Goal: Use online tool/utility: Utilize a website feature to perform a specific function

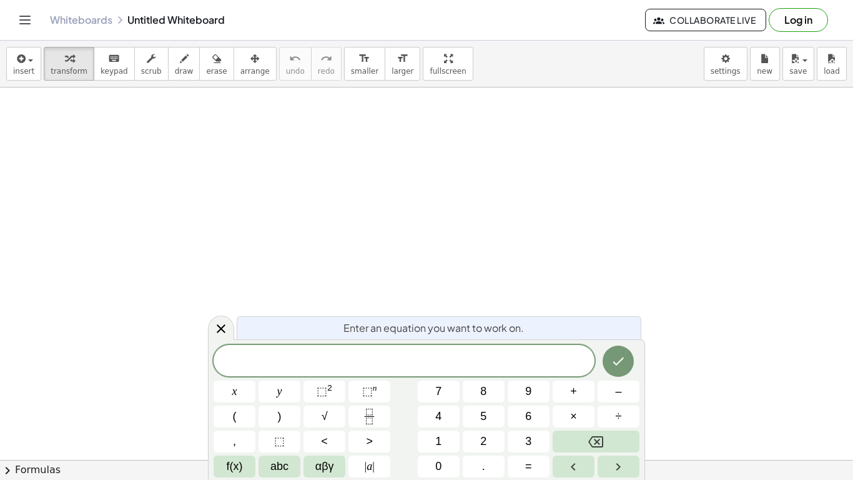
scroll to position [1, 0]
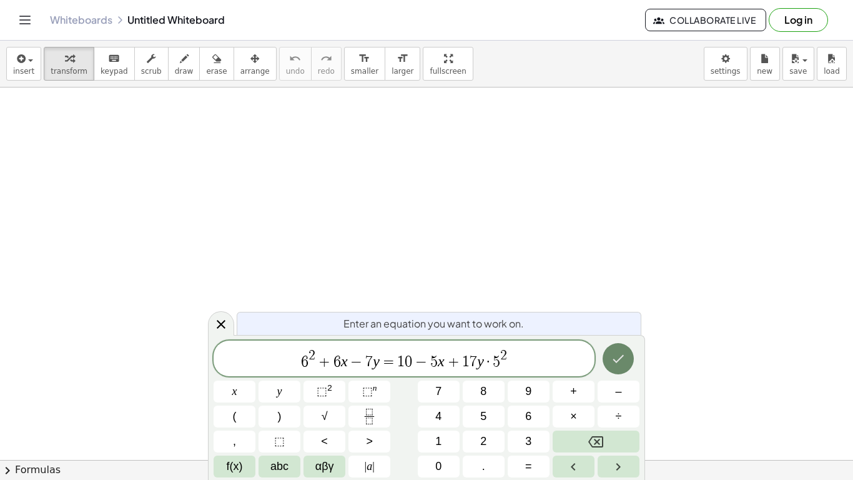
click at [607, 367] on button "Done" at bounding box center [618, 358] width 31 height 31
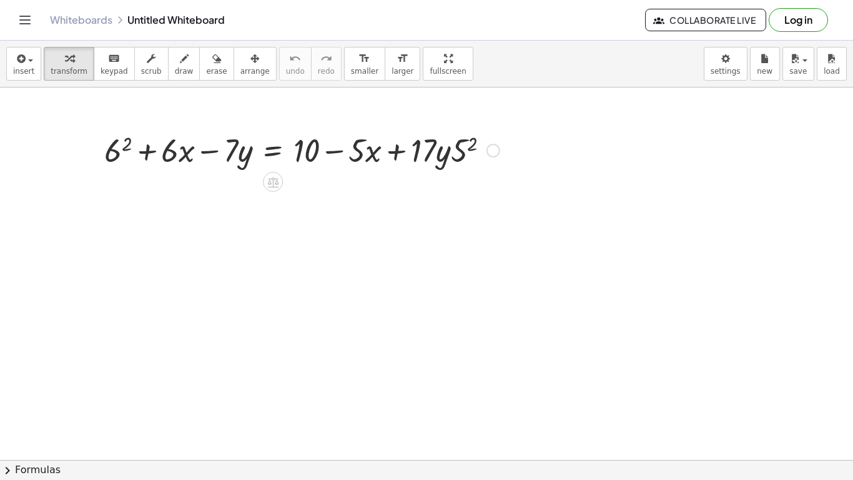
click at [118, 156] on div at bounding box center [302, 149] width 408 height 42
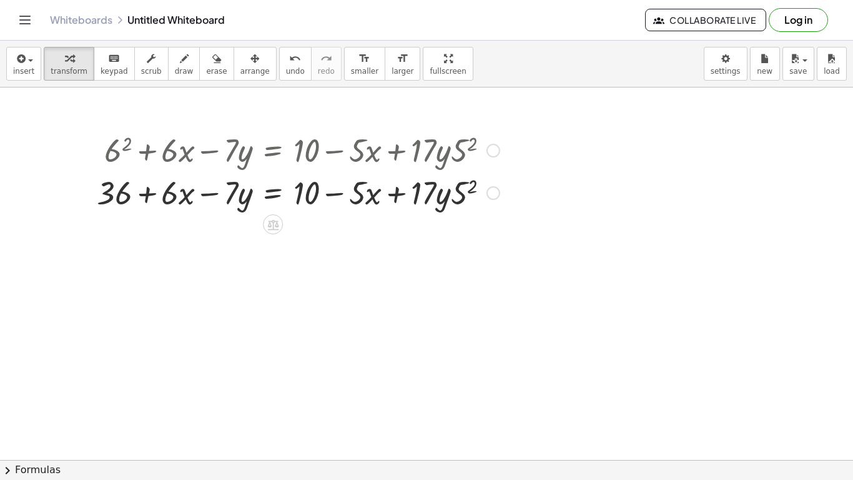
click at [461, 196] on div at bounding box center [298, 191] width 415 height 42
click at [360, 198] on div at bounding box center [302, 191] width 422 height 42
click at [177, 202] on div at bounding box center [302, 191] width 422 height 42
click at [272, 223] on icon at bounding box center [273, 224] width 13 height 13
click at [246, 225] on span "−" at bounding box center [247, 224] width 7 height 18
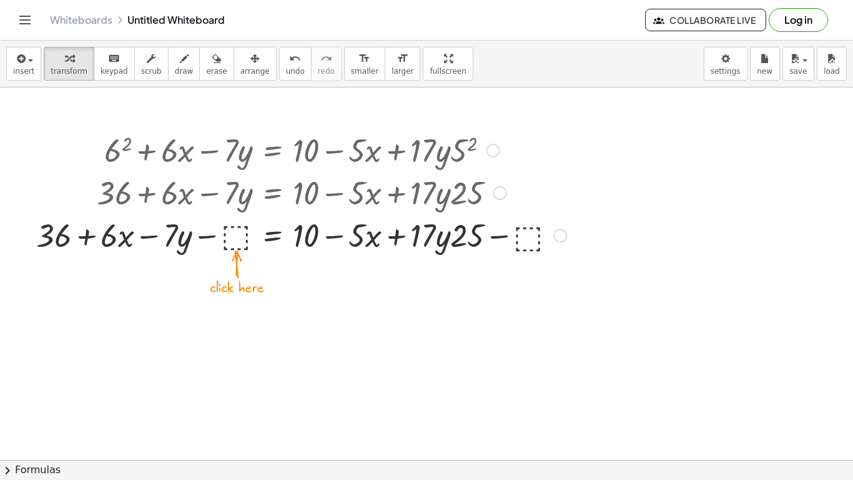
click at [225, 230] on div at bounding box center [301, 234] width 543 height 42
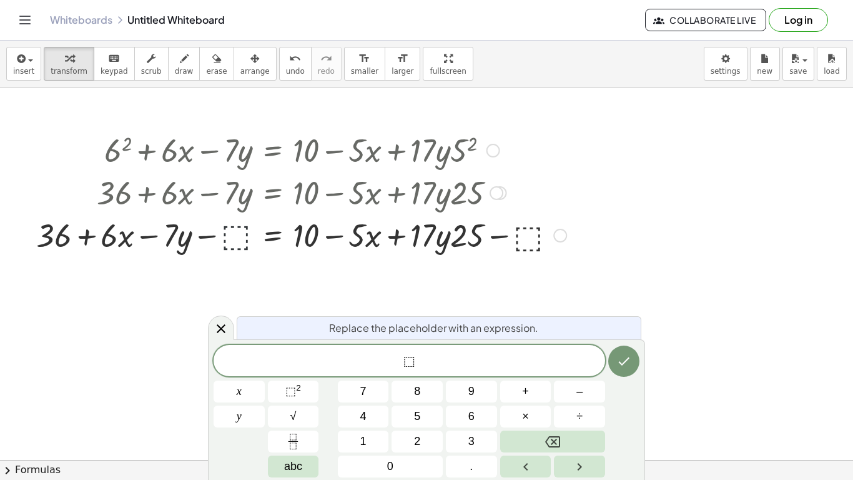
click at [237, 237] on div at bounding box center [301, 234] width 543 height 42
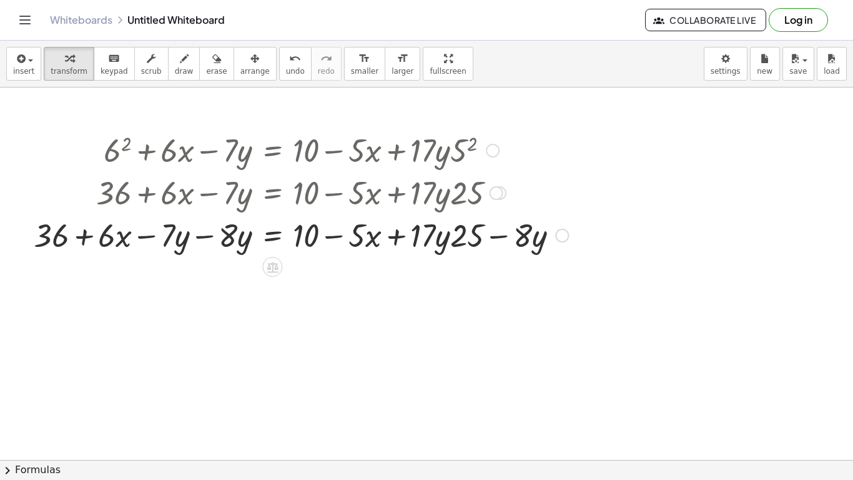
click at [210, 237] on div at bounding box center [300, 234] width 547 height 42
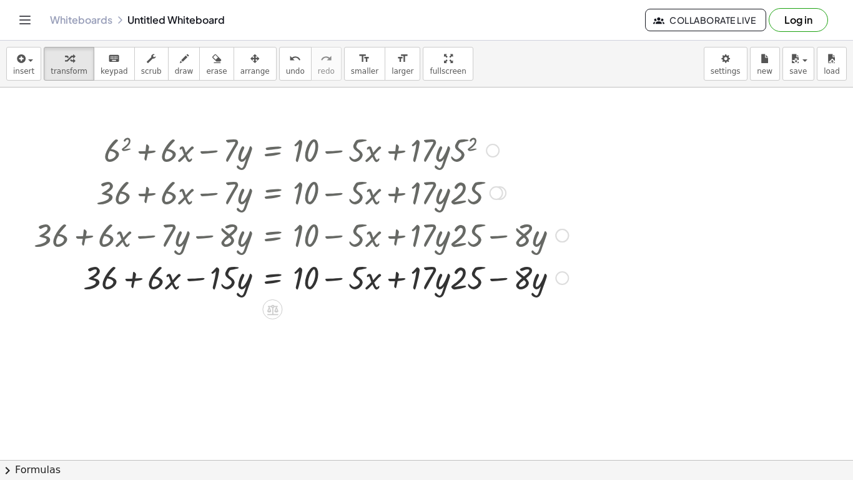
click at [501, 280] on div at bounding box center [300, 276] width 547 height 42
click at [189, 278] on div at bounding box center [300, 276] width 547 height 42
click at [139, 280] on div at bounding box center [300, 276] width 547 height 42
drag, startPoint x: 163, startPoint y: 285, endPoint x: 367, endPoint y: 285, distance: 204.2
click at [367, 285] on div at bounding box center [300, 276] width 547 height 42
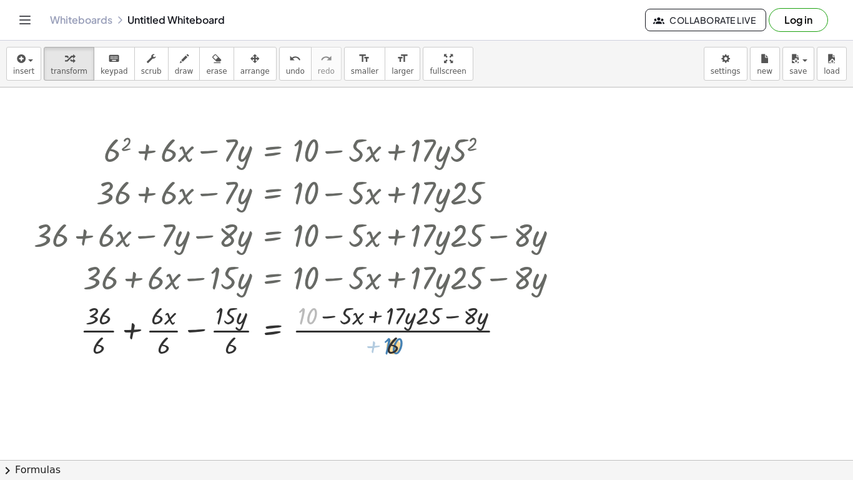
drag, startPoint x: 302, startPoint y: 315, endPoint x: 389, endPoint y: 345, distance: 92.4
click at [389, 345] on div at bounding box center [300, 329] width 547 height 62
drag, startPoint x: 393, startPoint y: 342, endPoint x: 303, endPoint y: 317, distance: 93.5
click at [303, 317] on div at bounding box center [300, 329] width 547 height 62
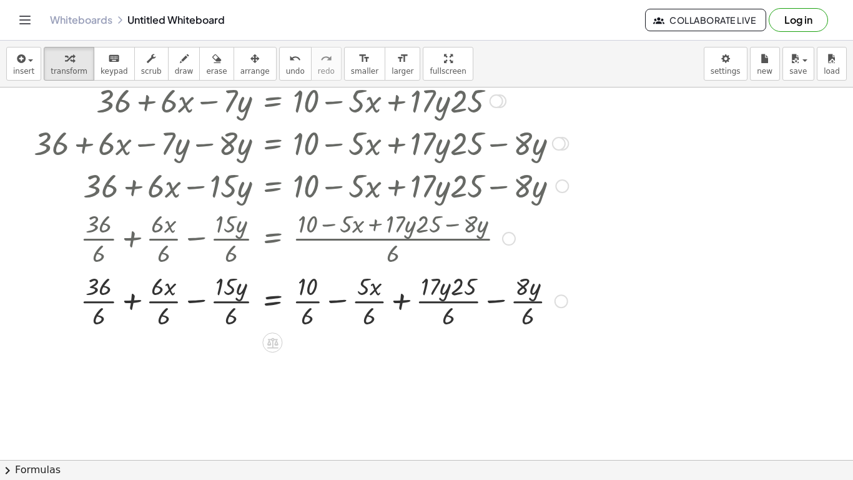
scroll to position [89, 0]
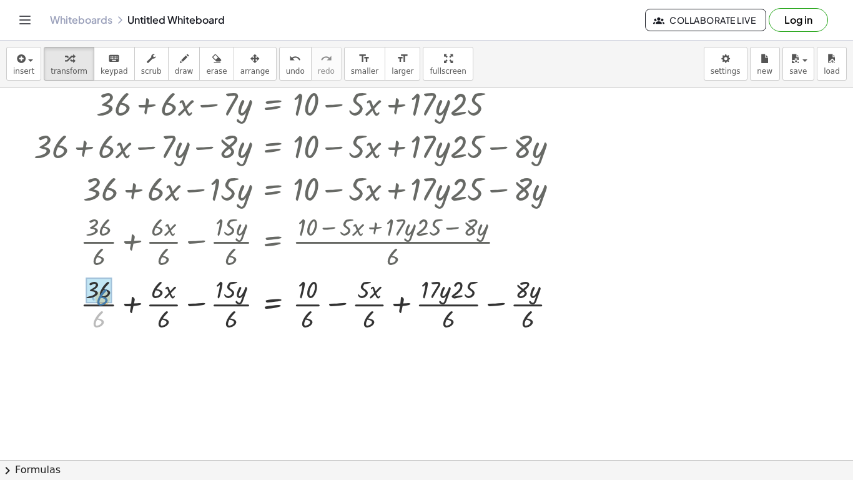
drag, startPoint x: 99, startPoint y: 317, endPoint x: 102, endPoint y: 293, distance: 24.0
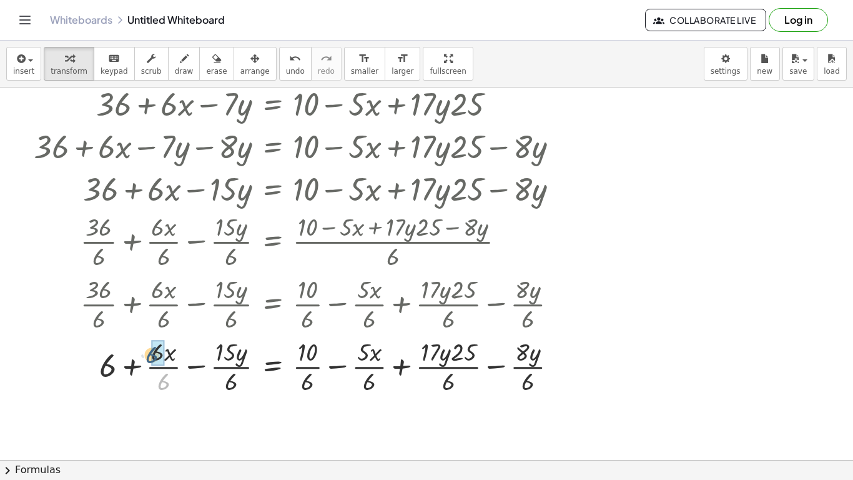
drag, startPoint x: 169, startPoint y: 382, endPoint x: 157, endPoint y: 353, distance: 31.7
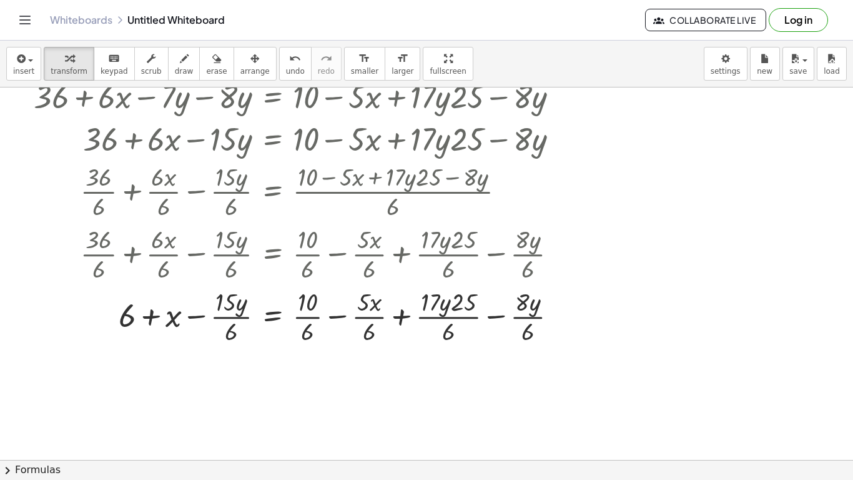
scroll to position [140, 0]
drag, startPoint x: 312, startPoint y: 333, endPoint x: 312, endPoint y: 311, distance: 22.5
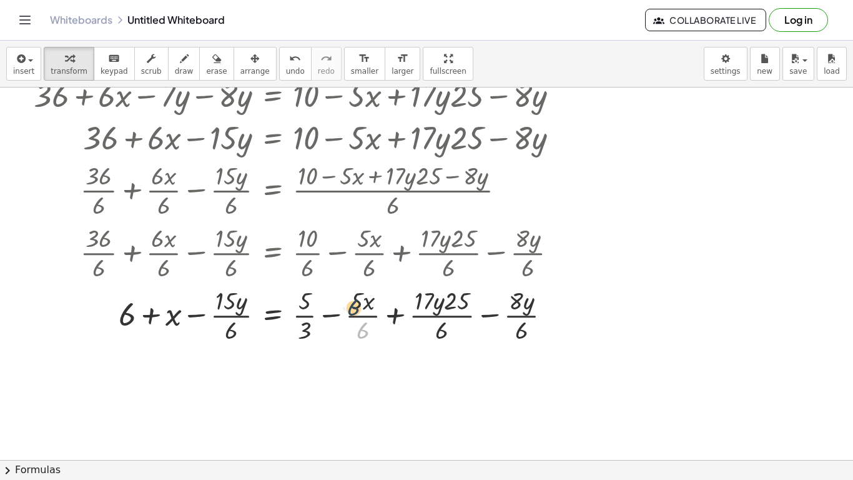
drag, startPoint x: 365, startPoint y: 332, endPoint x: 355, endPoint y: 306, distance: 27.9
click at [355, 306] on div at bounding box center [300, 314] width 547 height 62
drag, startPoint x: 445, startPoint y: 328, endPoint x: 461, endPoint y: 298, distance: 34.6
click at [461, 298] on div at bounding box center [300, 314] width 547 height 62
drag, startPoint x: 521, startPoint y: 327, endPoint x: 516, endPoint y: 289, distance: 38.5
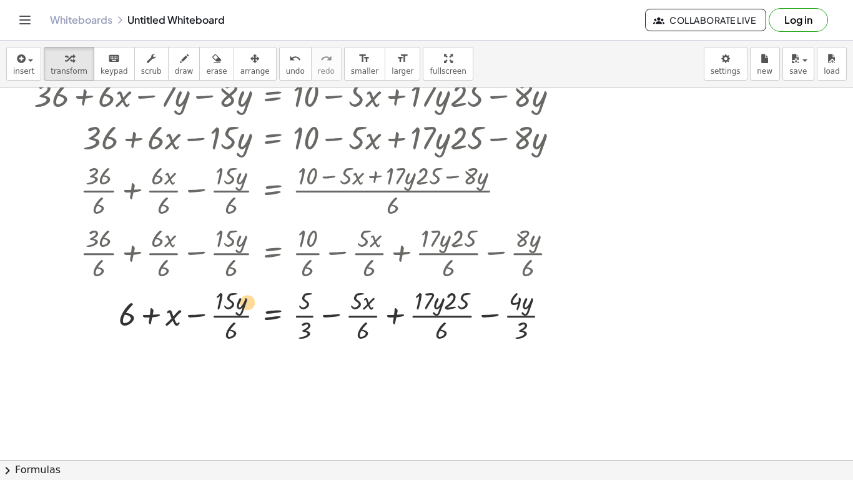
drag, startPoint x: 228, startPoint y: 319, endPoint x: 241, endPoint y: 306, distance: 18.5
click at [241, 306] on div at bounding box center [300, 314] width 547 height 62
drag, startPoint x: 174, startPoint y: 316, endPoint x: 370, endPoint y: 319, distance: 196.7
click at [370, 319] on div at bounding box center [300, 314] width 547 height 62
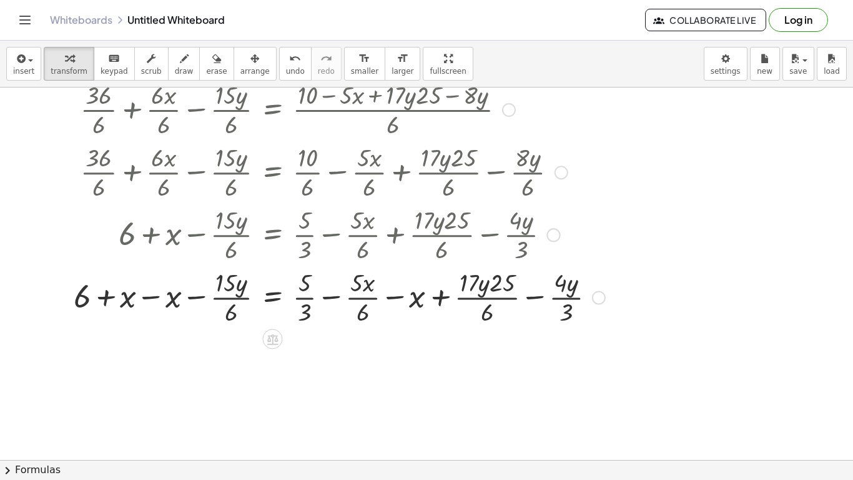
scroll to position [227, 0]
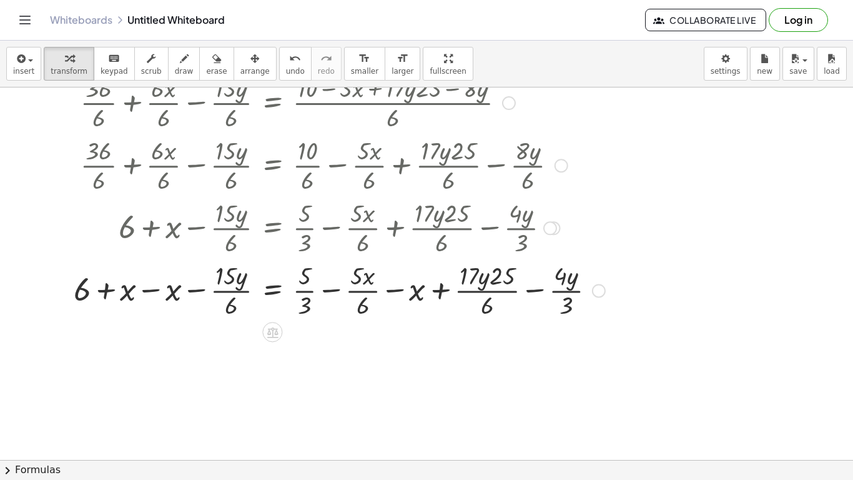
click at [169, 290] on div at bounding box center [319, 289] width 584 height 62
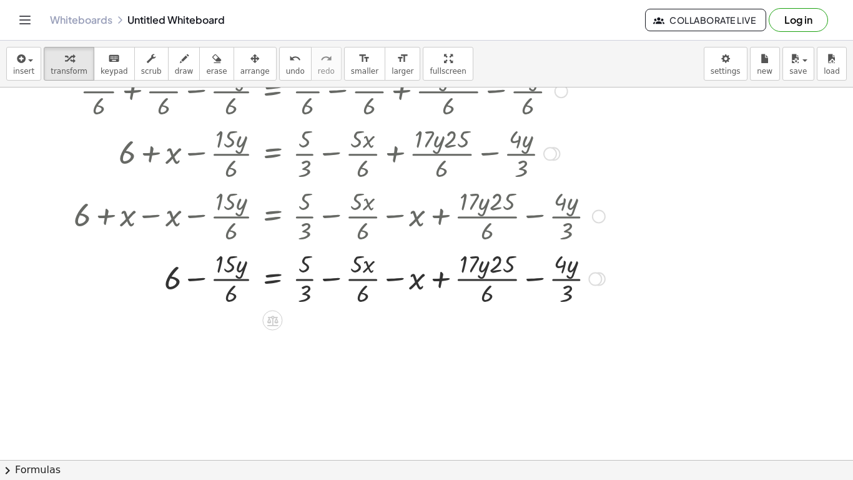
scroll to position [303, 0]
click at [412, 280] on div at bounding box center [319, 276] width 584 height 62
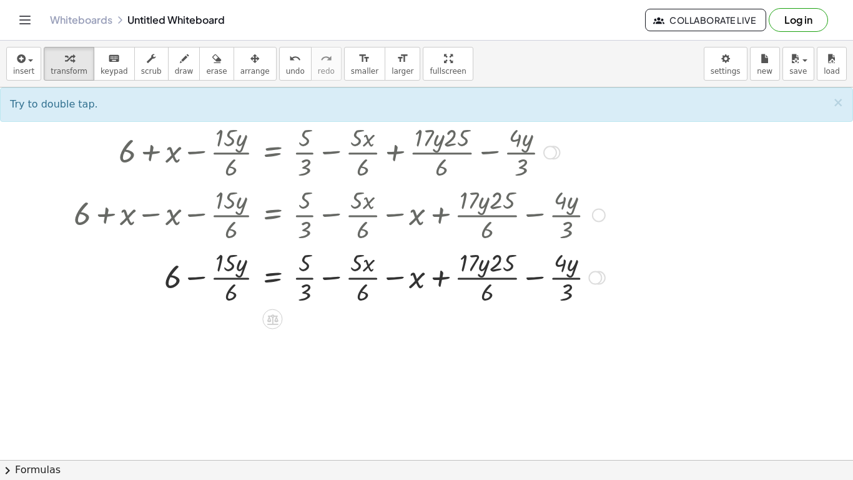
click at [417, 274] on div at bounding box center [319, 276] width 584 height 62
click at [412, 274] on div at bounding box center [319, 276] width 584 height 62
click at [360, 269] on div at bounding box center [319, 276] width 584 height 62
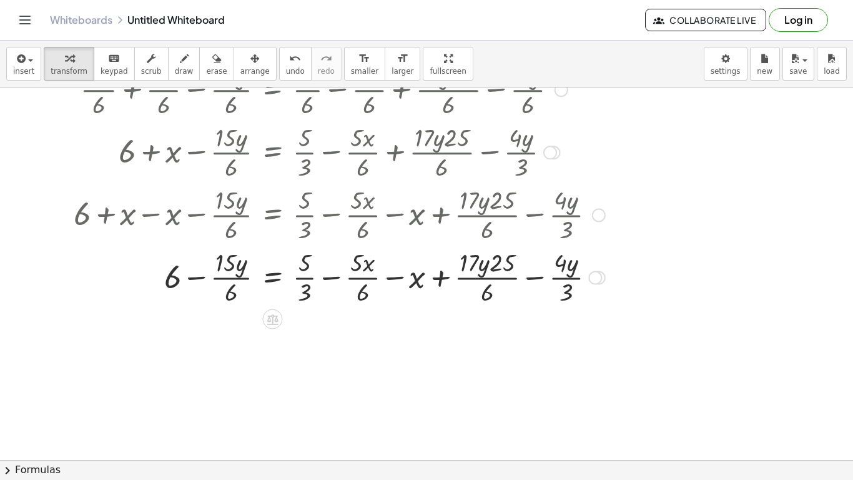
click at [360, 269] on div at bounding box center [319, 276] width 584 height 62
click at [351, 278] on div at bounding box center [319, 276] width 584 height 62
click at [369, 265] on div at bounding box center [319, 276] width 584 height 62
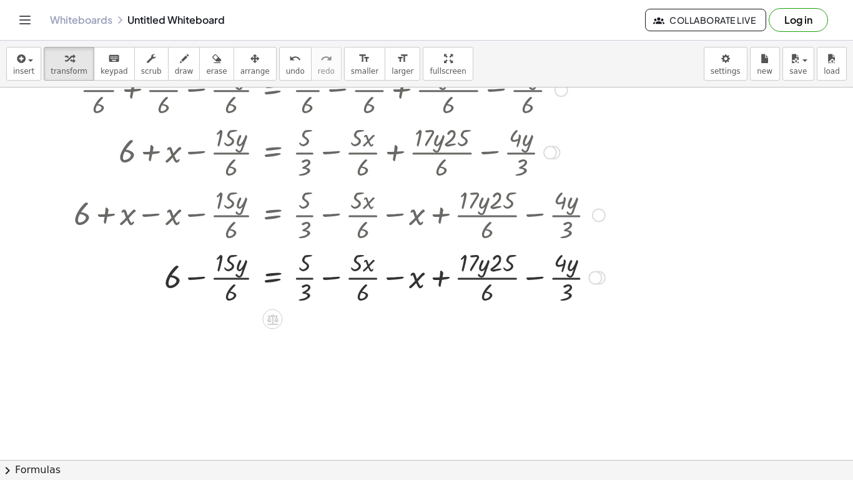
click at [369, 265] on div at bounding box center [319, 276] width 584 height 62
click at [575, 269] on div at bounding box center [319, 276] width 584 height 62
drag, startPoint x: 302, startPoint y: 264, endPoint x: 269, endPoint y: 270, distance: 33.6
click at [269, 270] on div at bounding box center [319, 276] width 584 height 62
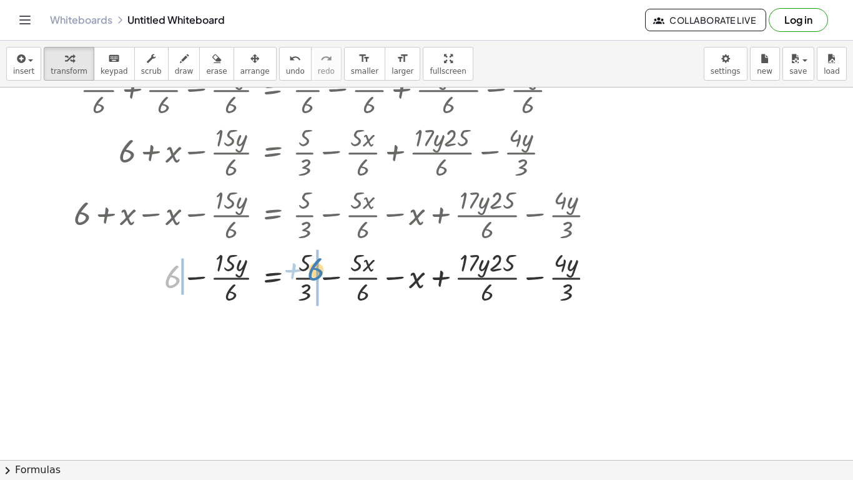
drag, startPoint x: 172, startPoint y: 279, endPoint x: 317, endPoint y: 274, distance: 145.0
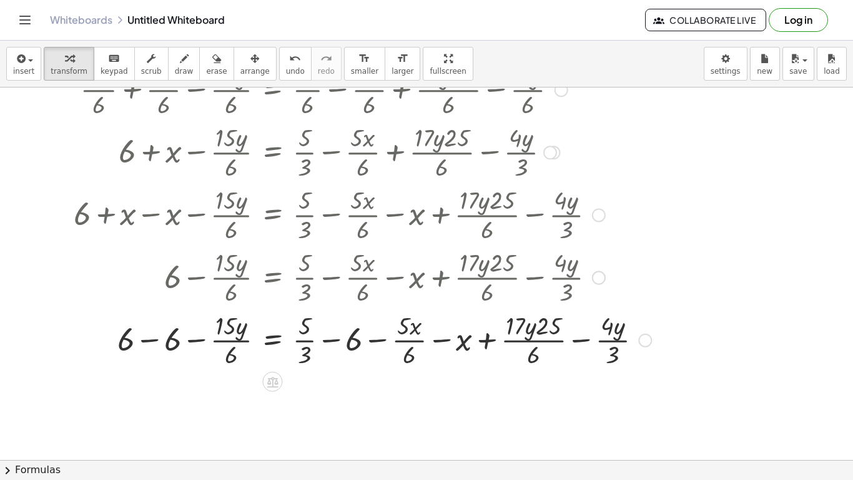
click at [192, 343] on div at bounding box center [342, 339] width 630 height 62
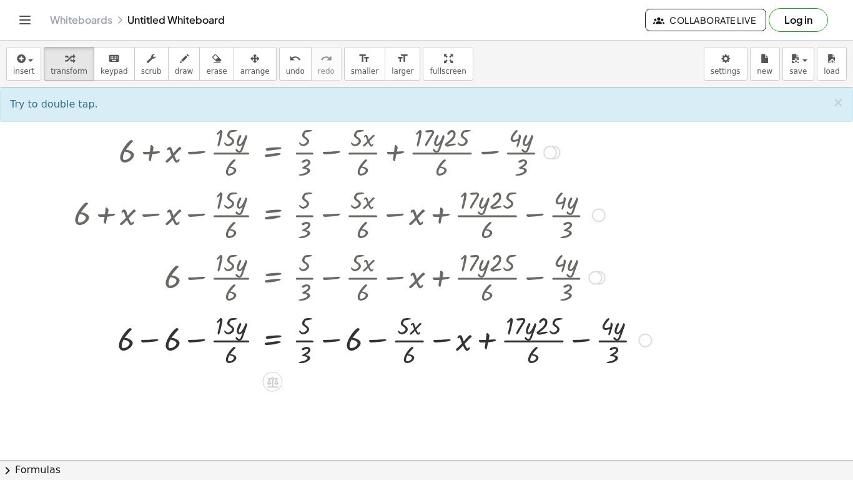
click at [178, 343] on div at bounding box center [342, 339] width 630 height 62
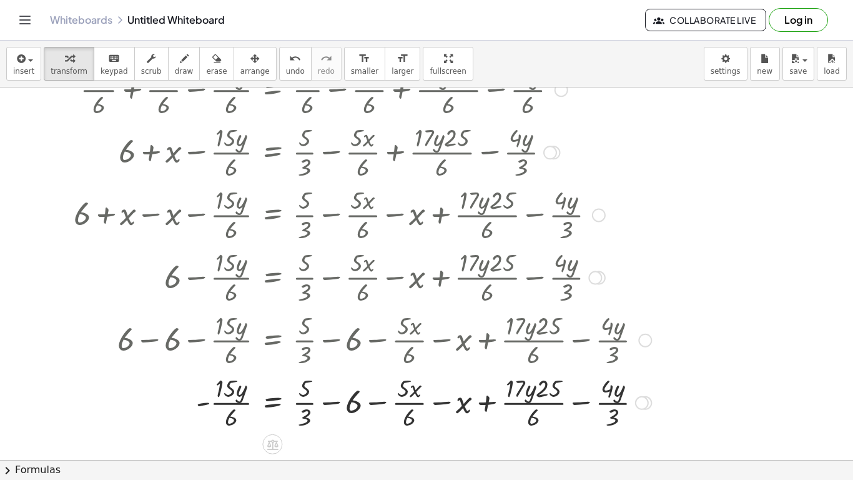
click at [350, 401] on div at bounding box center [342, 401] width 630 height 62
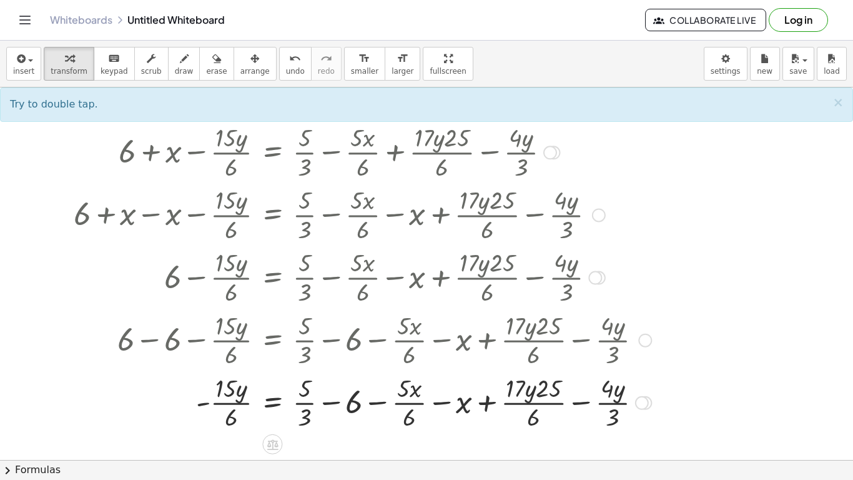
click at [353, 408] on div at bounding box center [342, 401] width 630 height 62
click at [323, 405] on div at bounding box center [342, 401] width 630 height 62
click at [355, 405] on div at bounding box center [342, 401] width 630 height 62
click at [354, 405] on div at bounding box center [342, 401] width 630 height 62
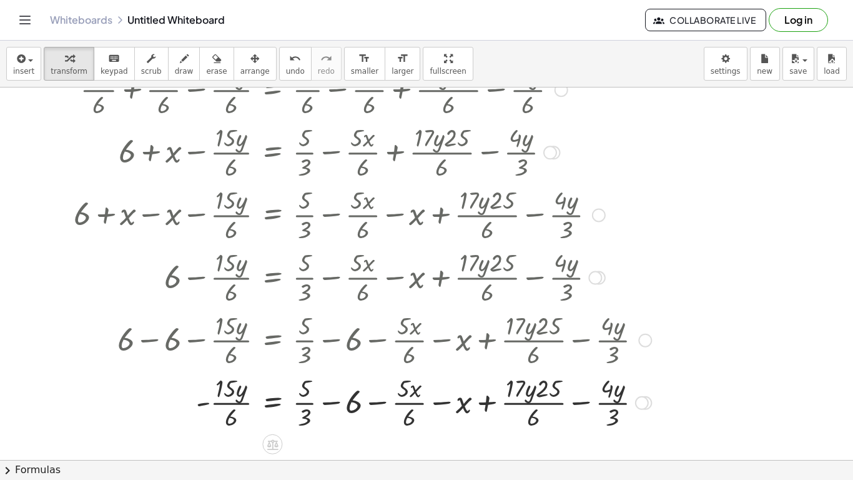
click at [354, 405] on div at bounding box center [342, 401] width 630 height 62
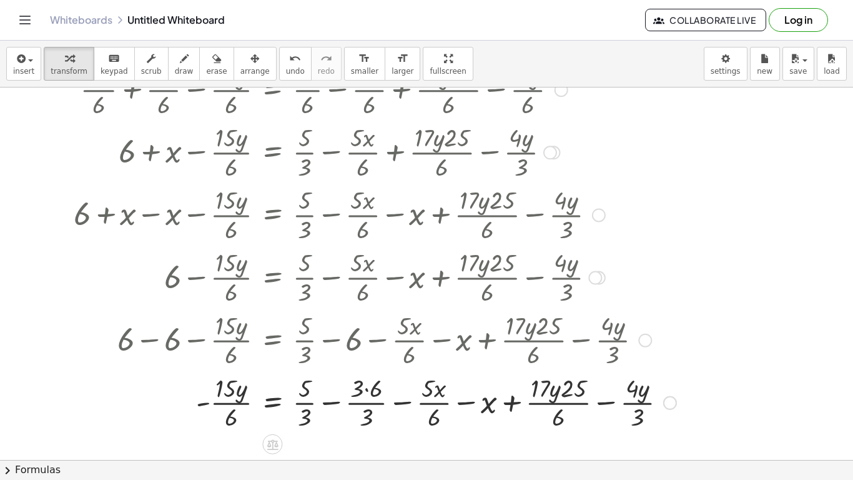
click at [375, 393] on div at bounding box center [354, 401] width 655 height 62
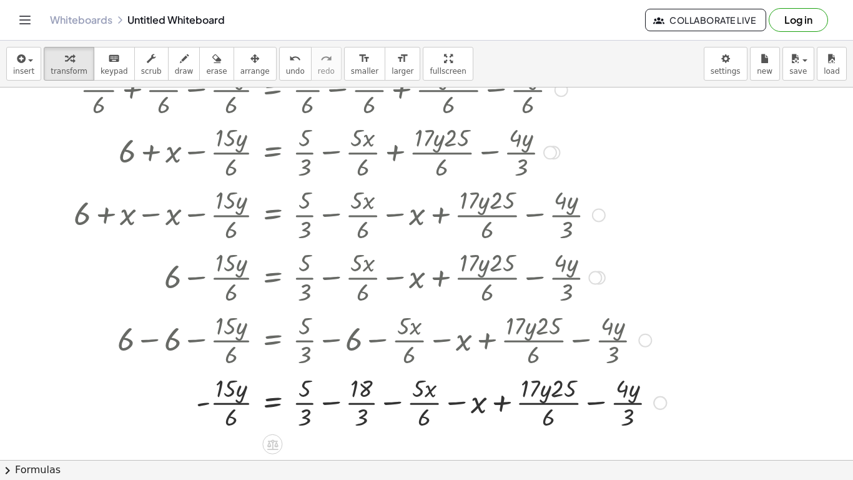
click at [362, 401] on div at bounding box center [349, 401] width 645 height 62
click at [362, 401] on div at bounding box center [342, 401] width 630 height 62
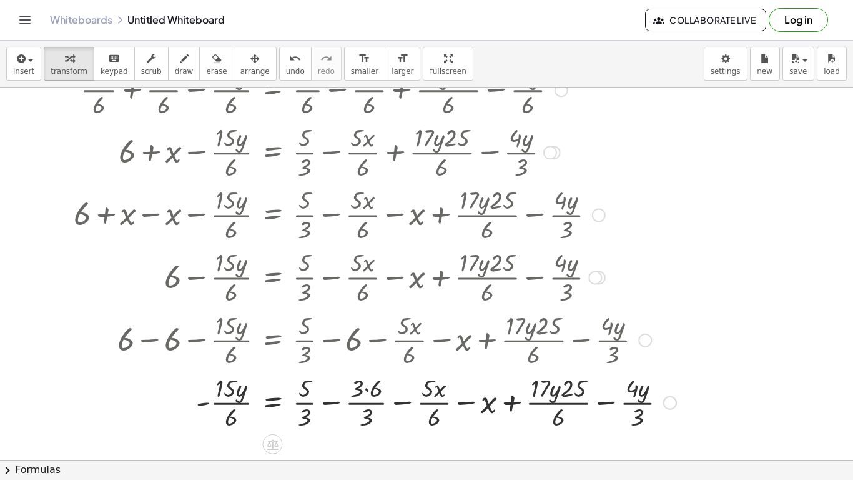
click at [362, 401] on div at bounding box center [354, 401] width 655 height 62
click at [366, 392] on div at bounding box center [354, 401] width 655 height 62
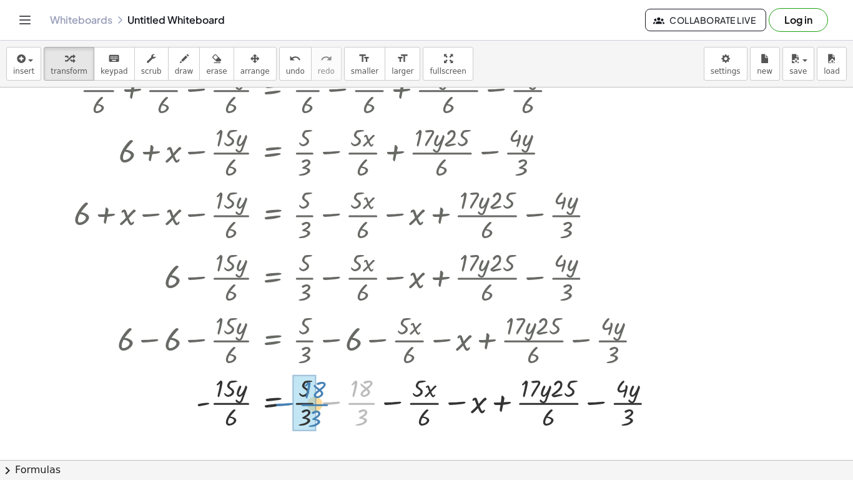
drag, startPoint x: 362, startPoint y: 400, endPoint x: 313, endPoint y: 402, distance: 48.1
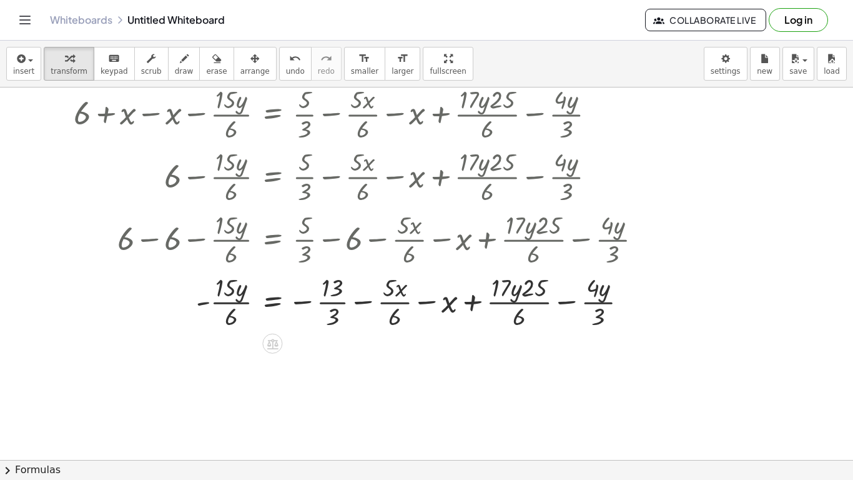
scroll to position [408, 0]
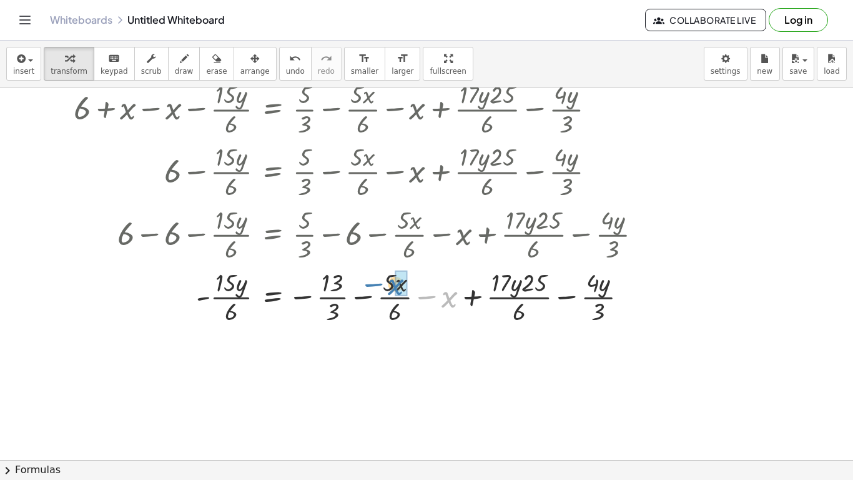
drag, startPoint x: 445, startPoint y: 297, endPoint x: 390, endPoint y: 282, distance: 57.6
click at [390, 282] on div at bounding box center [342, 296] width 630 height 62
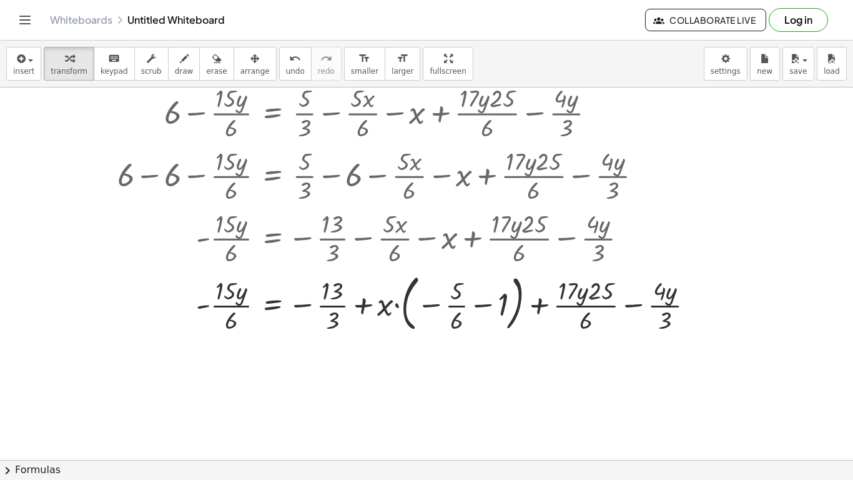
scroll to position [469, 0]
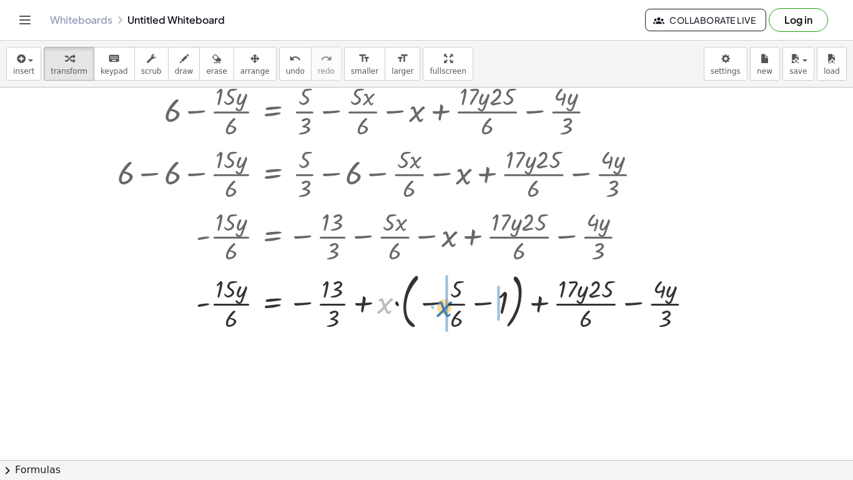
drag, startPoint x: 385, startPoint y: 302, endPoint x: 450, endPoint y: 305, distance: 65.0
click at [450, 305] on div at bounding box center [368, 300] width 683 height 67
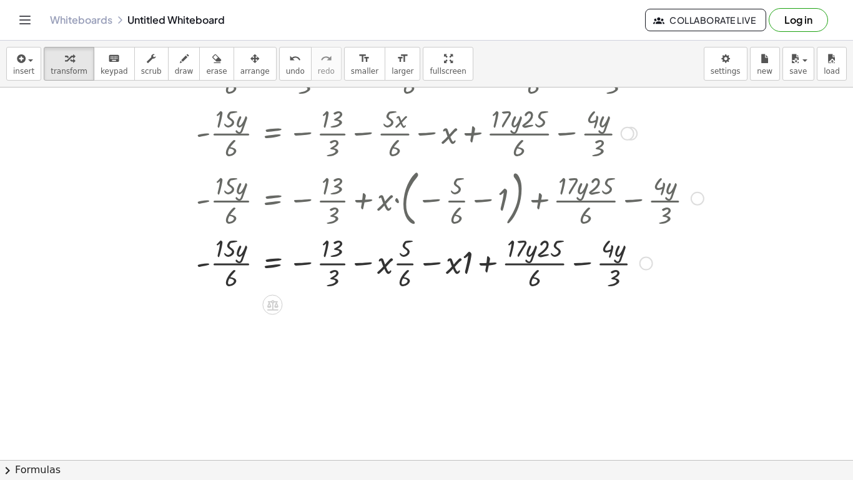
scroll to position [579, 0]
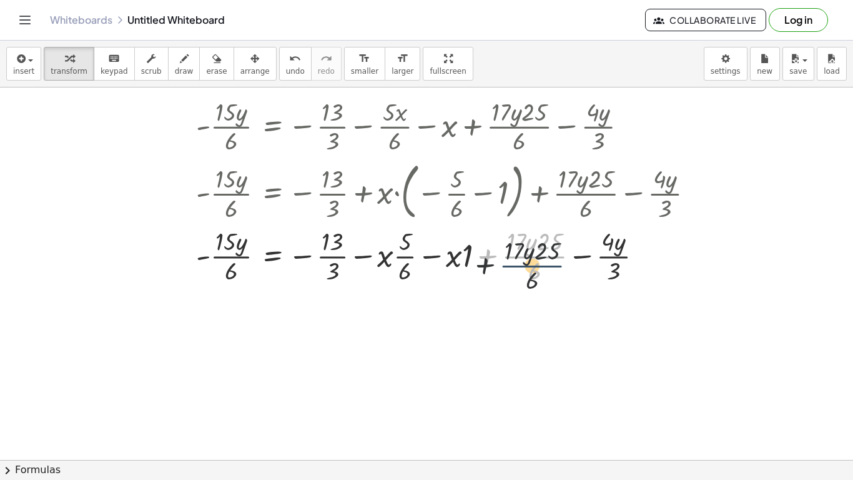
drag, startPoint x: 540, startPoint y: 256, endPoint x: 535, endPoint y: 268, distance: 12.6
click at [535, 268] on div at bounding box center [368, 255] width 683 height 62
click at [531, 269] on div at bounding box center [368, 255] width 683 height 62
drag, startPoint x: 531, startPoint y: 269, endPoint x: 531, endPoint y: 283, distance: 13.7
click at [531, 283] on div at bounding box center [368, 255] width 683 height 62
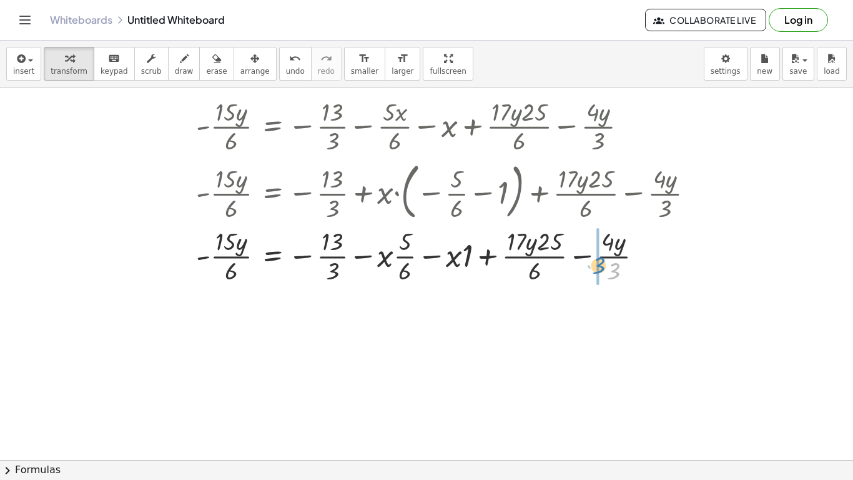
drag, startPoint x: 616, startPoint y: 274, endPoint x: 599, endPoint y: 268, distance: 17.8
click at [599, 268] on div at bounding box center [368, 255] width 683 height 62
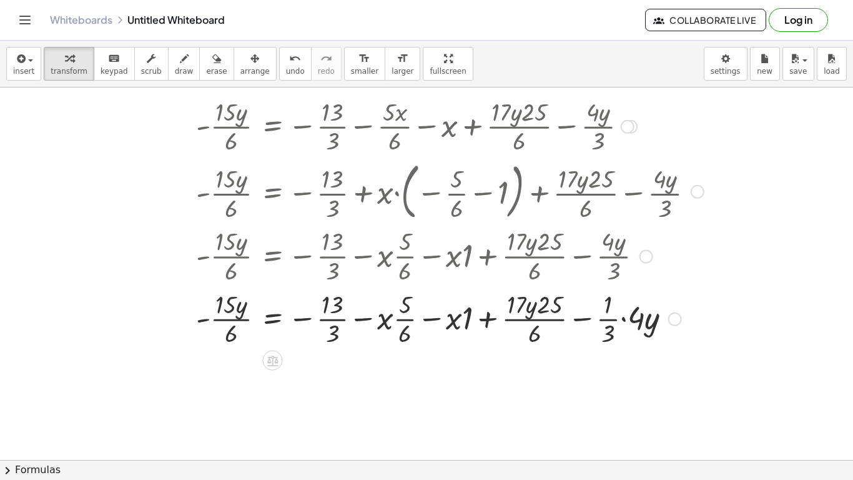
scroll to position [606, 0]
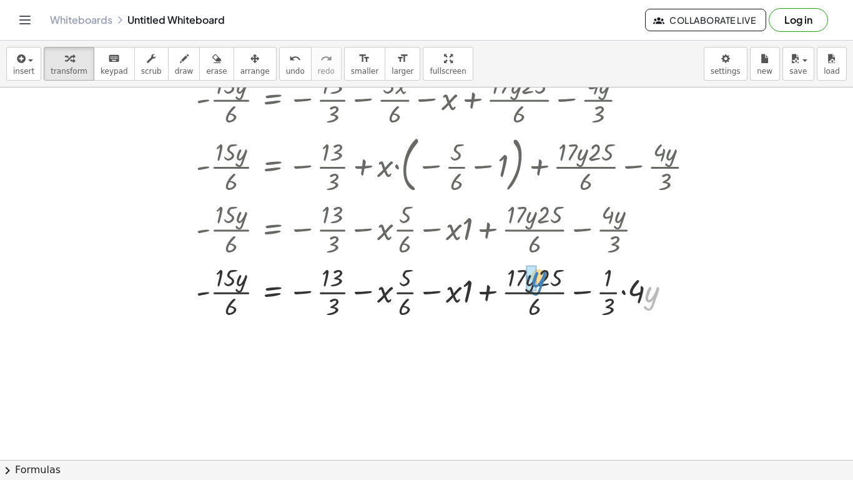
drag, startPoint x: 646, startPoint y: 293, endPoint x: 533, endPoint y: 278, distance: 114.0
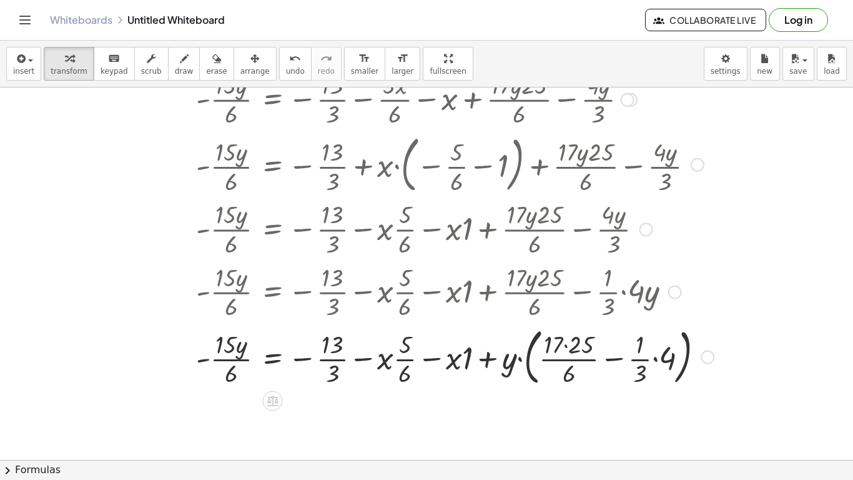
click at [508, 365] on div at bounding box center [373, 355] width 693 height 67
drag, startPoint x: 508, startPoint y: 365, endPoint x: 618, endPoint y: 372, distance: 110.1
click at [618, 372] on div at bounding box center [373, 355] width 693 height 67
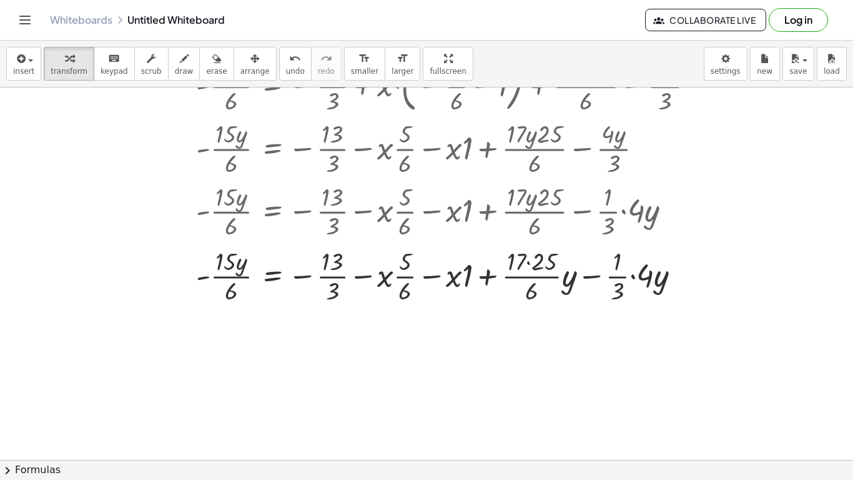
scroll to position [689, 0]
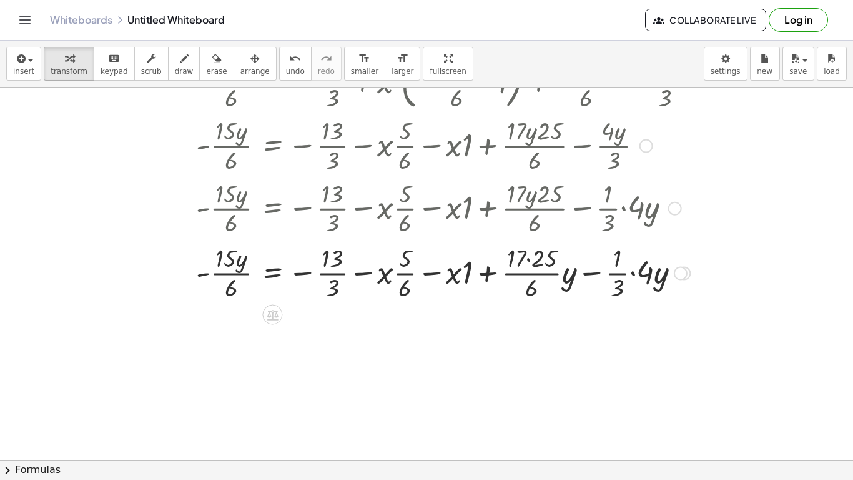
click at [547, 265] on div at bounding box center [368, 271] width 683 height 62
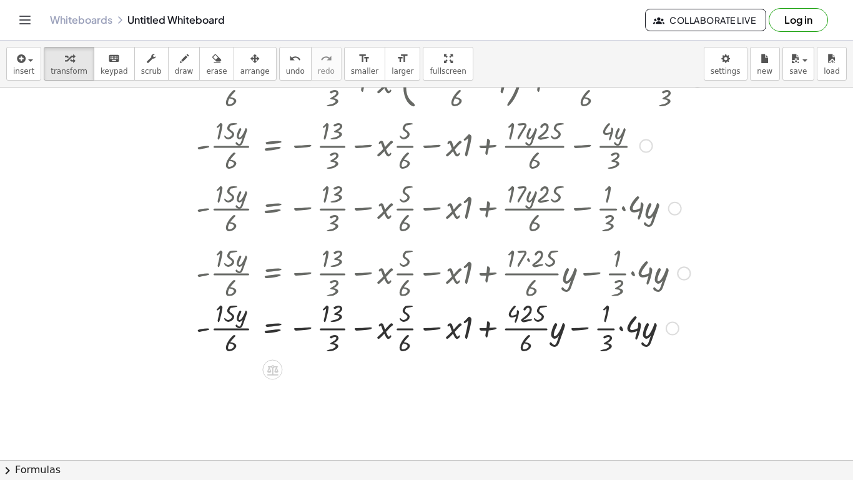
click at [632, 273] on div at bounding box center [374, 271] width 694 height 62
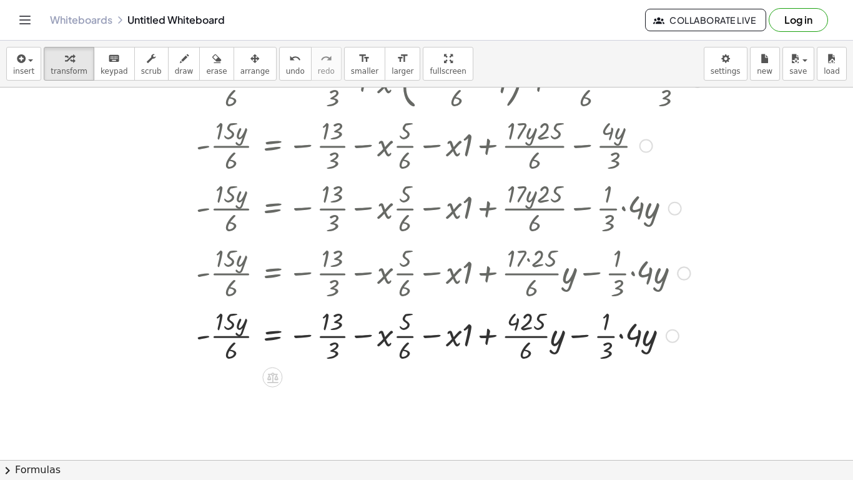
click at [639, 343] on div at bounding box center [368, 335] width 683 height 62
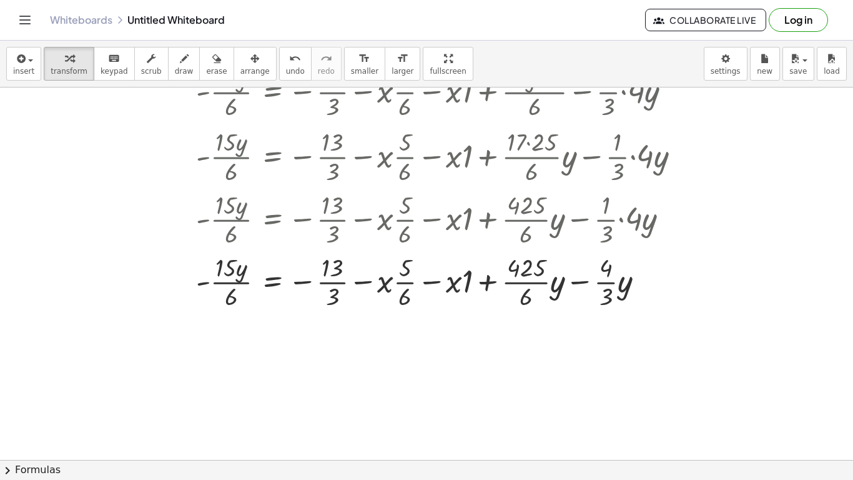
scroll to position [809, 0]
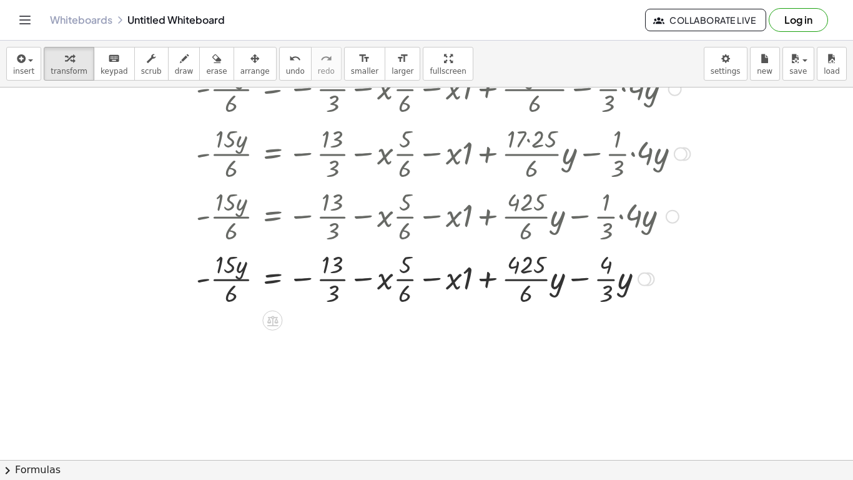
click at [458, 283] on div at bounding box center [368, 278] width 683 height 62
click at [470, 281] on div at bounding box center [368, 278] width 683 height 62
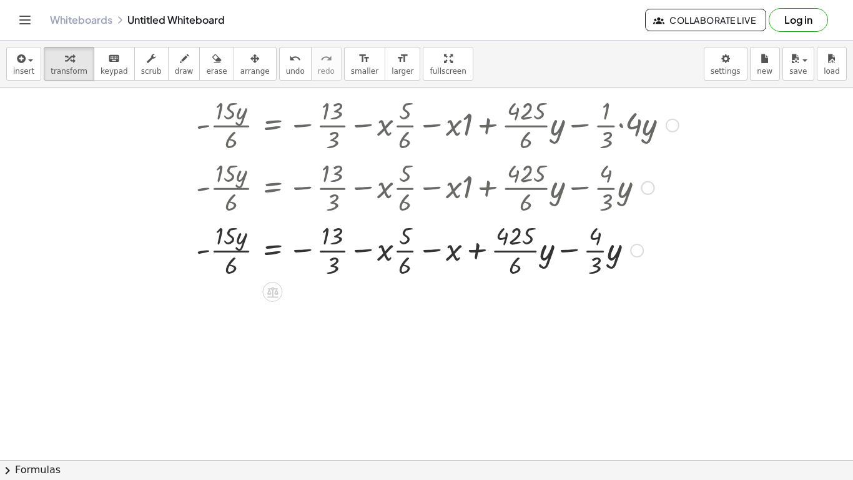
scroll to position [905, 0]
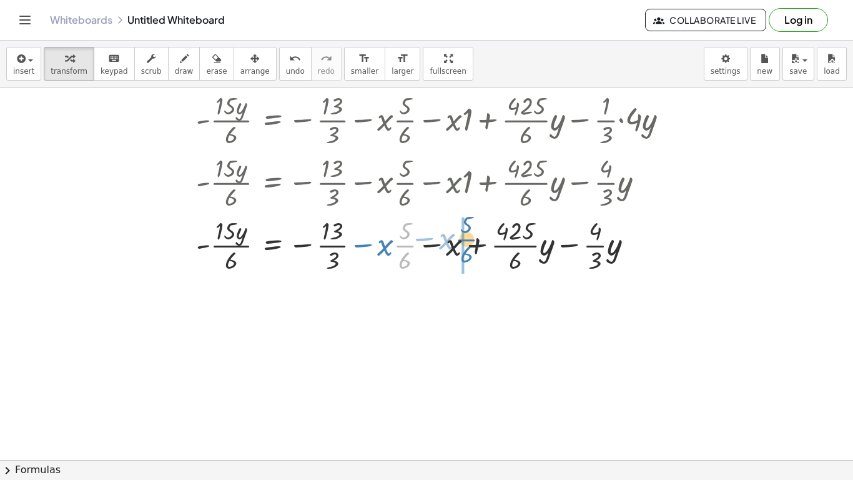
drag, startPoint x: 403, startPoint y: 247, endPoint x: 465, endPoint y: 241, distance: 62.1
click at [465, 241] on div at bounding box center [368, 244] width 683 height 62
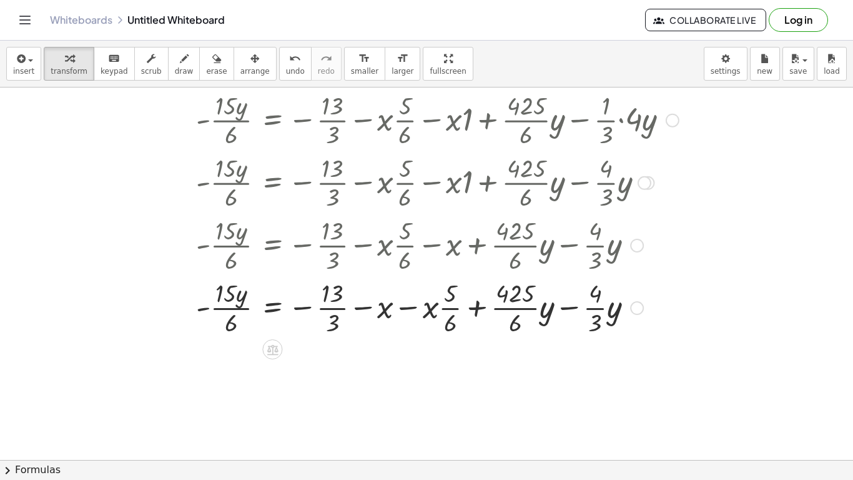
click at [390, 313] on div at bounding box center [368, 306] width 683 height 62
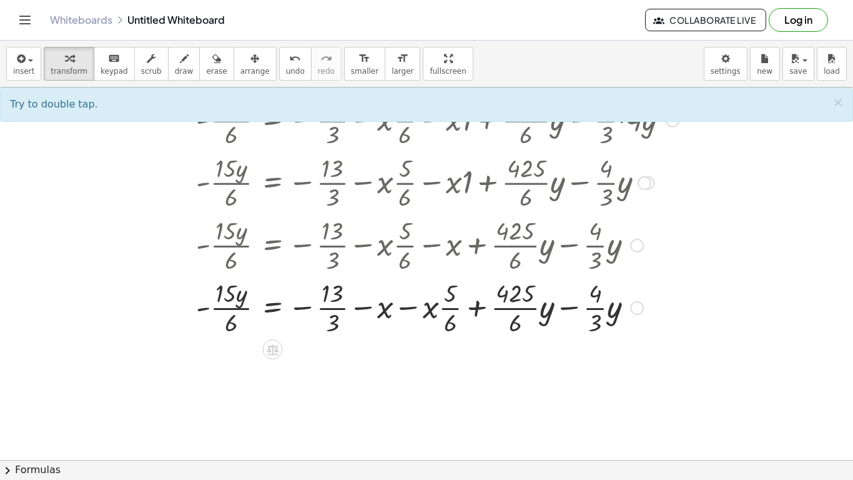
click at [383, 312] on div at bounding box center [368, 306] width 683 height 62
drag, startPoint x: 428, startPoint y: 310, endPoint x: 376, endPoint y: 314, distance: 52.6
click at [376, 314] on div at bounding box center [368, 306] width 683 height 62
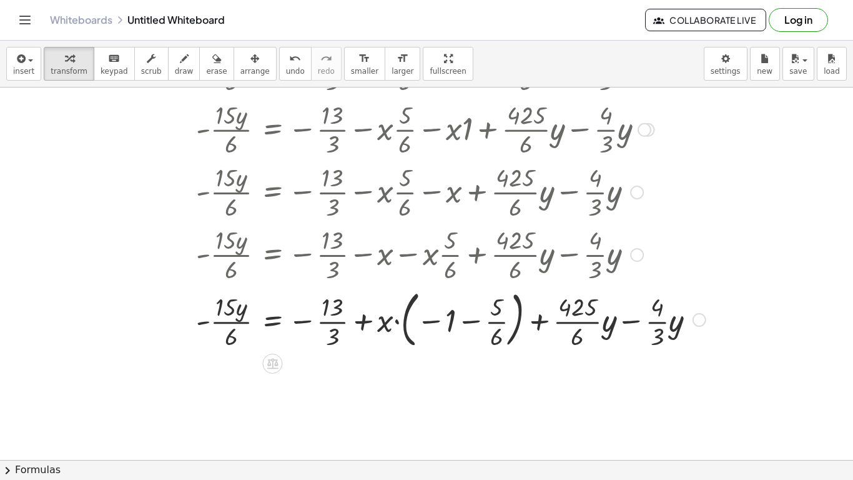
scroll to position [971, 0]
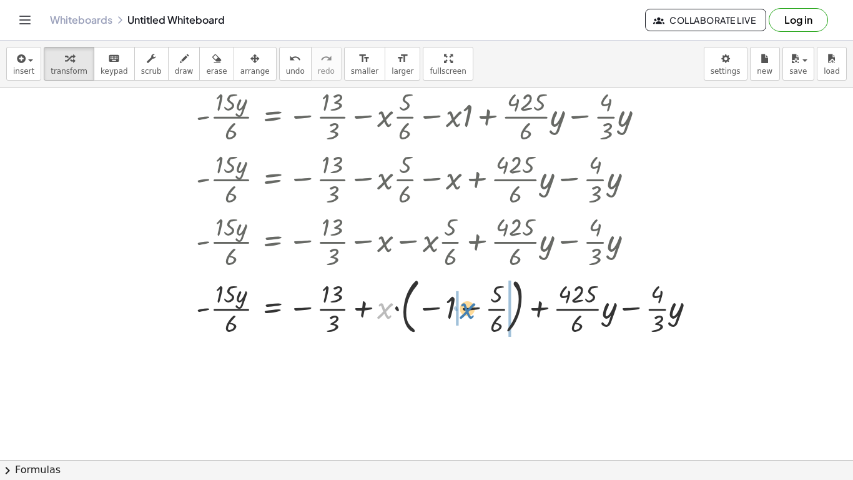
drag, startPoint x: 380, startPoint y: 310, endPoint x: 465, endPoint y: 310, distance: 84.3
click at [465, 310] on div at bounding box center [369, 305] width 684 height 67
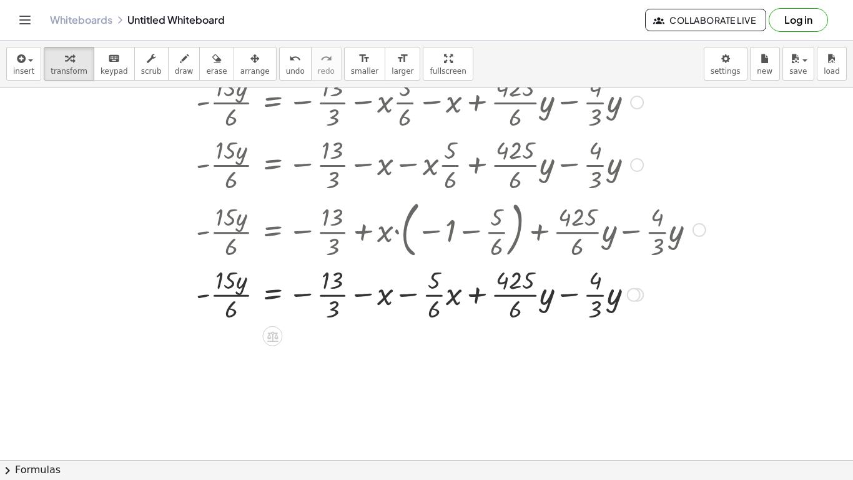
scroll to position [1049, 0]
click at [389, 297] on div at bounding box center [369, 293] width 684 height 62
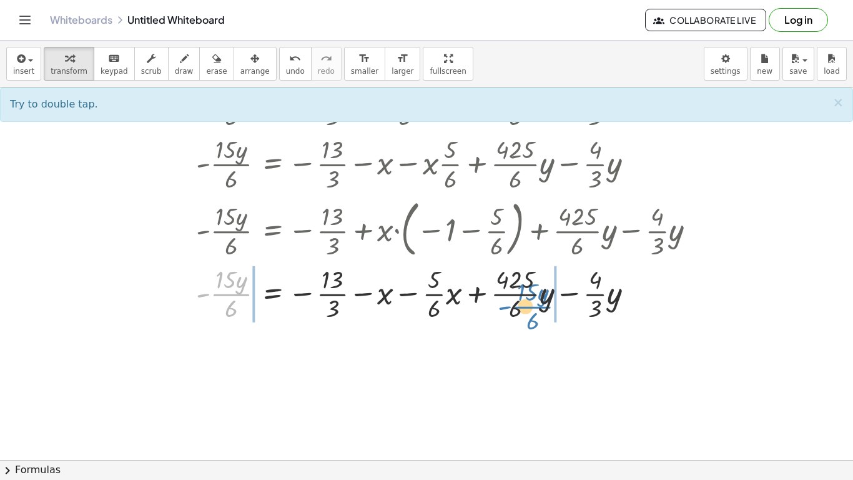
drag, startPoint x: 225, startPoint y: 295, endPoint x: 527, endPoint y: 308, distance: 301.9
click at [527, 308] on div at bounding box center [369, 293] width 684 height 62
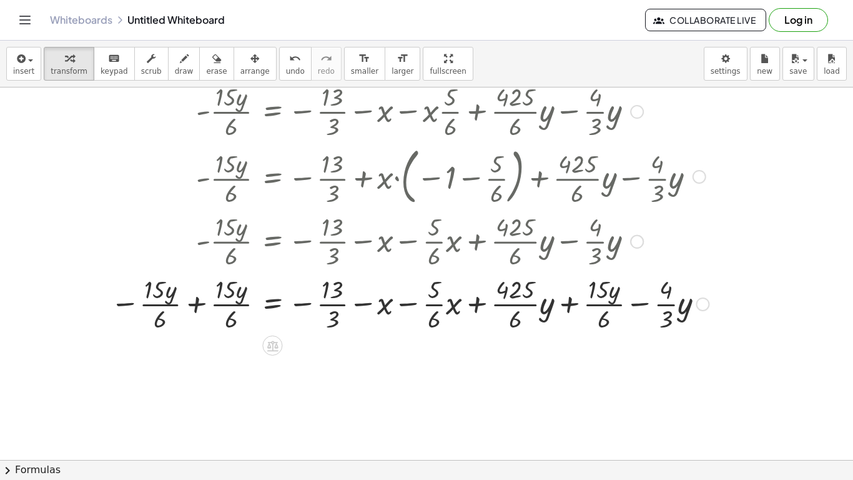
scroll to position [1103, 0]
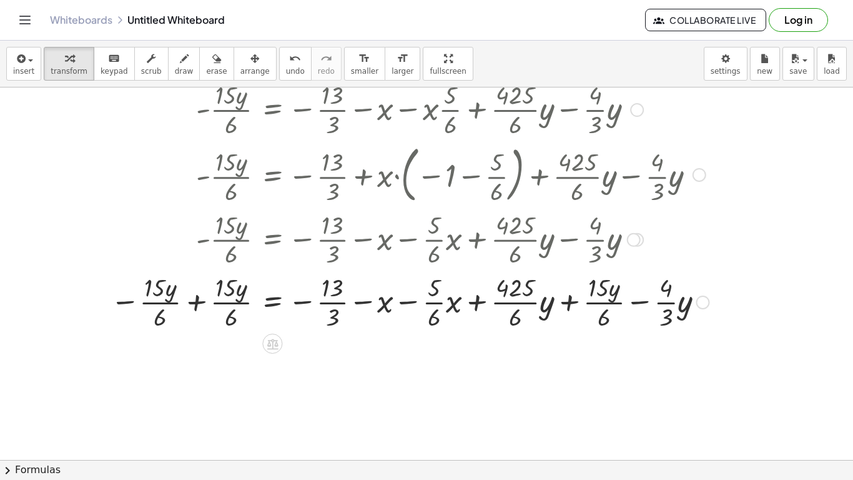
click at [229, 304] on div at bounding box center [371, 301] width 688 height 62
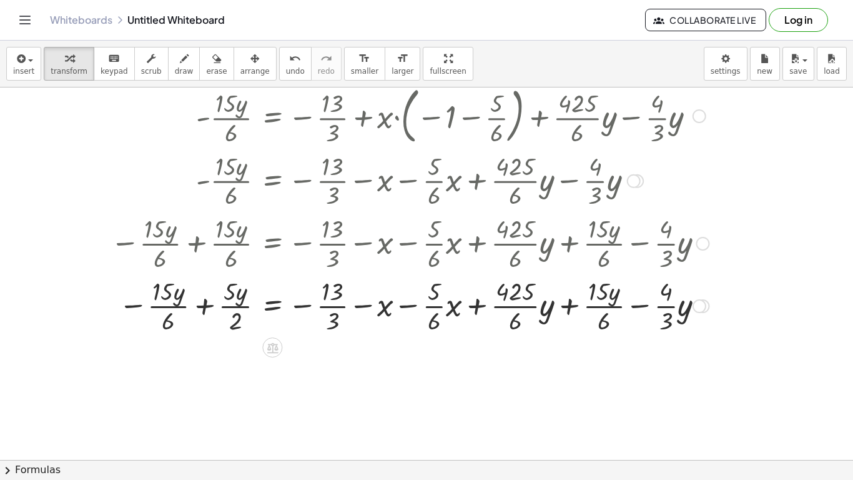
scroll to position [1168, 0]
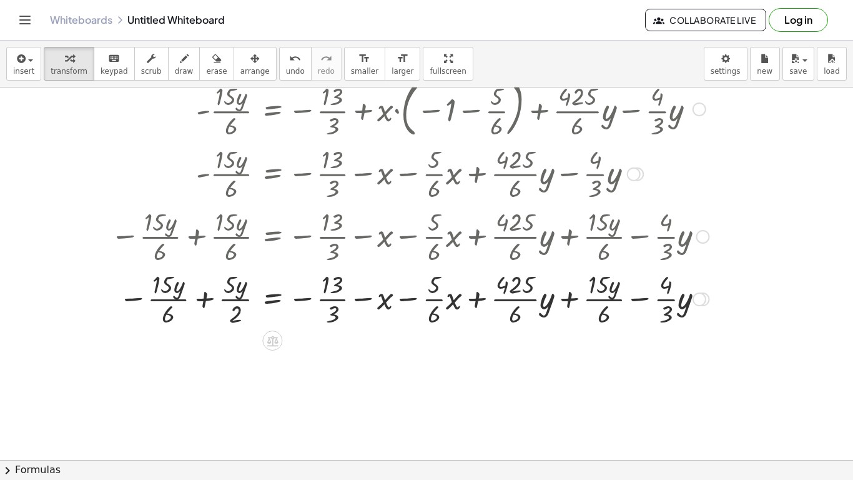
click at [162, 296] on div at bounding box center [371, 298] width 688 height 62
click at [168, 310] on div at bounding box center [371, 298] width 688 height 62
click at [205, 300] on div at bounding box center [371, 298] width 688 height 62
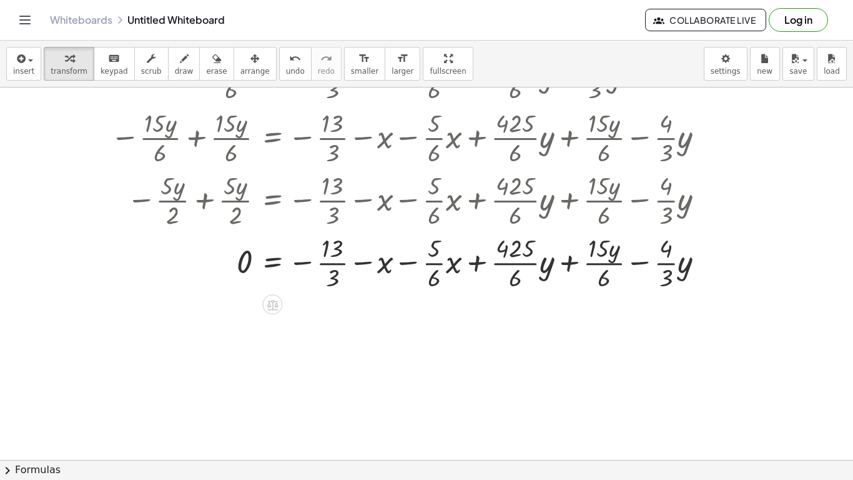
scroll to position [1270, 0]
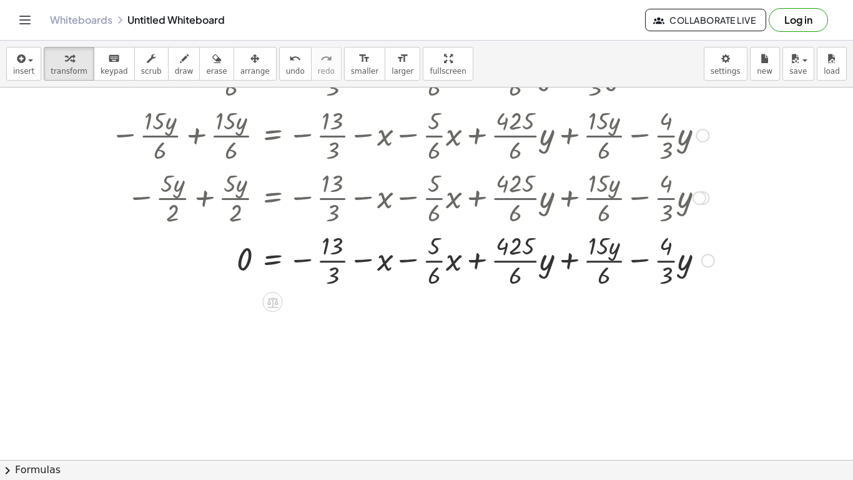
click at [572, 262] on div at bounding box center [373, 259] width 693 height 62
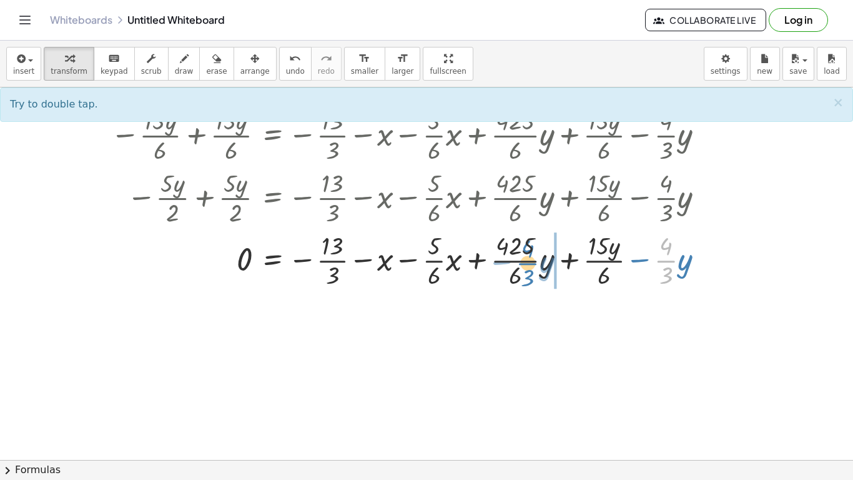
drag, startPoint x: 666, startPoint y: 260, endPoint x: 525, endPoint y: 263, distance: 140.5
click at [525, 263] on div at bounding box center [373, 259] width 693 height 62
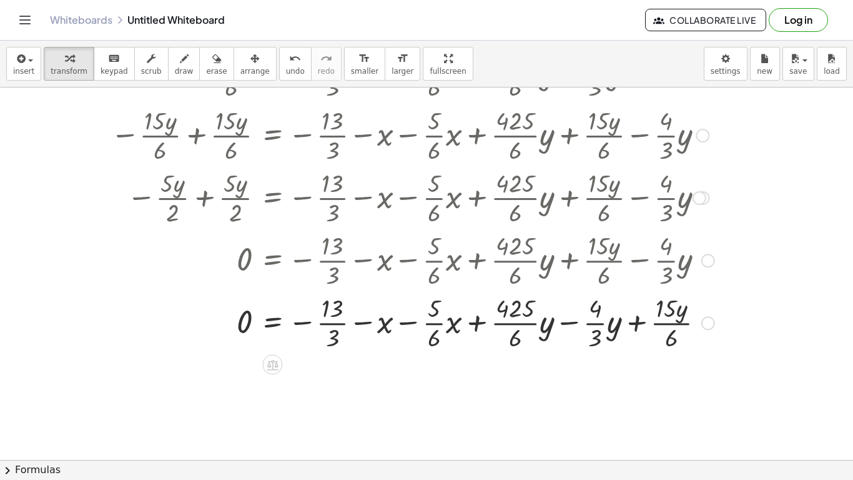
click at [535, 320] on div at bounding box center [373, 321] width 693 height 62
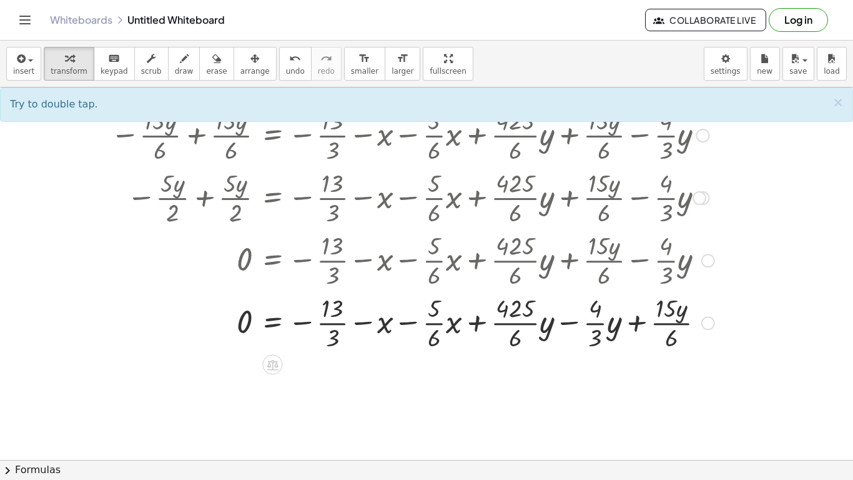
click at [568, 322] on div at bounding box center [373, 321] width 693 height 62
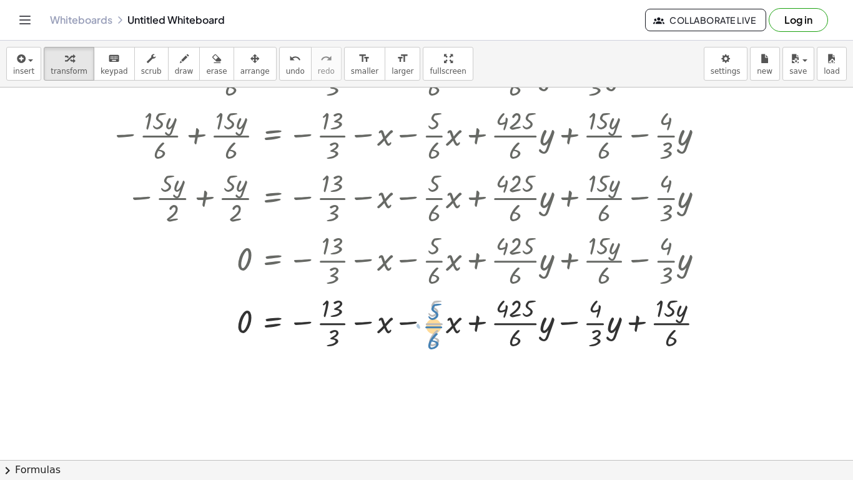
click at [433, 327] on div at bounding box center [373, 321] width 693 height 62
drag, startPoint x: 337, startPoint y: 323, endPoint x: 246, endPoint y: 322, distance: 90.6
click at [246, 322] on div at bounding box center [373, 321] width 693 height 62
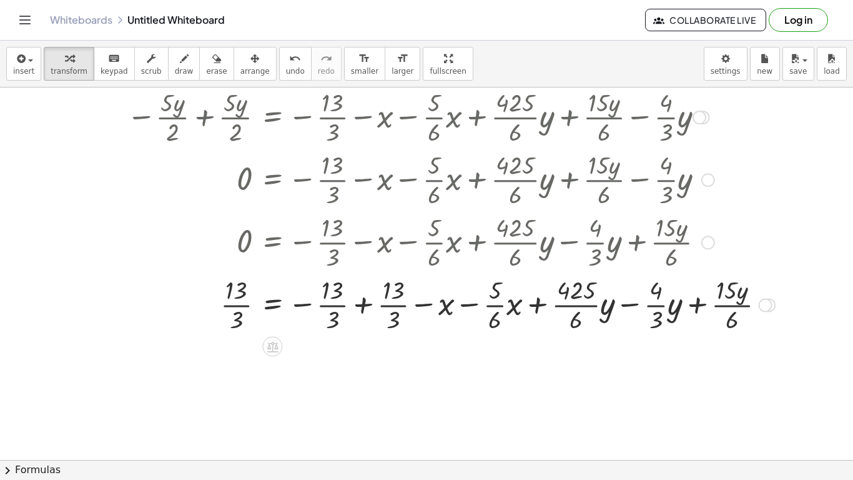
scroll to position [1359, 0]
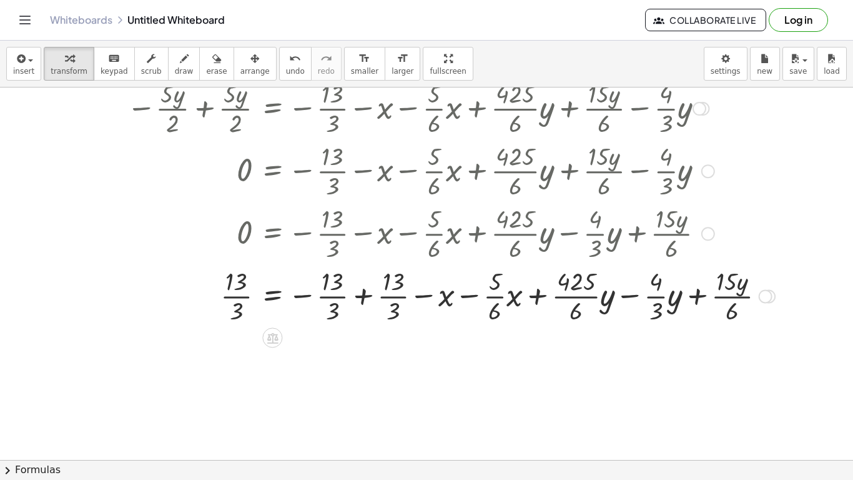
click at [358, 297] on div at bounding box center [404, 295] width 754 height 62
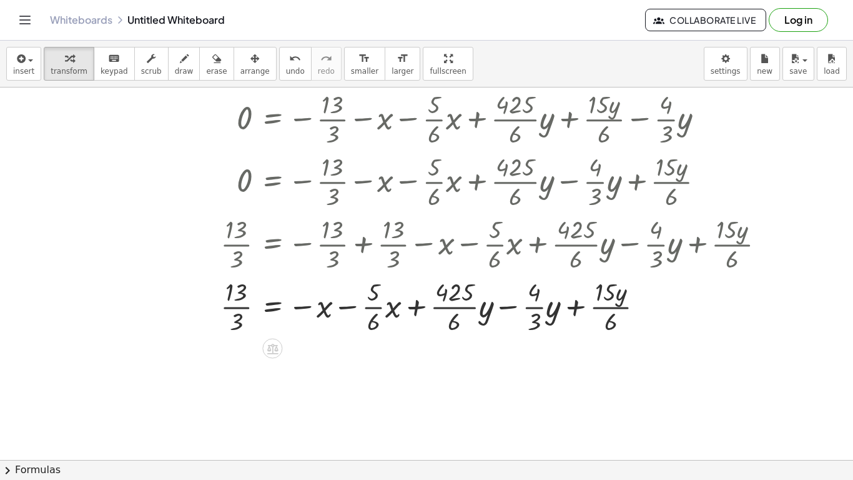
scroll to position [1412, 0]
drag, startPoint x: 457, startPoint y: 304, endPoint x: 540, endPoint y: 309, distance: 83.2
click at [540, 309] on div at bounding box center [404, 304] width 754 height 62
click at [445, 305] on div at bounding box center [404, 304] width 754 height 62
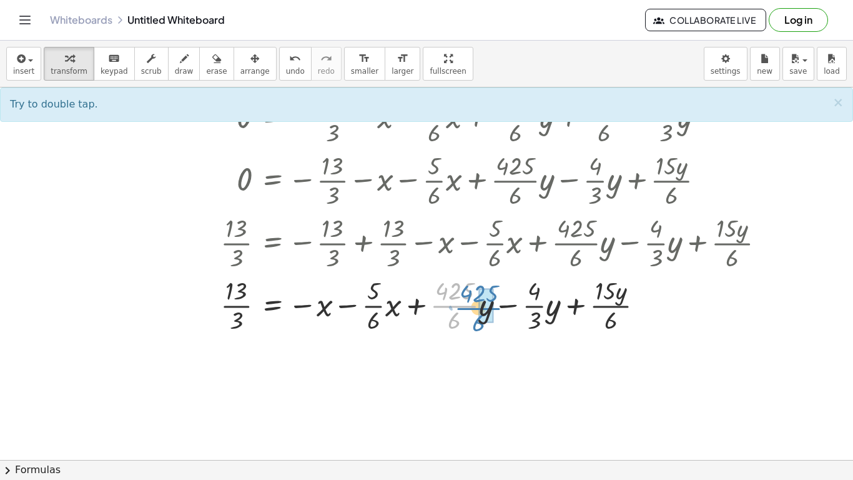
drag, startPoint x: 461, startPoint y: 300, endPoint x: 485, endPoint y: 305, distance: 24.7
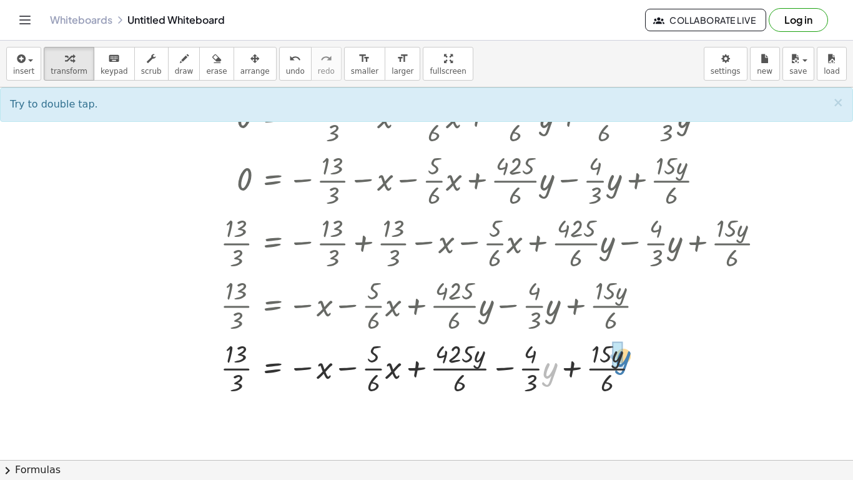
drag, startPoint x: 546, startPoint y: 373, endPoint x: 620, endPoint y: 361, distance: 74.6
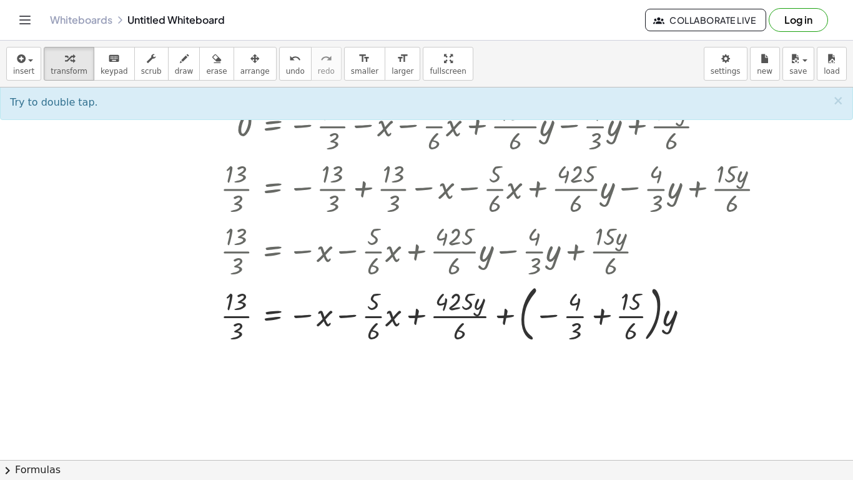
scroll to position [1468, 0]
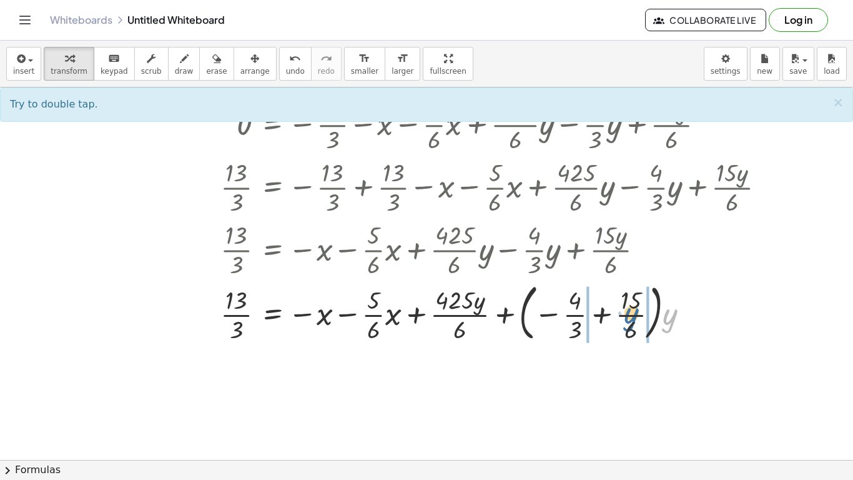
drag, startPoint x: 668, startPoint y: 330, endPoint x: 627, endPoint y: 329, distance: 41.2
click at [627, 329] on div at bounding box center [404, 311] width 754 height 67
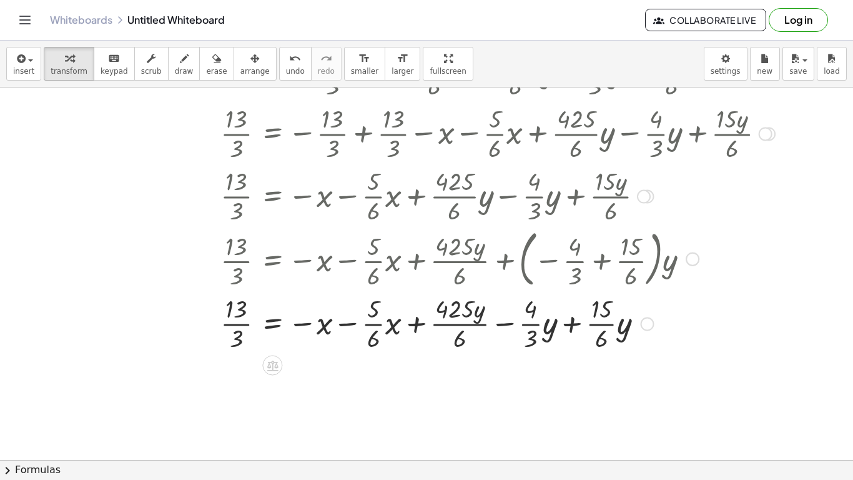
scroll to position [1524, 0]
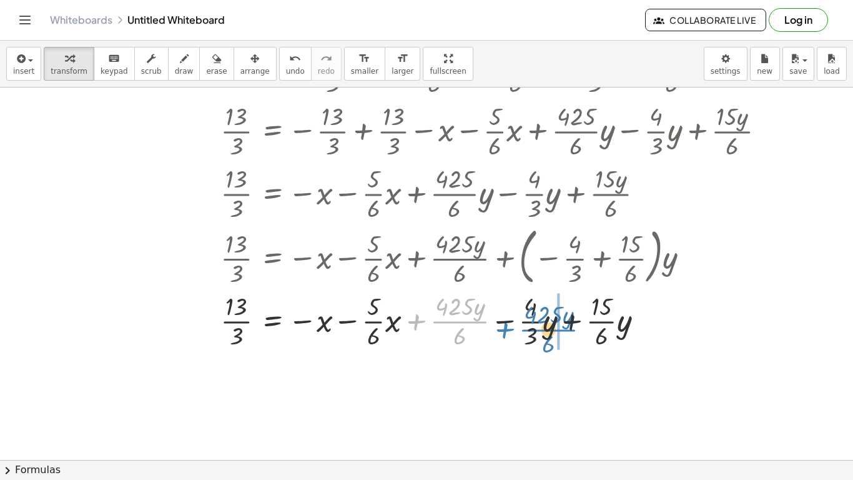
drag, startPoint x: 458, startPoint y: 318, endPoint x: 547, endPoint y: 327, distance: 89.7
click at [547, 327] on div at bounding box center [404, 320] width 754 height 62
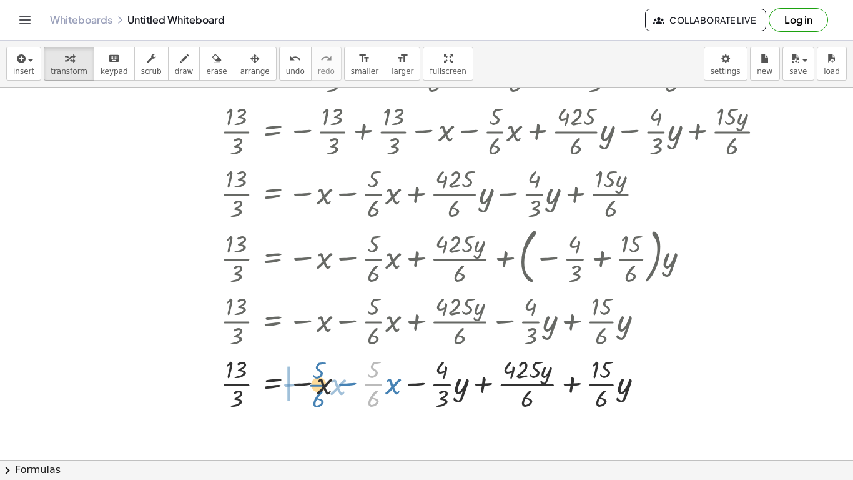
drag, startPoint x: 376, startPoint y: 383, endPoint x: 321, endPoint y: 383, distance: 55.0
click at [321, 383] on div at bounding box center [404, 383] width 754 height 62
click at [392, 387] on div at bounding box center [404, 383] width 754 height 62
click at [374, 385] on div at bounding box center [404, 383] width 754 height 62
click at [486, 386] on div at bounding box center [404, 383] width 754 height 62
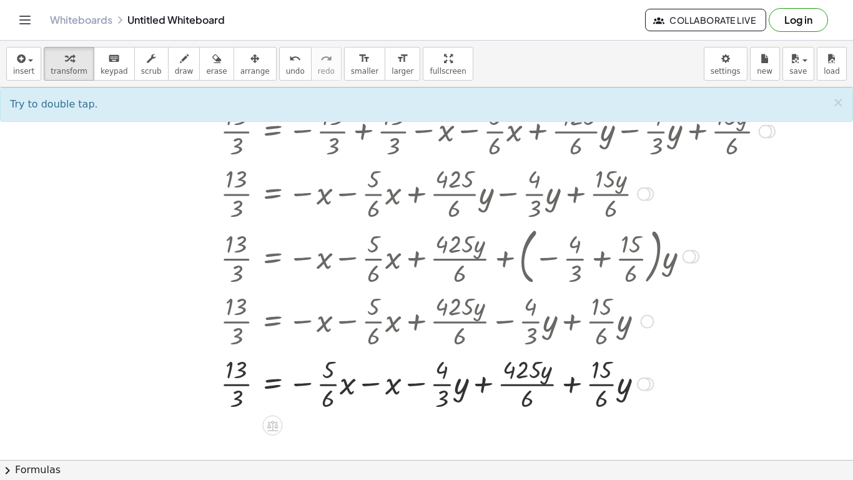
click at [577, 385] on div at bounding box center [404, 383] width 754 height 62
drag, startPoint x: 620, startPoint y: 388, endPoint x: 611, endPoint y: 374, distance: 16.8
click at [571, 386] on div at bounding box center [404, 383] width 754 height 62
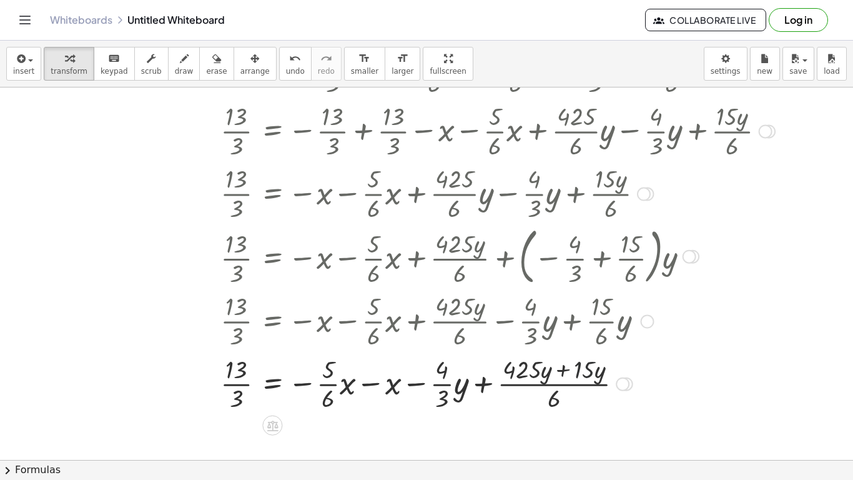
click at [583, 373] on div at bounding box center [404, 383] width 754 height 62
drag, startPoint x: 583, startPoint y: 373, endPoint x: 565, endPoint y: 370, distance: 18.3
click at [565, 370] on div at bounding box center [404, 383] width 754 height 62
click at [565, 372] on div at bounding box center [404, 383] width 754 height 62
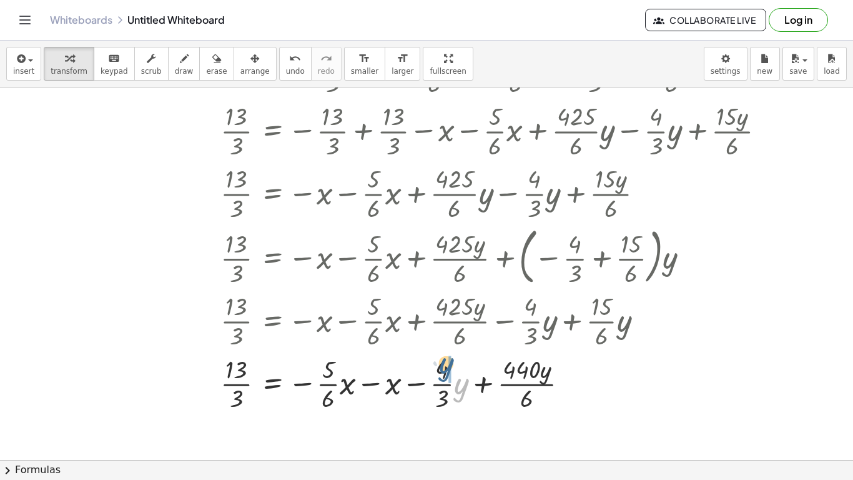
drag, startPoint x: 465, startPoint y: 394, endPoint x: 450, endPoint y: 373, distance: 25.5
click at [534, 372] on div at bounding box center [404, 383] width 754 height 62
click at [478, 385] on div at bounding box center [404, 383] width 754 height 62
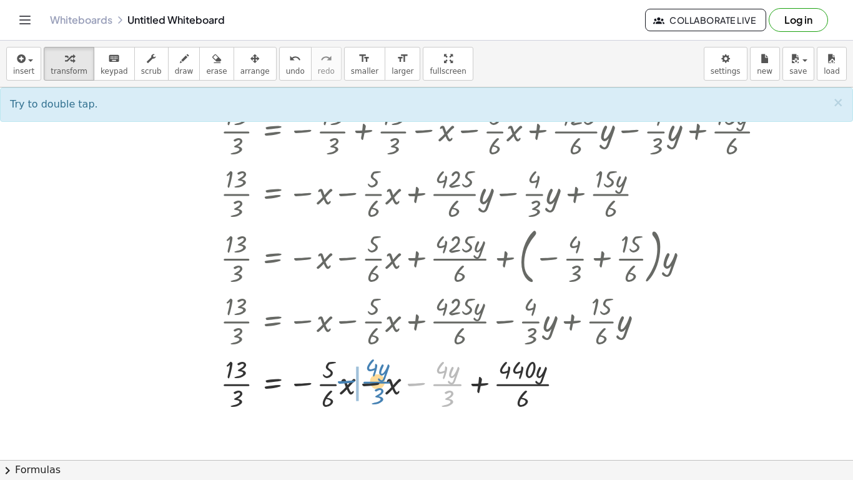
drag, startPoint x: 448, startPoint y: 382, endPoint x: 378, endPoint y: 379, distance: 70.0
click at [378, 379] on div at bounding box center [404, 383] width 754 height 62
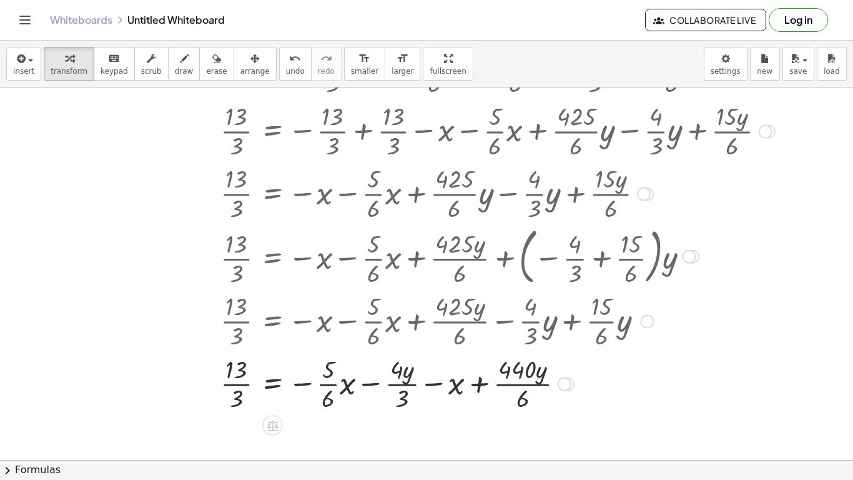
click at [438, 384] on div at bounding box center [404, 383] width 754 height 62
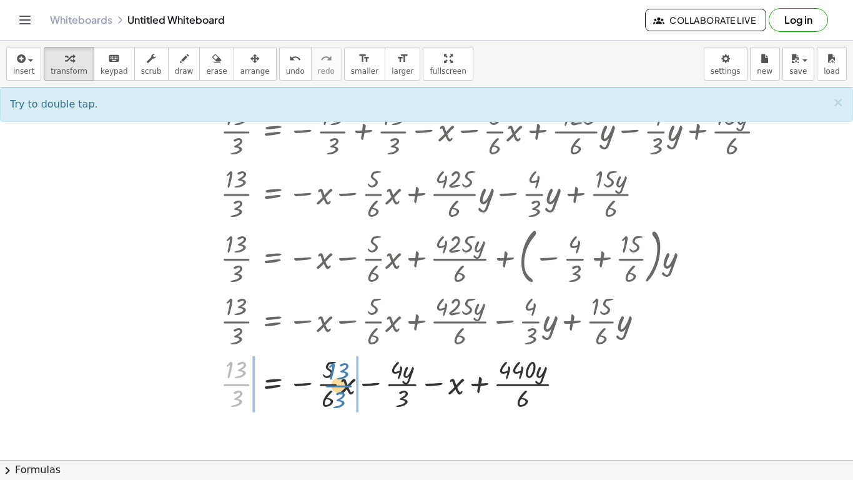
drag, startPoint x: 235, startPoint y: 387, endPoint x: 333, endPoint y: 388, distance: 98.7
click at [333, 388] on div at bounding box center [404, 383] width 754 height 62
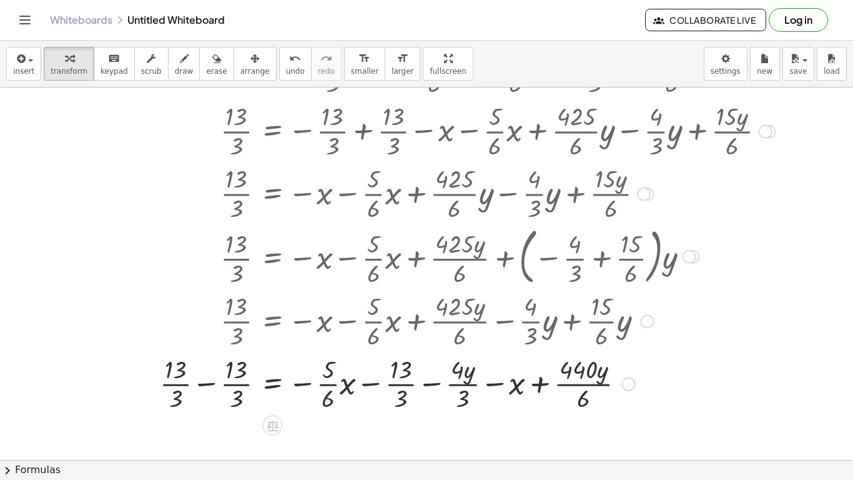
click at [207, 383] on div at bounding box center [404, 383] width 754 height 62
click at [375, 379] on div at bounding box center [404, 383] width 754 height 62
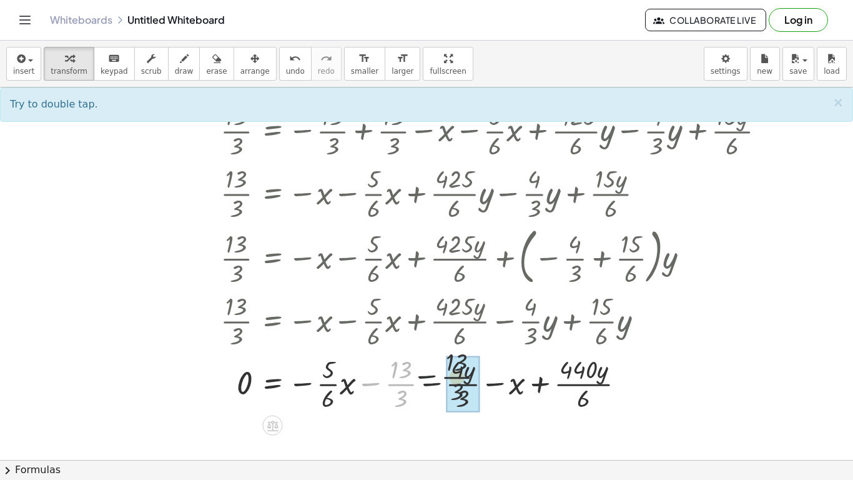
drag, startPoint x: 471, startPoint y: 374, endPoint x: 480, endPoint y: 375, distance: 8.2
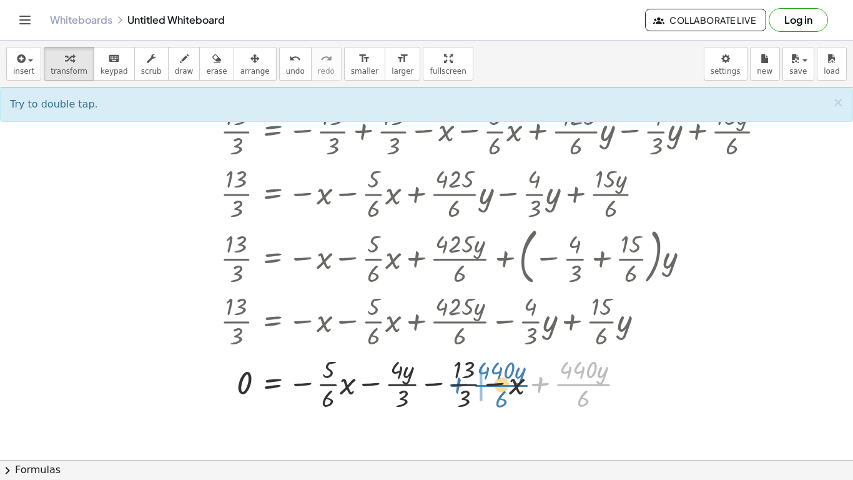
drag, startPoint x: 567, startPoint y: 384, endPoint x: 480, endPoint y: 385, distance: 87.4
click at [583, 384] on div at bounding box center [404, 383] width 754 height 62
drag, startPoint x: 518, startPoint y: 383, endPoint x: 448, endPoint y: 382, distance: 69.3
click at [448, 382] on div at bounding box center [404, 383] width 754 height 62
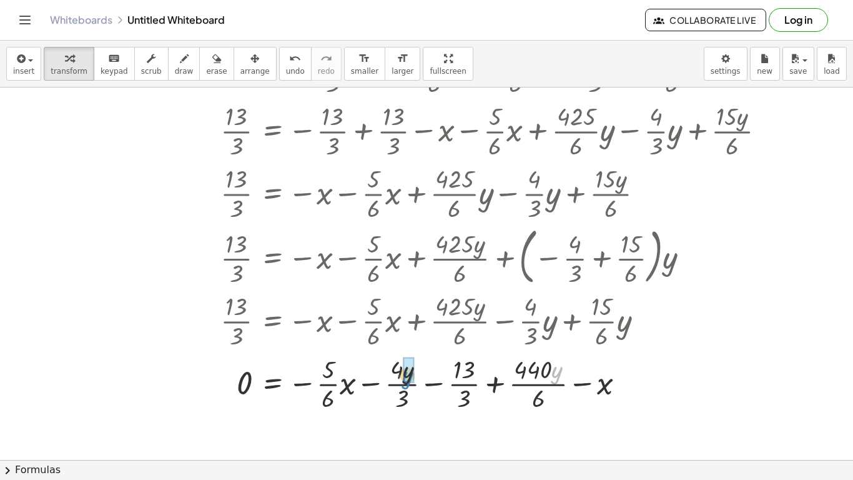
drag, startPoint x: 557, startPoint y: 376, endPoint x: 407, endPoint y: 381, distance: 150.0
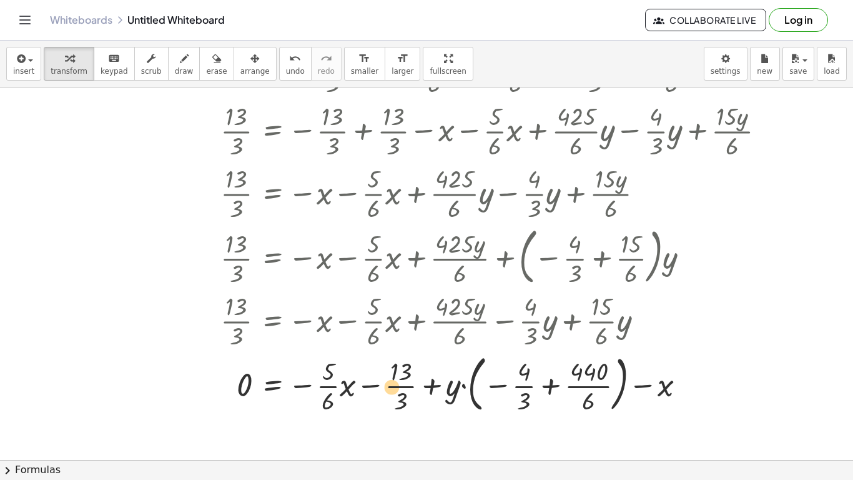
drag, startPoint x: 523, startPoint y: 393, endPoint x: 388, endPoint y: 396, distance: 134.3
click at [388, 396] on div at bounding box center [404, 382] width 754 height 67
drag, startPoint x: 391, startPoint y: 393, endPoint x: 549, endPoint y: 395, distance: 158.0
click at [549, 395] on div at bounding box center [404, 382] width 754 height 67
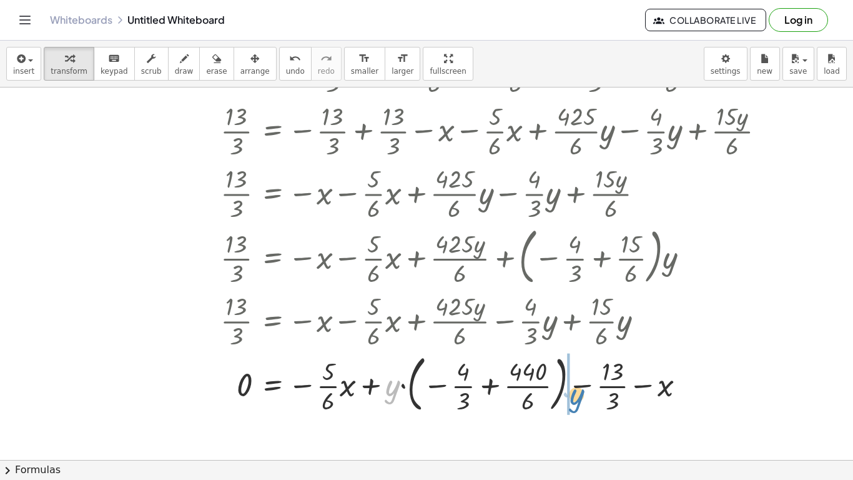
drag, startPoint x: 389, startPoint y: 391, endPoint x: 574, endPoint y: 400, distance: 185.1
click at [574, 400] on div at bounding box center [404, 382] width 754 height 67
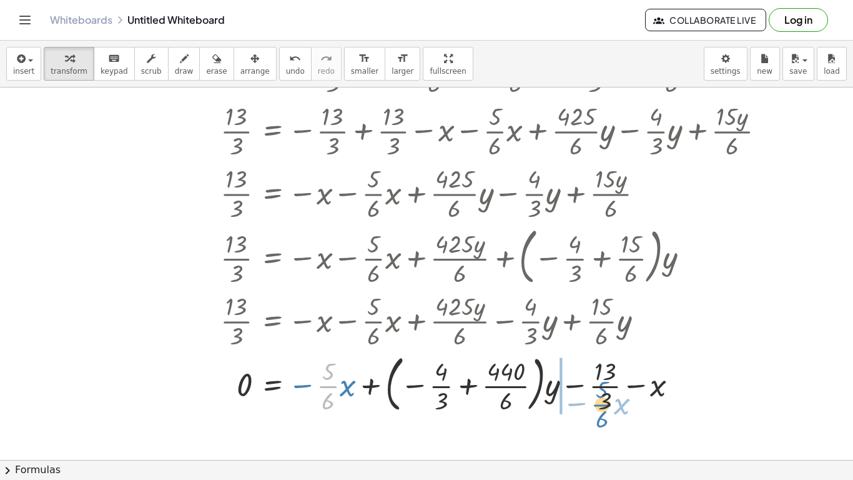
drag, startPoint x: 318, startPoint y: 383, endPoint x: 592, endPoint y: 385, distance: 273.5
click at [592, 385] on div at bounding box center [404, 382] width 754 height 67
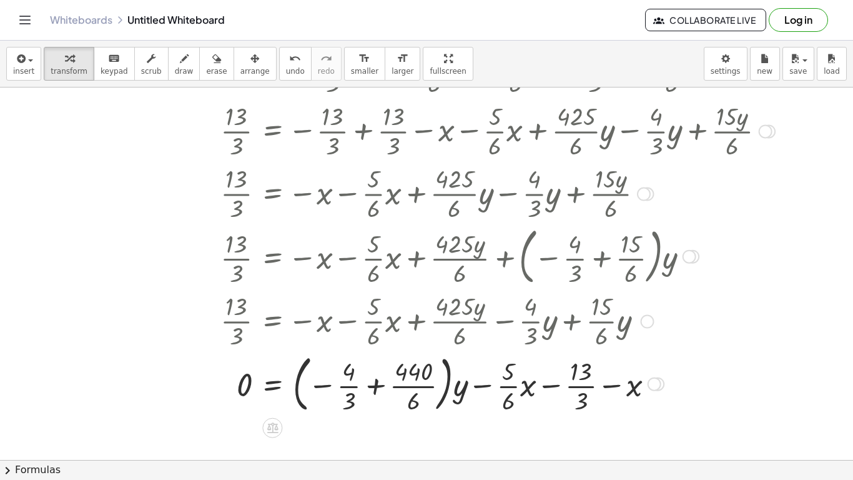
click at [422, 394] on div at bounding box center [404, 382] width 754 height 67
click at [417, 401] on div at bounding box center [404, 382] width 754 height 67
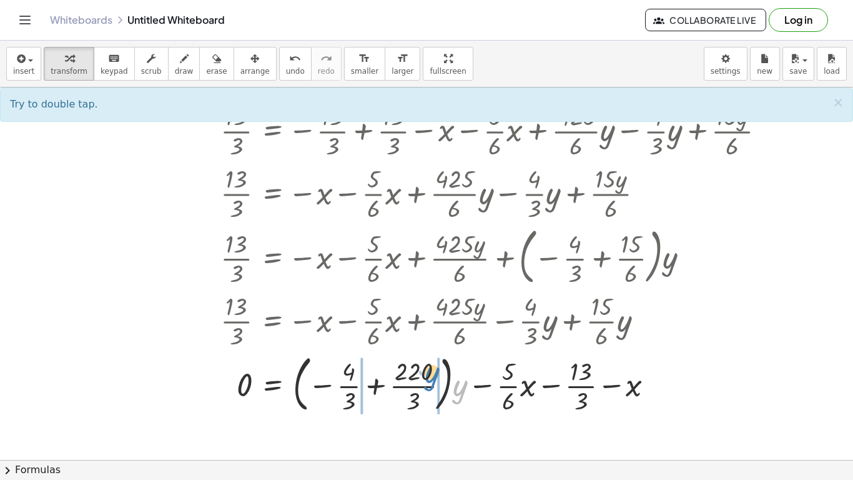
drag, startPoint x: 458, startPoint y: 397, endPoint x: 430, endPoint y: 383, distance: 31.8
click at [430, 383] on div at bounding box center [404, 382] width 754 height 67
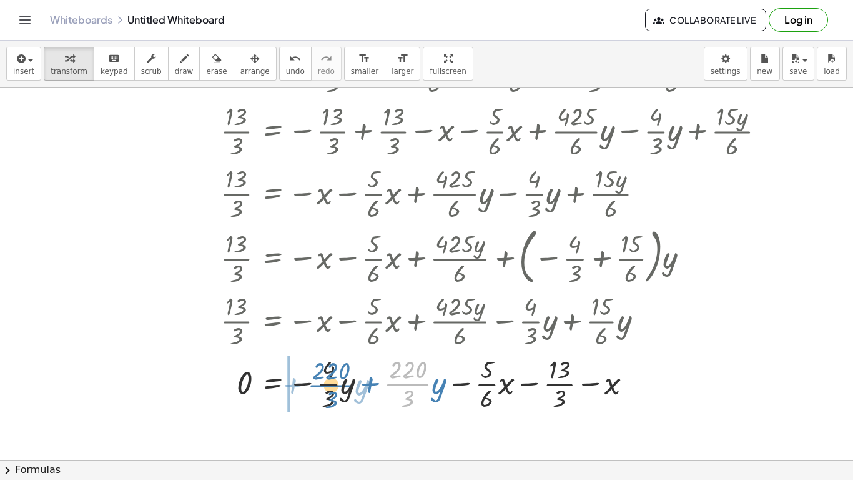
drag, startPoint x: 417, startPoint y: 384, endPoint x: 336, endPoint y: 385, distance: 80.6
click at [336, 385] on div at bounding box center [404, 383] width 754 height 62
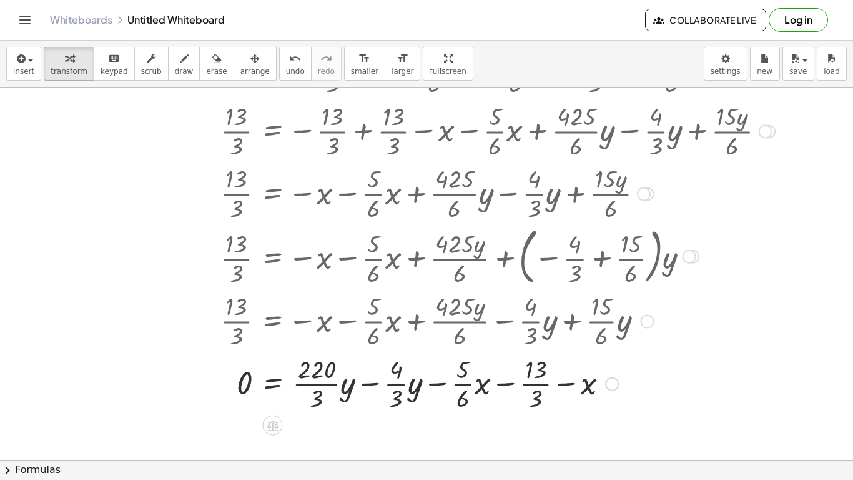
click at [364, 383] on div at bounding box center [404, 383] width 754 height 62
click at [368, 384] on div at bounding box center [404, 383] width 754 height 62
drag, startPoint x: 415, startPoint y: 392, endPoint x: 400, endPoint y: 375, distance: 22.5
click at [400, 375] on div at bounding box center [404, 383] width 754 height 62
click at [348, 382] on div at bounding box center [404, 383] width 754 height 62
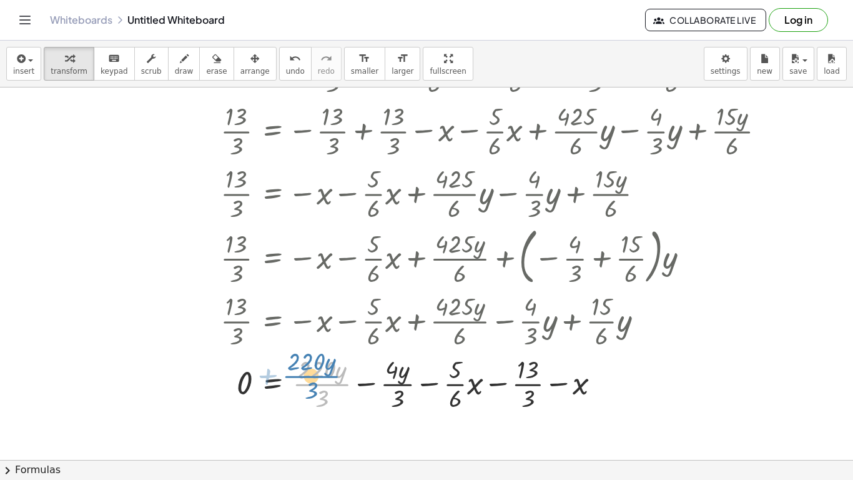
drag, startPoint x: 345, startPoint y: 382, endPoint x: 337, endPoint y: 374, distance: 10.6
click at [337, 374] on div at bounding box center [404, 383] width 754 height 62
click at [358, 387] on div at bounding box center [404, 383] width 754 height 62
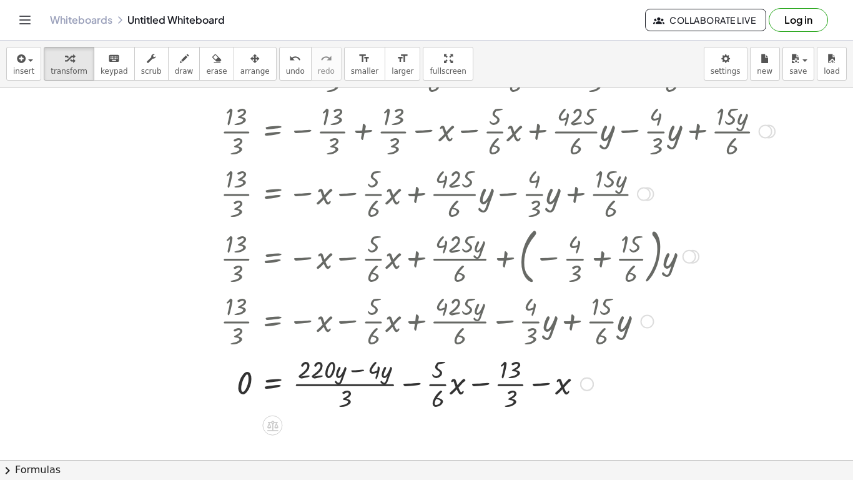
click at [327, 370] on div at bounding box center [404, 383] width 754 height 62
click at [351, 368] on div at bounding box center [404, 383] width 754 height 62
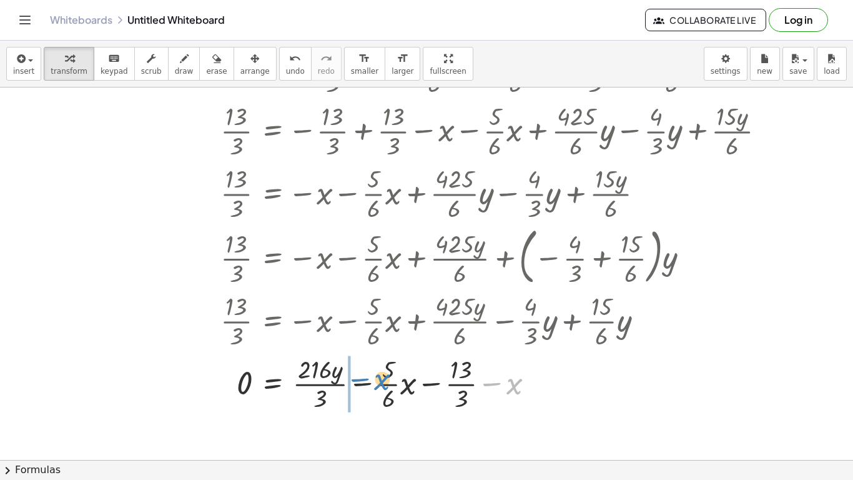
drag, startPoint x: 511, startPoint y: 383, endPoint x: 378, endPoint y: 381, distance: 133.7
click at [378, 381] on div at bounding box center [404, 383] width 754 height 62
click at [410, 386] on div at bounding box center [404, 383] width 754 height 62
drag, startPoint x: 452, startPoint y: 391, endPoint x: 378, endPoint y: 392, distance: 73.7
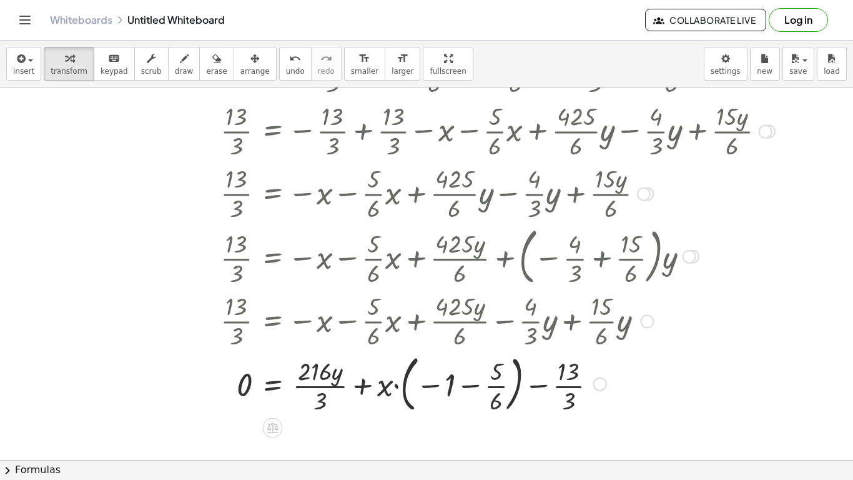
click at [496, 383] on div at bounding box center [404, 382] width 754 height 67
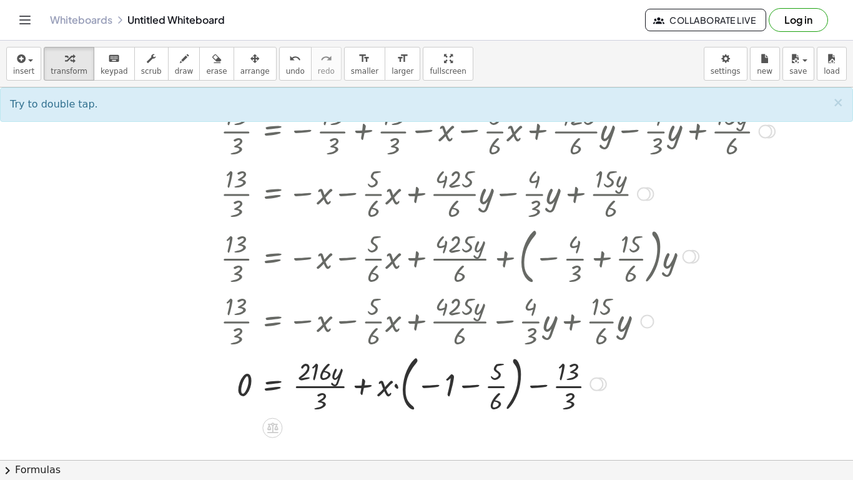
click at [449, 388] on div at bounding box center [404, 382] width 754 height 67
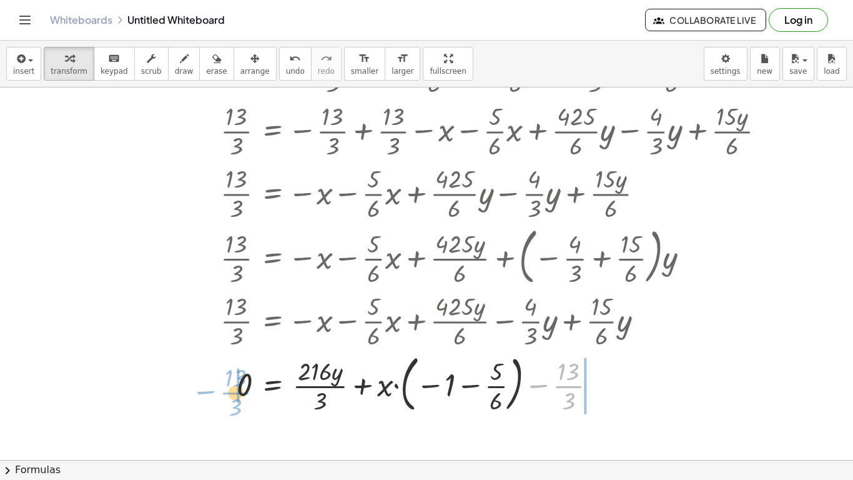
drag, startPoint x: 572, startPoint y: 387, endPoint x: 309, endPoint y: 407, distance: 263.7
click at [605, 386] on div at bounding box center [404, 382] width 754 height 67
drag, startPoint x: 387, startPoint y: 387, endPoint x: 453, endPoint y: 383, distance: 66.3
click at [453, 383] on div at bounding box center [404, 382] width 754 height 67
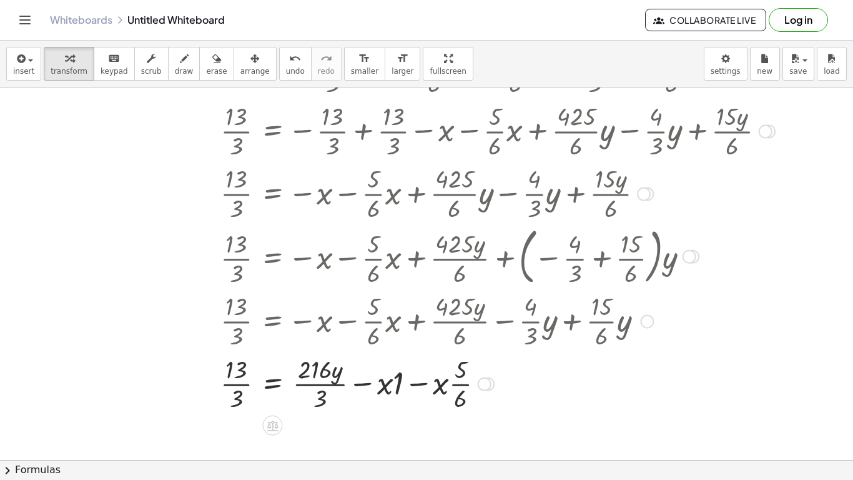
click at [383, 390] on div at bounding box center [404, 383] width 754 height 62
click at [398, 387] on div at bounding box center [404, 383] width 754 height 62
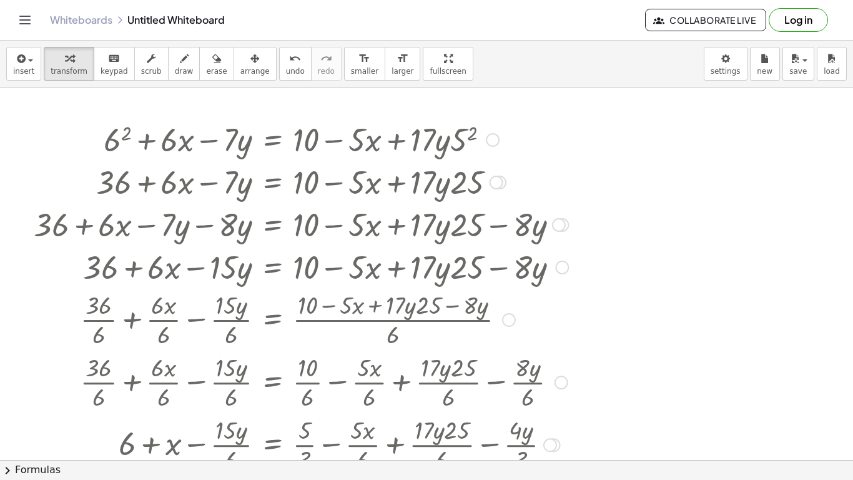
scroll to position [0, 0]
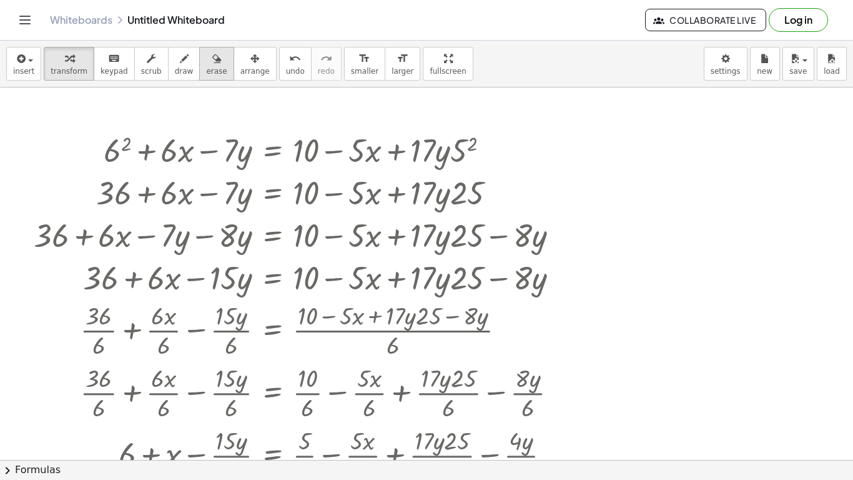
click at [206, 71] on span "erase" at bounding box center [216, 71] width 21 height 9
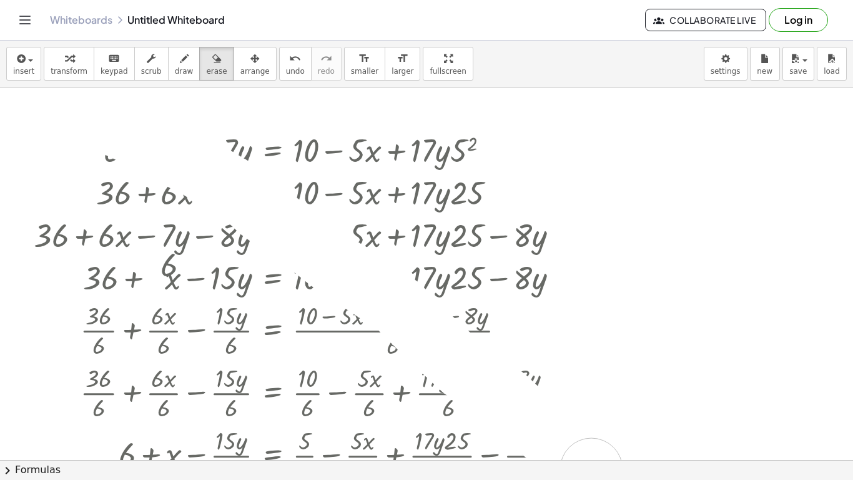
drag, startPoint x: 99, startPoint y: 114, endPoint x: 591, endPoint y: 469, distance: 607.5
click at [591, 469] on div "insert select one: Math Expression Function Text Youtube Video Graphing Geometr…" at bounding box center [426, 260] width 853 height 439
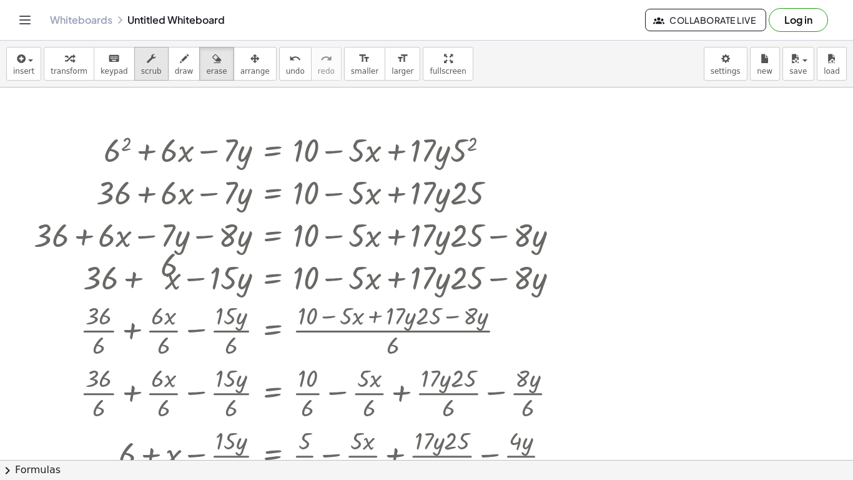
click at [141, 72] on span "scrub" at bounding box center [151, 71] width 21 height 9
click at [491, 204] on div at bounding box center [404, 191] width 754 height 42
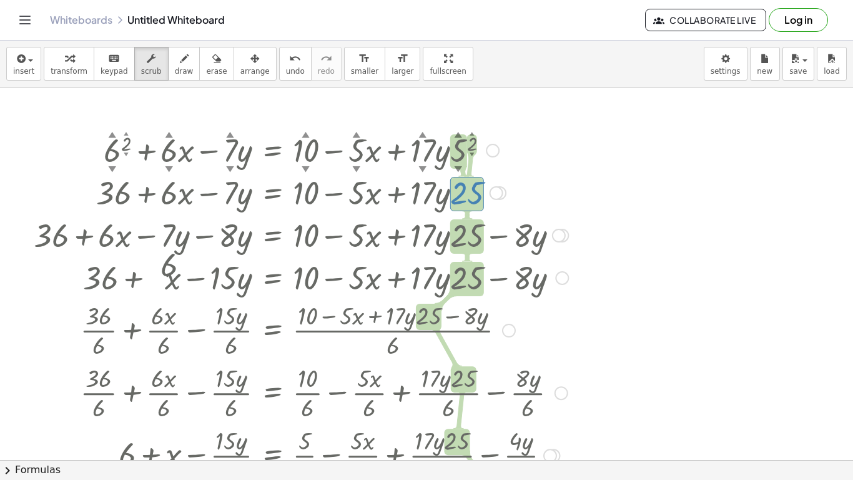
drag, startPoint x: 491, startPoint y: 204, endPoint x: 508, endPoint y: 184, distance: 25.7
click at [508, 184] on div at bounding box center [404, 191] width 754 height 42
click at [576, 179] on div at bounding box center [404, 191] width 754 height 42
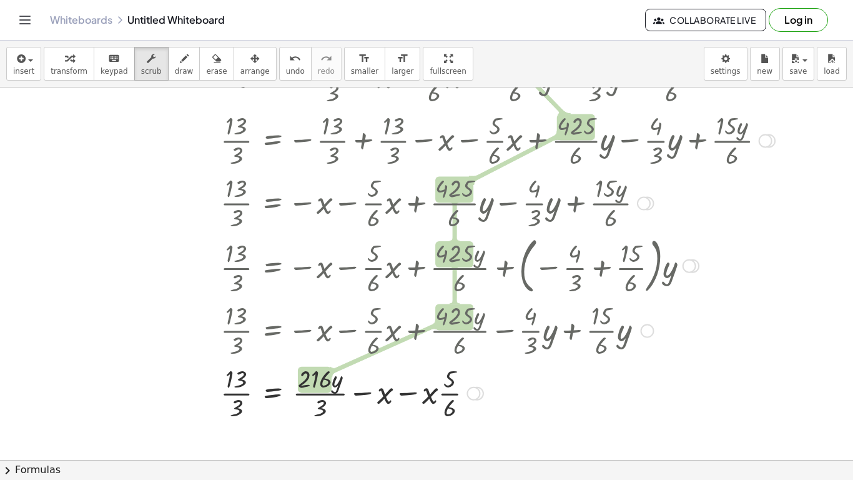
scroll to position [1504, 0]
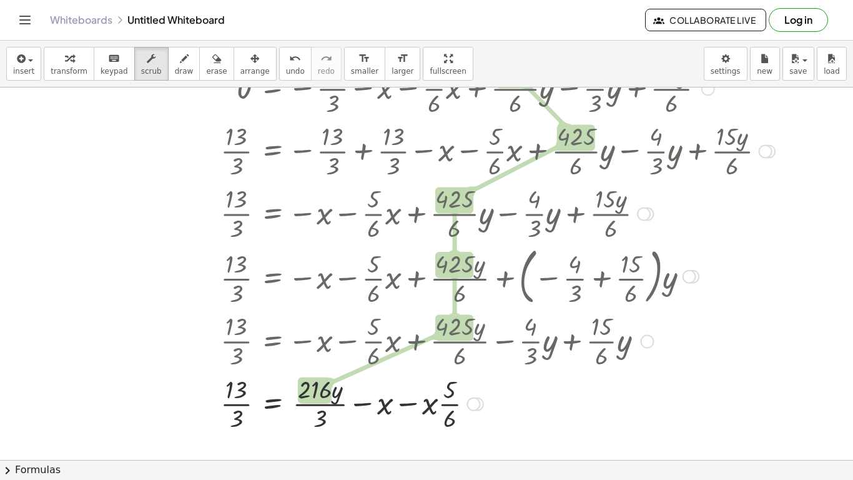
click at [575, 267] on div at bounding box center [426, 275] width 799 height 67
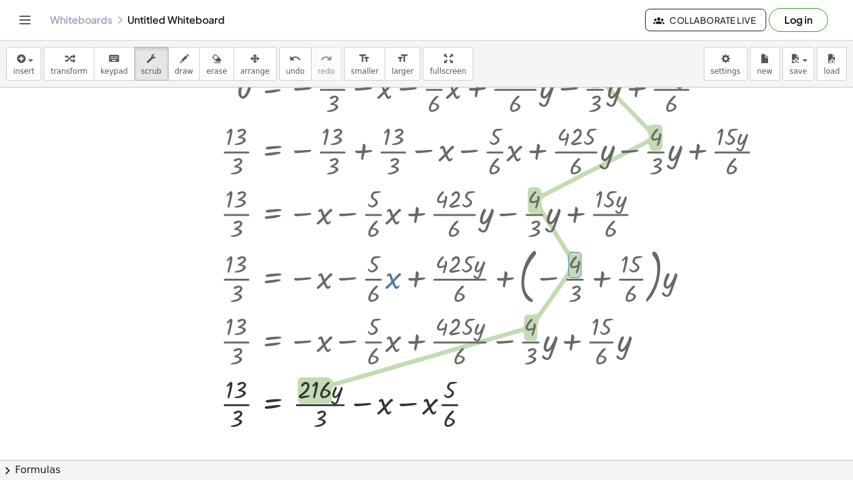
drag, startPoint x: 385, startPoint y: 276, endPoint x: 368, endPoint y: 259, distance: 24.7
click at [367, 256] on div at bounding box center [426, 275] width 799 height 67
click at [373, 279] on div at bounding box center [426, 275] width 799 height 67
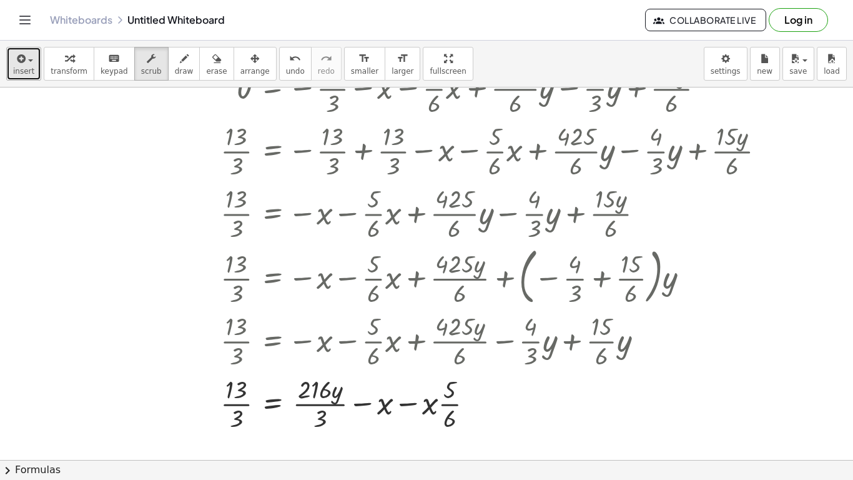
click at [31, 76] on button "insert" at bounding box center [23, 64] width 35 height 34
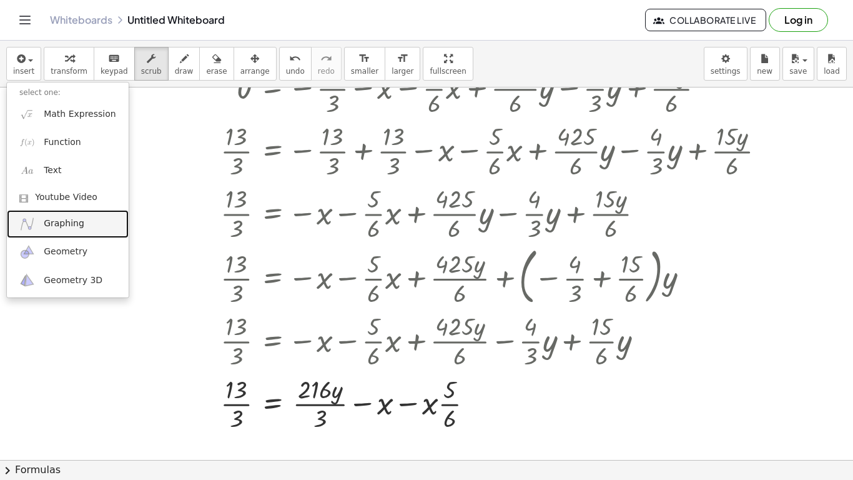
click at [59, 234] on link "Graphing" at bounding box center [68, 224] width 122 height 28
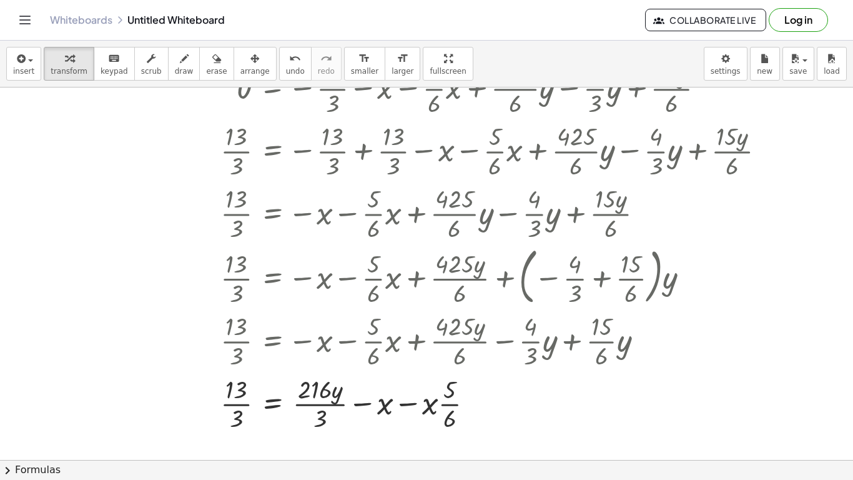
scroll to position [1533, 0]
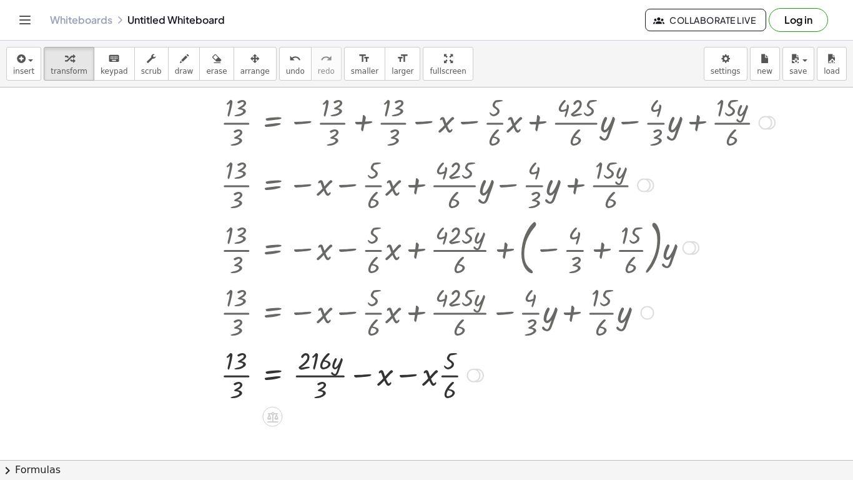
click at [715, 330] on div at bounding box center [404, 311] width 754 height 62
click at [307, 378] on div at bounding box center [404, 374] width 754 height 62
click at [365, 374] on div at bounding box center [404, 374] width 754 height 62
click at [415, 378] on div at bounding box center [404, 374] width 754 height 62
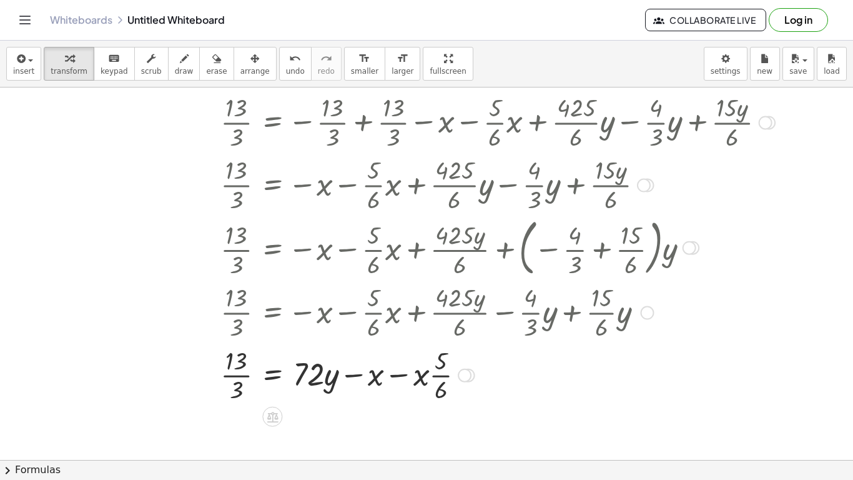
click at [421, 377] on div at bounding box center [404, 374] width 754 height 62
click at [441, 376] on div at bounding box center [404, 374] width 754 height 62
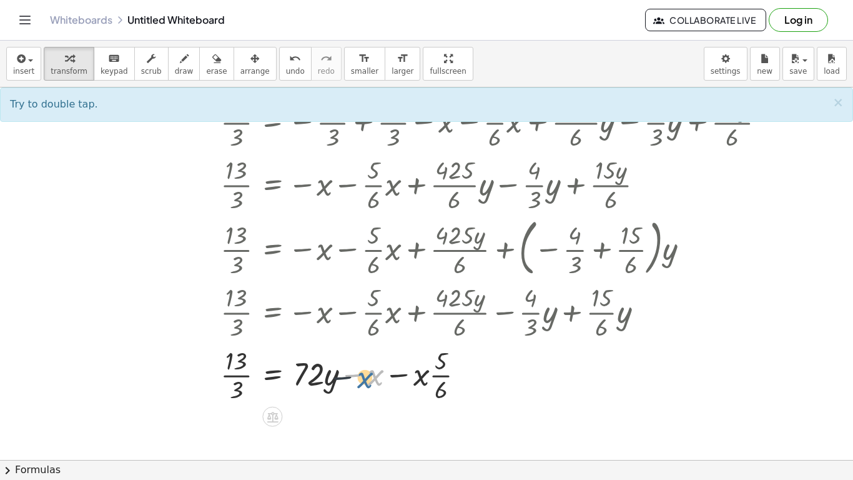
drag, startPoint x: 373, startPoint y: 380, endPoint x: 313, endPoint y: 383, distance: 60.7
click at [313, 383] on div at bounding box center [404, 374] width 754 height 62
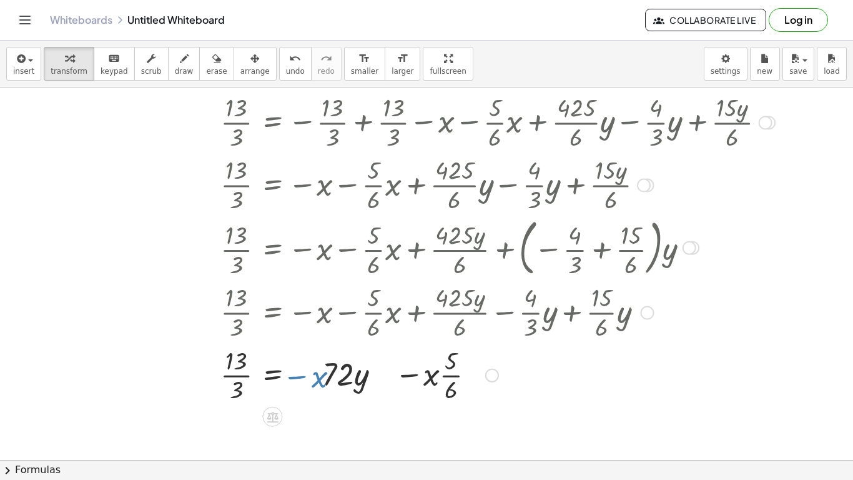
click at [313, 383] on div at bounding box center [404, 374] width 754 height 62
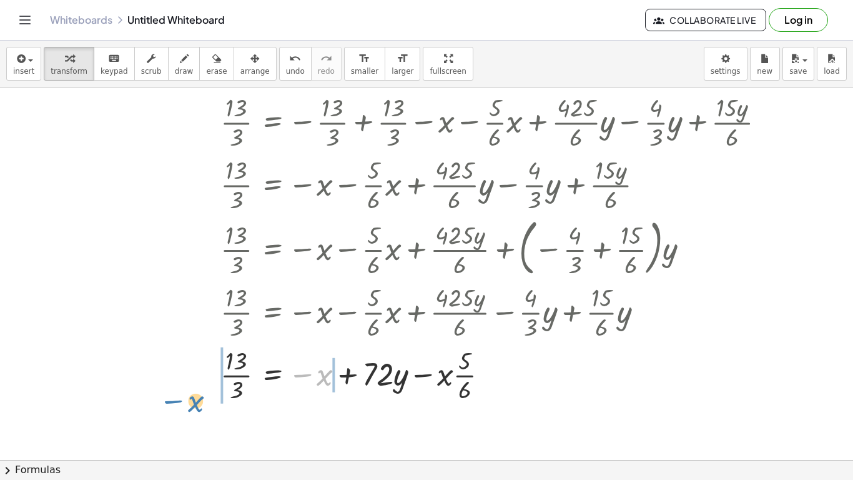
drag, startPoint x: 318, startPoint y: 377, endPoint x: 189, endPoint y: 403, distance: 131.8
click at [189, 403] on div at bounding box center [404, 374] width 754 height 62
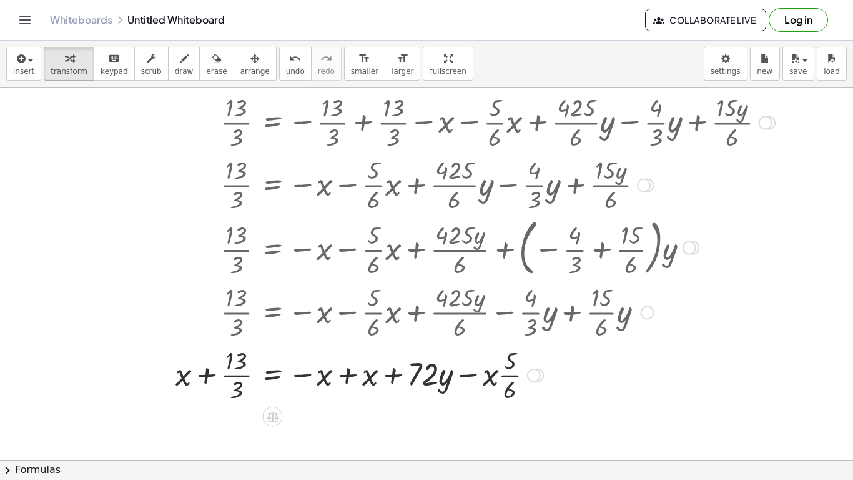
click at [349, 378] on div at bounding box center [404, 374] width 754 height 62
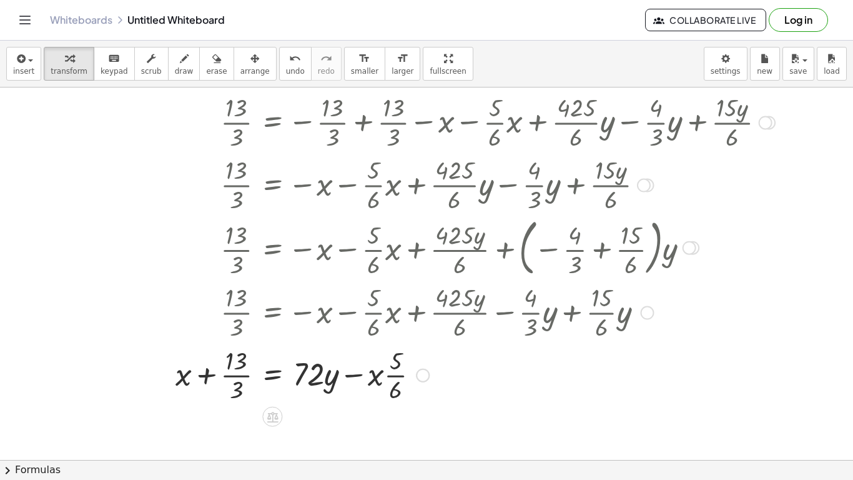
click at [199, 375] on div at bounding box center [404, 374] width 754 height 62
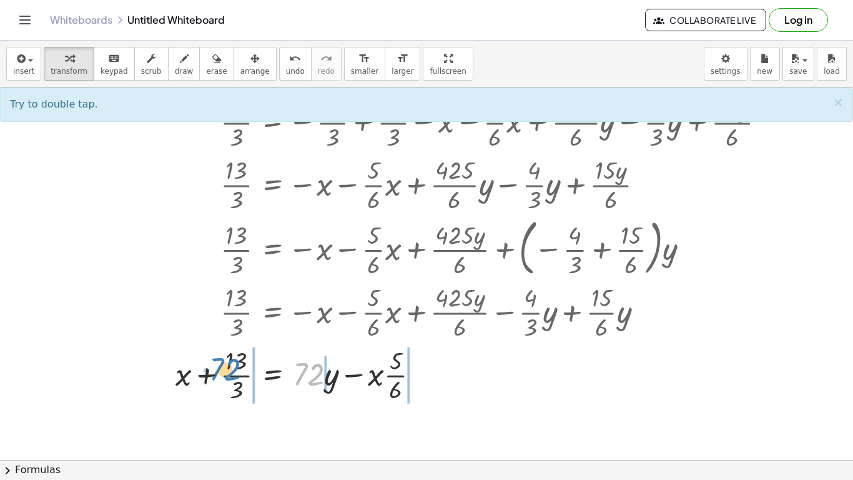
drag, startPoint x: 317, startPoint y: 377, endPoint x: 230, endPoint y: 372, distance: 86.3
click at [230, 372] on div at bounding box center [404, 374] width 754 height 62
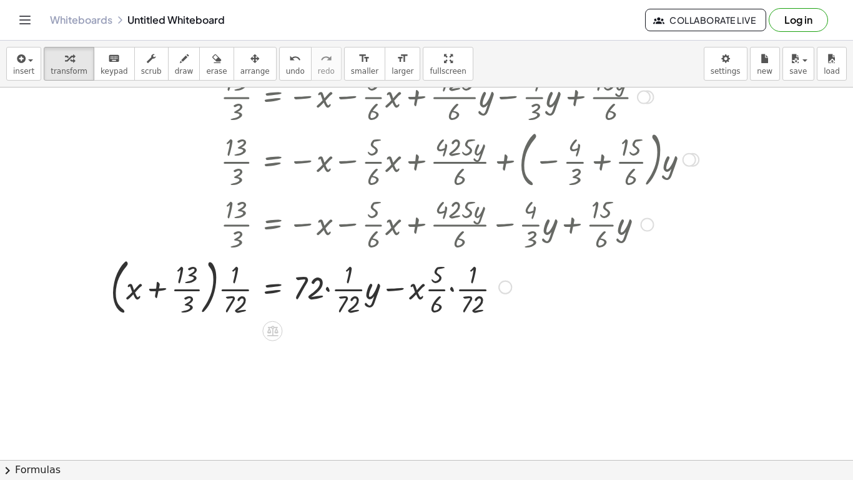
scroll to position [1621, 0]
click at [286, 62] on div "undo" at bounding box center [295, 58] width 19 height 15
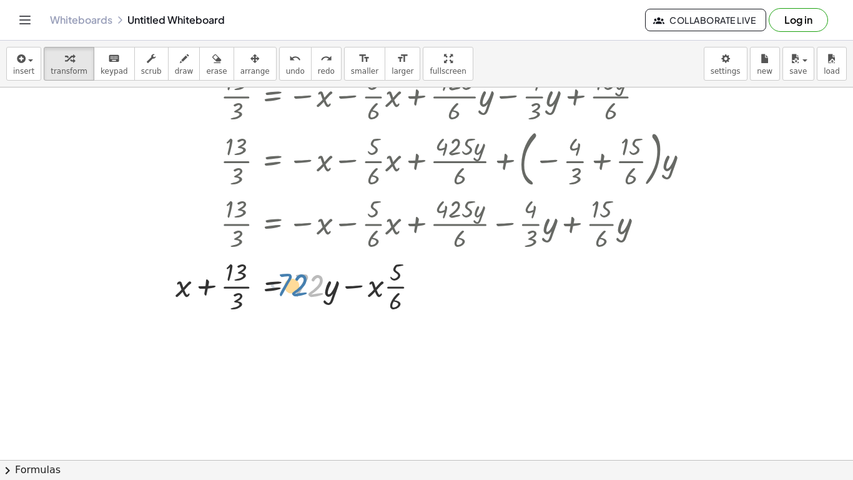
drag, startPoint x: 313, startPoint y: 282, endPoint x: 294, endPoint y: 283, distance: 18.7
click at [294, 283] on div at bounding box center [395, 285] width 607 height 62
drag, startPoint x: 329, startPoint y: 290, endPoint x: 292, endPoint y: 290, distance: 37.5
click at [292, 290] on div at bounding box center [395, 285] width 607 height 62
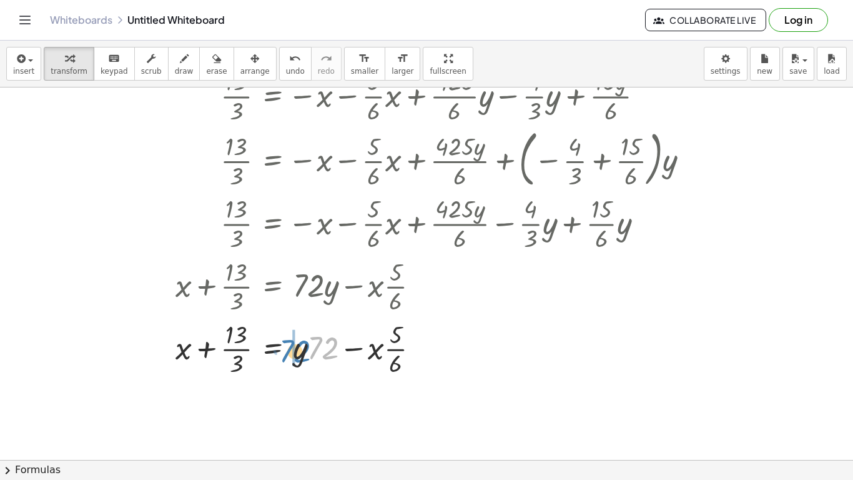
drag, startPoint x: 318, startPoint y: 345, endPoint x: 286, endPoint y: 348, distance: 32.0
click at [286, 348] on div at bounding box center [404, 348] width 754 height 62
drag, startPoint x: 375, startPoint y: 350, endPoint x: 407, endPoint y: 348, distance: 31.9
drag, startPoint x: 317, startPoint y: 353, endPoint x: 237, endPoint y: 350, distance: 80.0
click at [237, 350] on div at bounding box center [404, 348] width 754 height 62
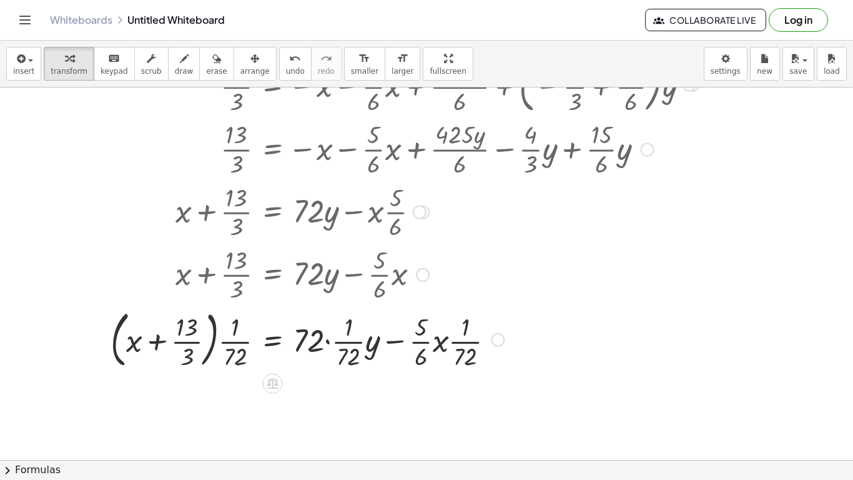
scroll to position [1701, 0]
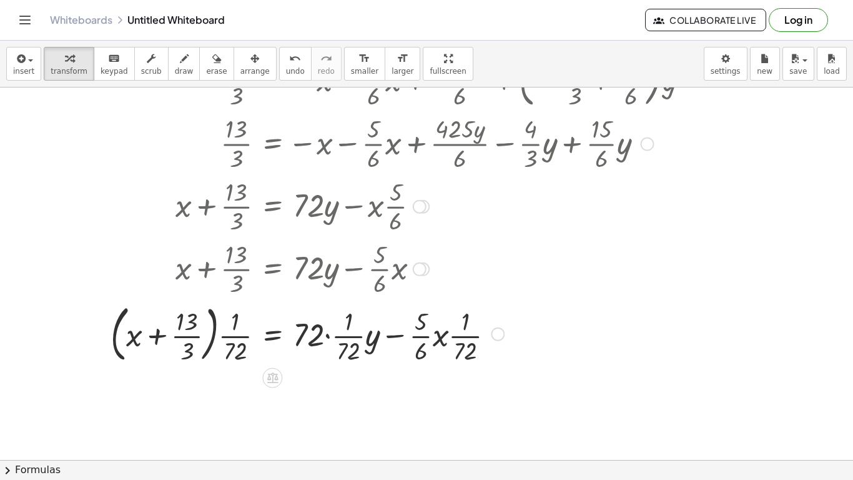
click at [184, 337] on div at bounding box center [404, 332] width 754 height 67
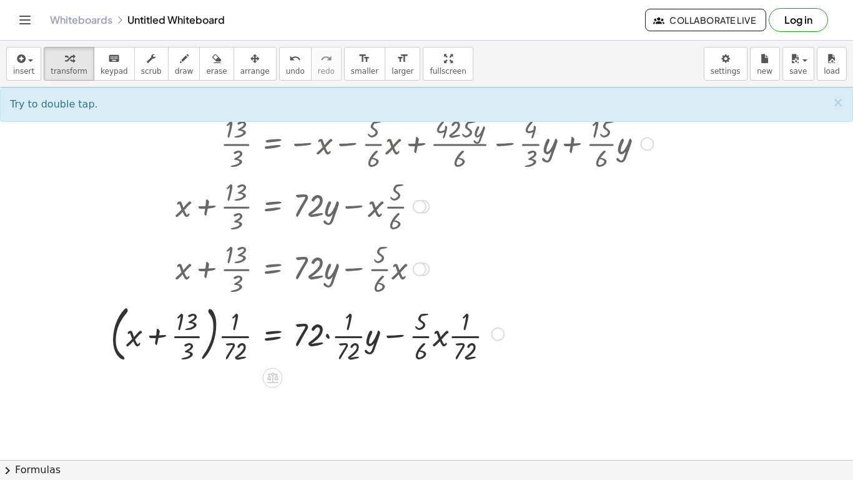
click at [229, 333] on div at bounding box center [404, 332] width 754 height 67
drag, startPoint x: 230, startPoint y: 335, endPoint x: 185, endPoint y: 336, distance: 45.0
click at [185, 336] on div at bounding box center [404, 332] width 754 height 67
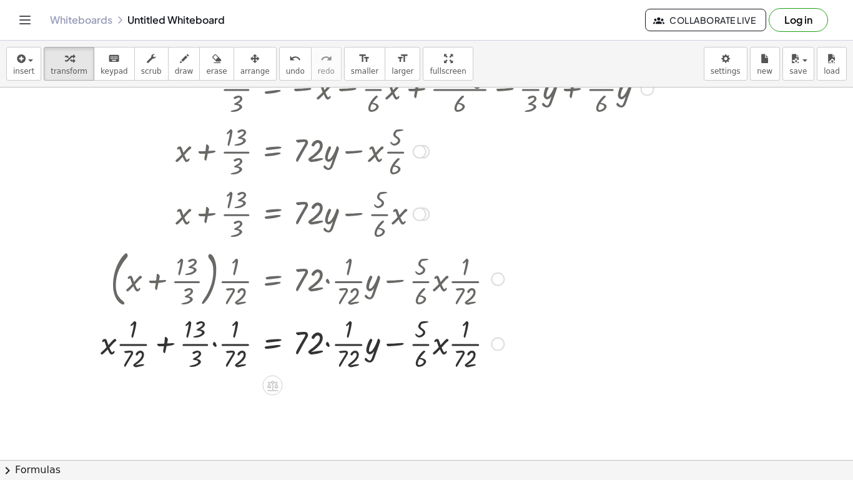
scroll to position [1760, 0]
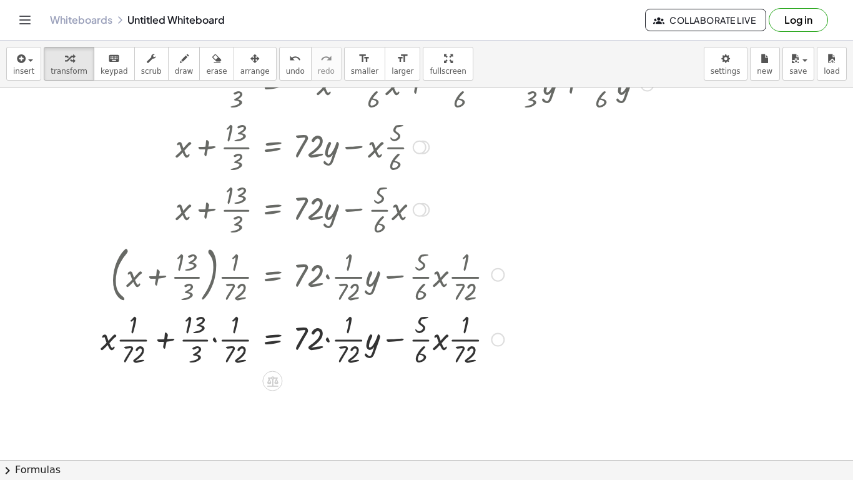
click at [230, 340] on div at bounding box center [404, 338] width 754 height 62
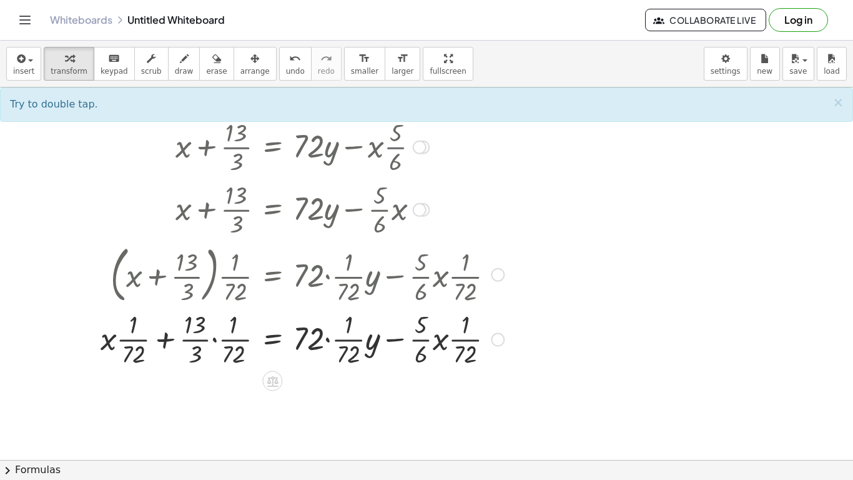
click at [237, 348] on div at bounding box center [404, 338] width 754 height 62
drag, startPoint x: 196, startPoint y: 352, endPoint x: 239, endPoint y: 352, distance: 43.1
click at [239, 352] on div at bounding box center [404, 338] width 754 height 62
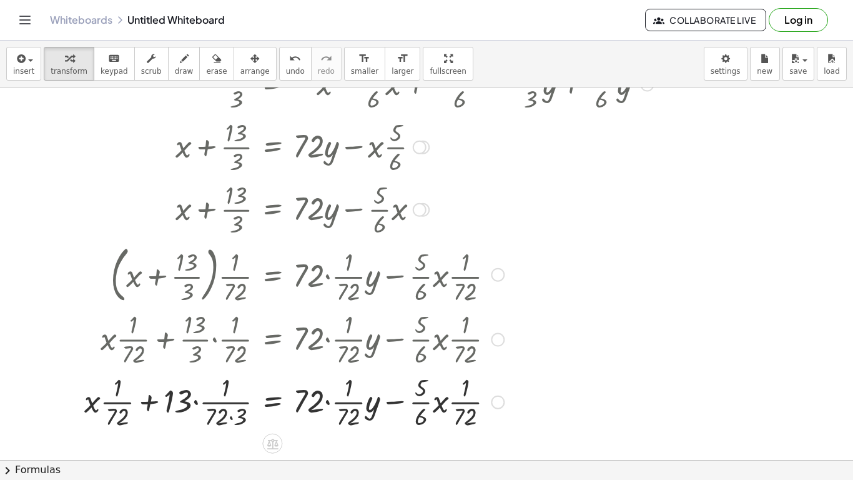
scroll to position [1783, 0]
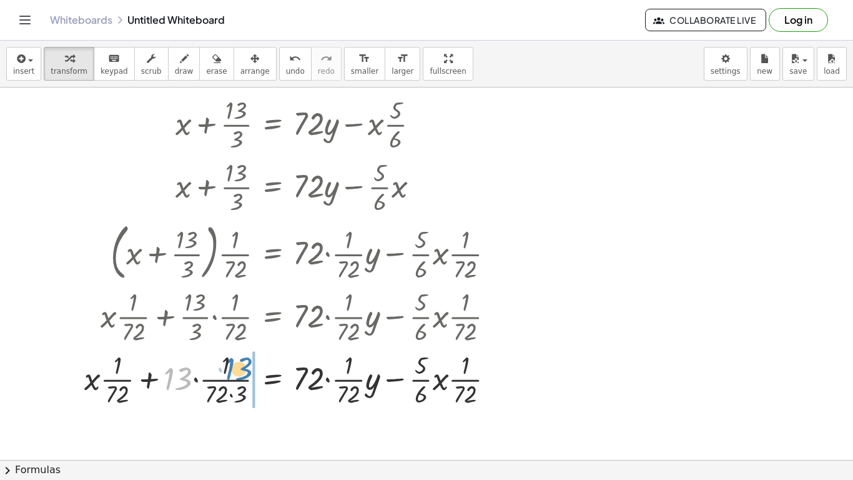
drag, startPoint x: 186, startPoint y: 380, endPoint x: 244, endPoint y: 372, distance: 58.6
click at [244, 372] on div at bounding box center [404, 378] width 754 height 62
click at [226, 397] on div at bounding box center [404, 378] width 754 height 62
click at [219, 396] on div at bounding box center [404, 378] width 754 height 62
click at [240, 394] on div at bounding box center [404, 378] width 754 height 62
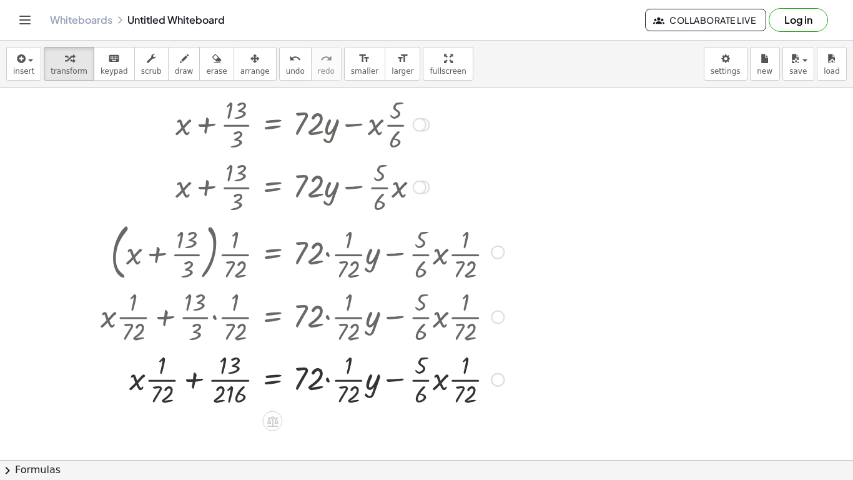
click at [229, 370] on div at bounding box center [404, 378] width 754 height 62
click at [228, 381] on div at bounding box center [404, 378] width 754 height 62
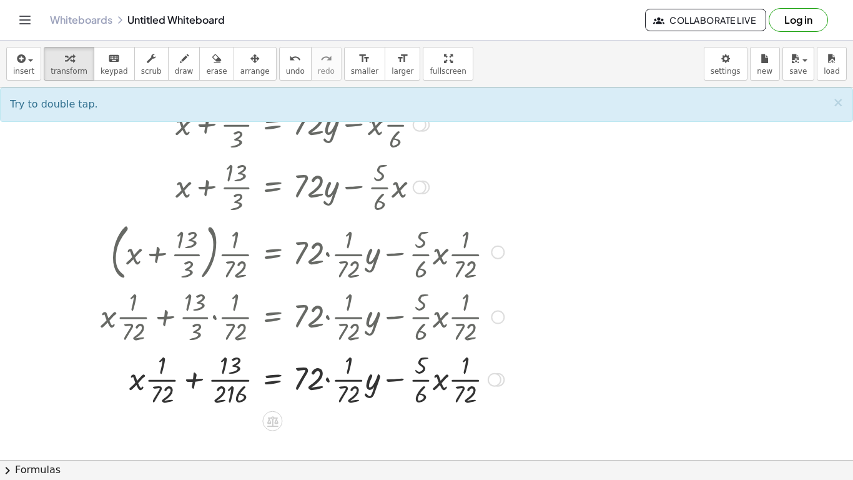
click at [225, 392] on div at bounding box center [404, 378] width 754 height 62
drag, startPoint x: 225, startPoint y: 392, endPoint x: 232, endPoint y: 354, distance: 38.7
click at [232, 354] on div at bounding box center [404, 378] width 754 height 62
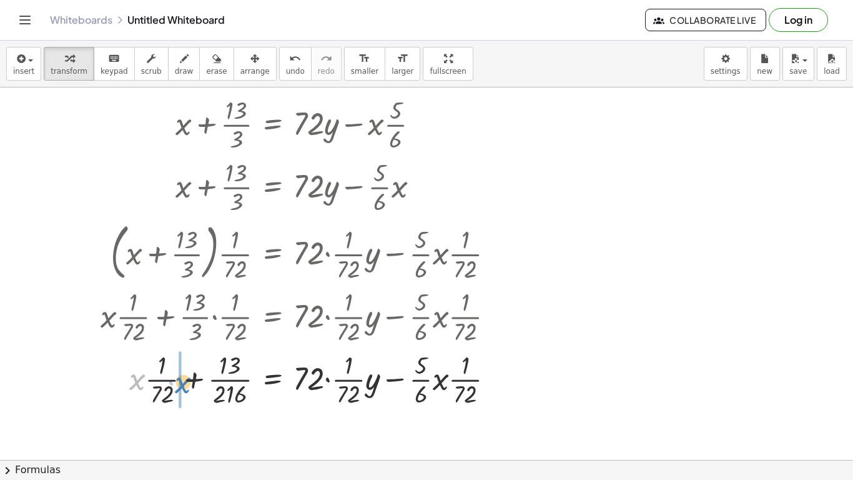
drag, startPoint x: 136, startPoint y: 382, endPoint x: 179, endPoint y: 385, distance: 43.8
drag, startPoint x: 314, startPoint y: 379, endPoint x: 353, endPoint y: 380, distance: 39.3
click at [353, 380] on div at bounding box center [404, 378] width 754 height 62
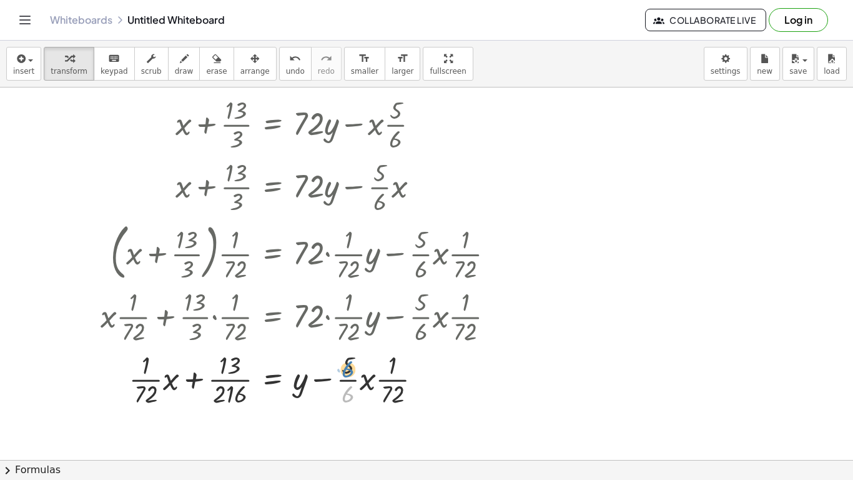
drag, startPoint x: 347, startPoint y: 390, endPoint x: 347, endPoint y: 365, distance: 25.0
click at [347, 365] on div at bounding box center [404, 378] width 754 height 62
drag, startPoint x: 398, startPoint y: 398, endPoint x: 352, endPoint y: 373, distance: 52.8
click at [352, 373] on div at bounding box center [404, 378] width 754 height 62
drag, startPoint x: 402, startPoint y: 380, endPoint x: 361, endPoint y: 379, distance: 40.6
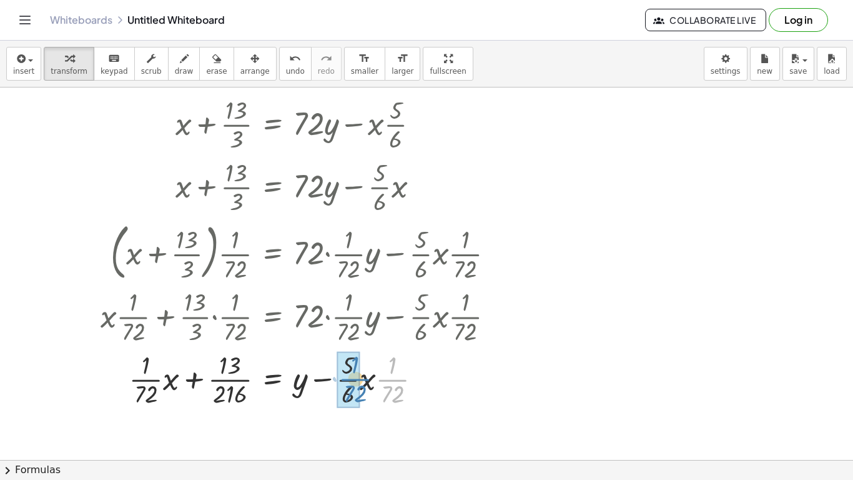
click at [361, 379] on div at bounding box center [404, 378] width 754 height 62
click at [367, 392] on div at bounding box center [404, 378] width 754 height 62
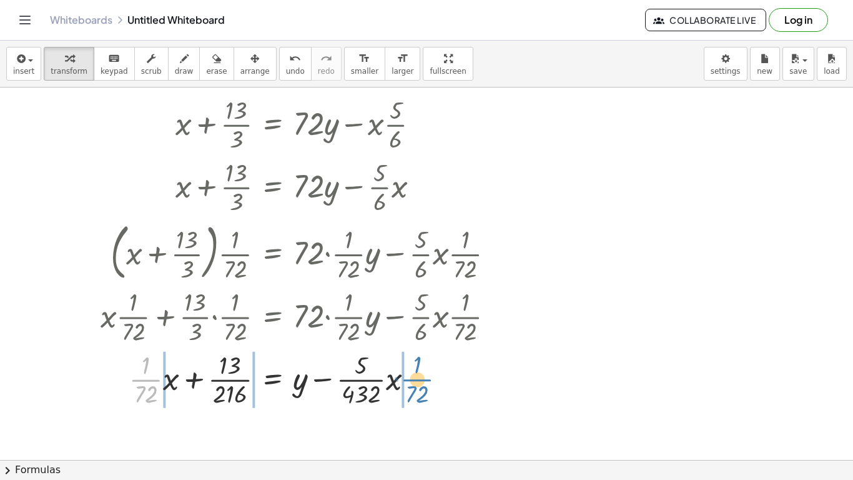
drag, startPoint x: 152, startPoint y: 378, endPoint x: 425, endPoint y: 377, distance: 272.3
click at [425, 377] on div at bounding box center [404, 378] width 754 height 62
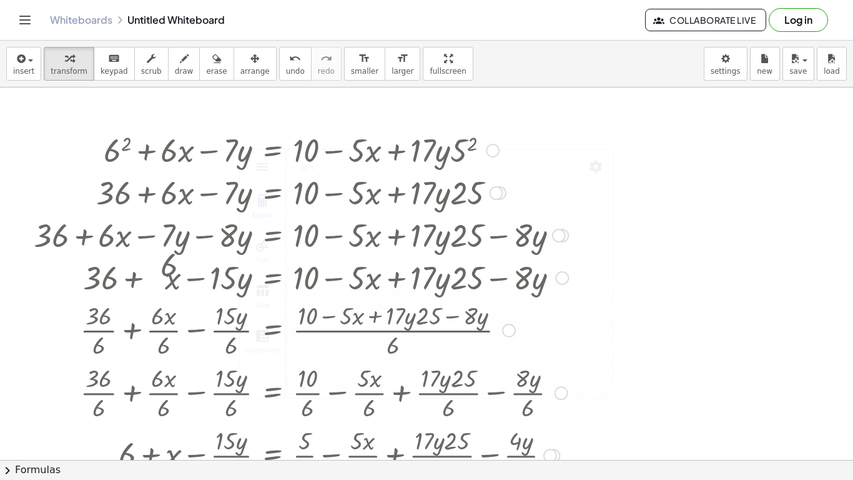
scroll to position [1890, 0]
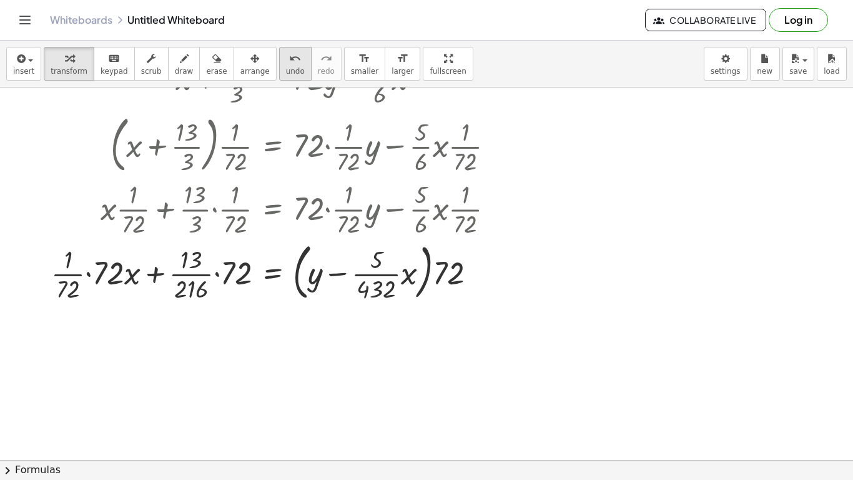
click at [289, 64] on icon "undo" at bounding box center [295, 58] width 12 height 15
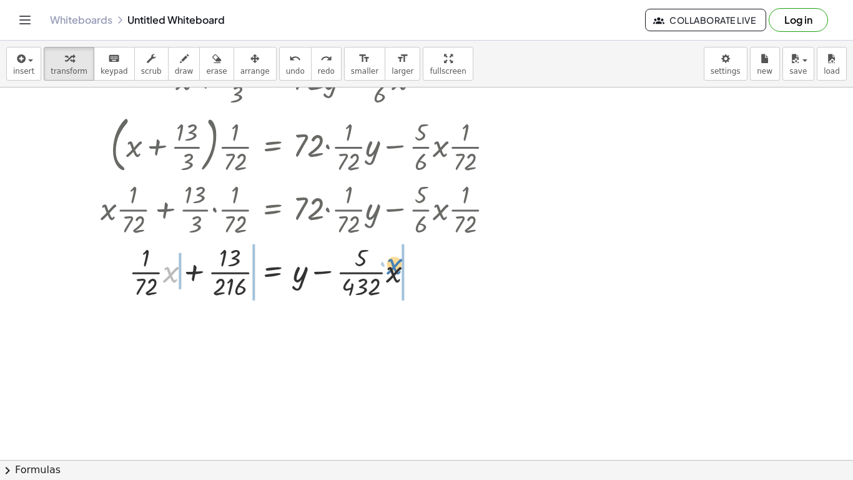
drag, startPoint x: 165, startPoint y: 272, endPoint x: 385, endPoint y: 266, distance: 219.3
click at [385, 266] on div at bounding box center [412, 271] width 613 height 62
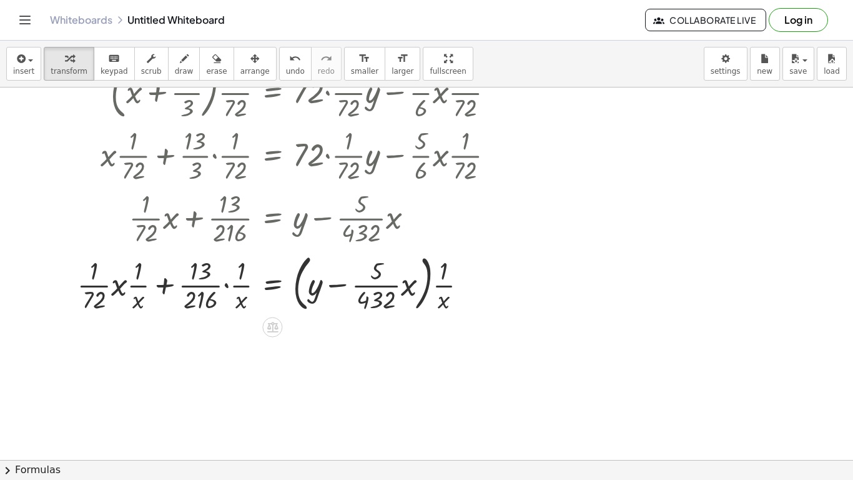
scroll to position [1945, 0]
click at [380, 294] on div at bounding box center [404, 280] width 754 height 67
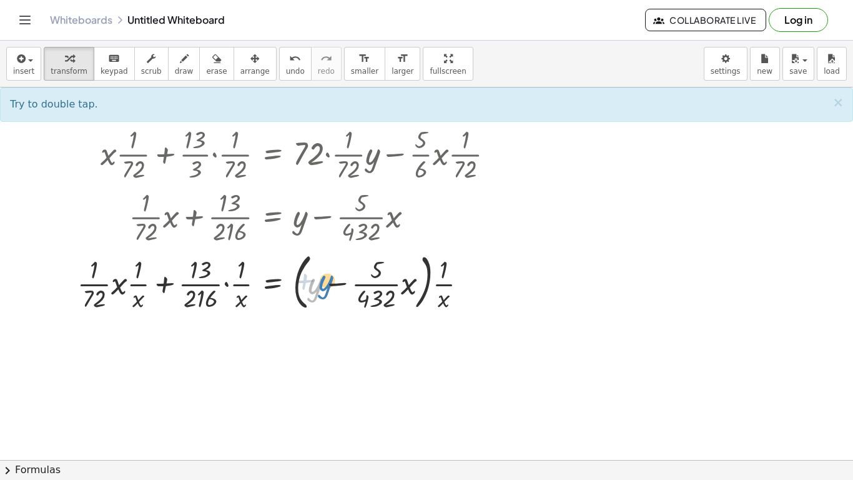
drag, startPoint x: 318, startPoint y: 289, endPoint x: 377, endPoint y: 284, distance: 59.5
click at [377, 284] on div at bounding box center [404, 280] width 754 height 67
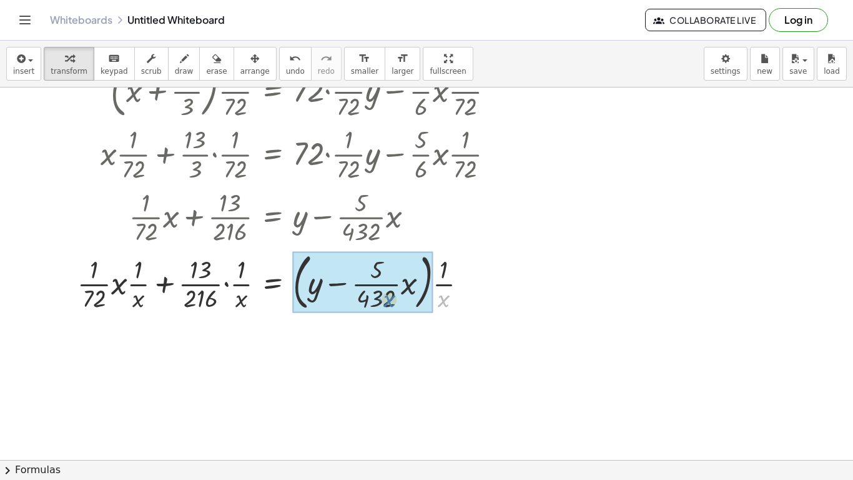
drag, startPoint x: 447, startPoint y: 300, endPoint x: 388, endPoint y: 300, distance: 58.7
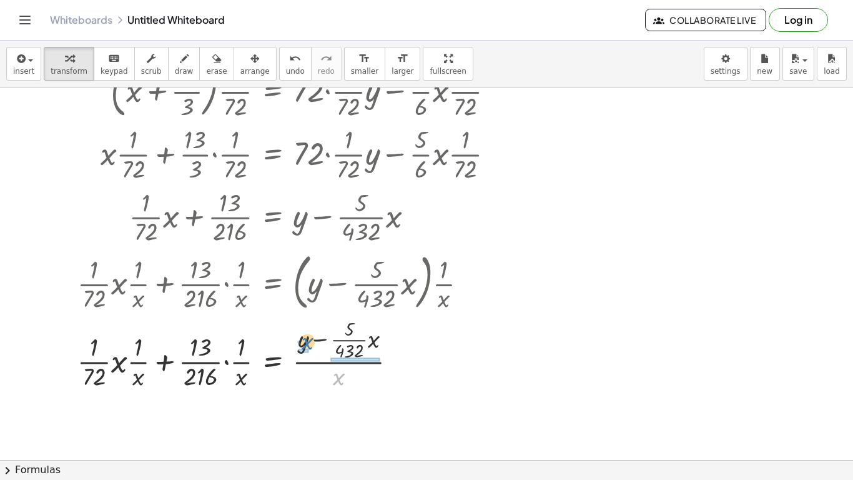
drag, startPoint x: 339, startPoint y: 379, endPoint x: 305, endPoint y: 343, distance: 49.0
click at [305, 343] on div at bounding box center [404, 352] width 754 height 77
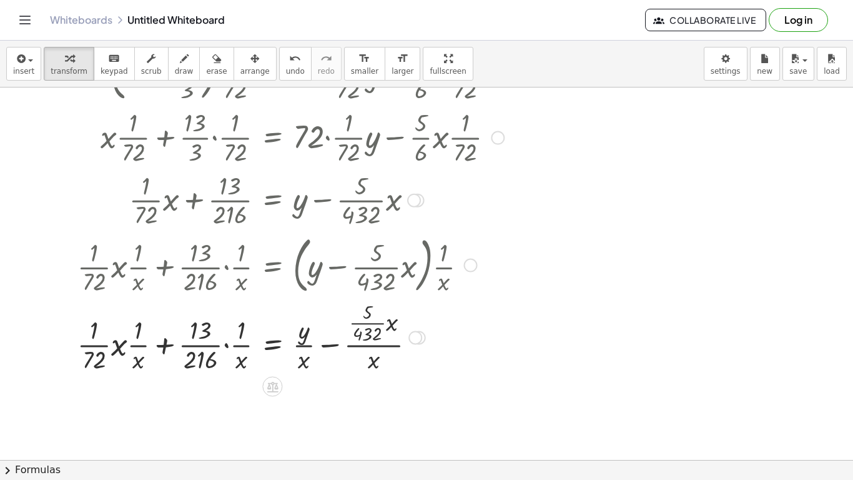
click at [307, 361] on div at bounding box center [404, 335] width 754 height 77
drag, startPoint x: 299, startPoint y: 357, endPoint x: 301, endPoint y: 335, distance: 22.0
click at [301, 335] on div at bounding box center [404, 335] width 754 height 77
click at [286, 57] on div "undo" at bounding box center [295, 58] width 19 height 15
click at [289, 61] on icon "undo" at bounding box center [295, 58] width 12 height 15
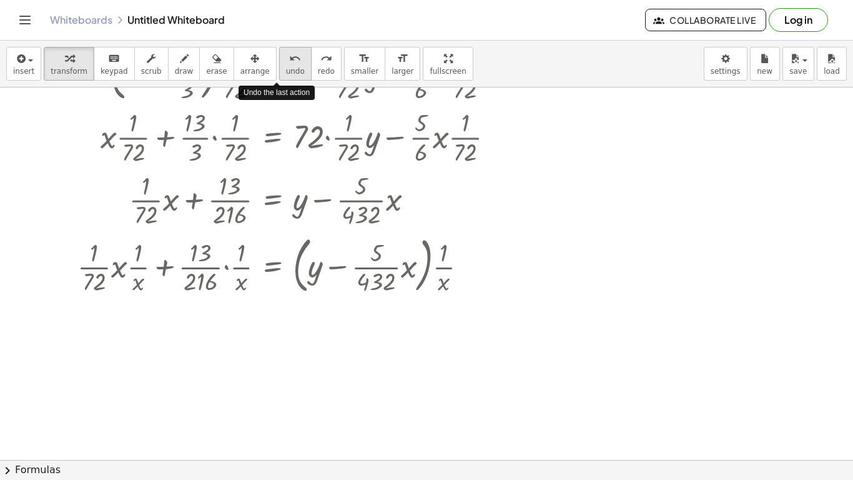
click at [289, 61] on icon "undo" at bounding box center [295, 58] width 12 height 15
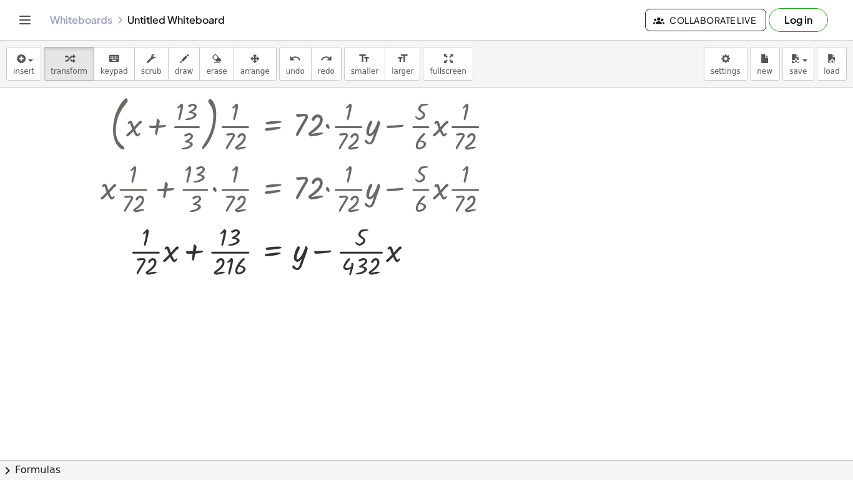
scroll to position [1910, 0]
click at [77, 60] on div "button" at bounding box center [69, 58] width 37 height 15
drag, startPoint x: 65, startPoint y: 69, endPoint x: 167, endPoint y: 228, distance: 188.8
click at [167, 228] on div "insert select one: Math Expression Function Text Youtube Video Graphing Geometr…" at bounding box center [426, 260] width 853 height 439
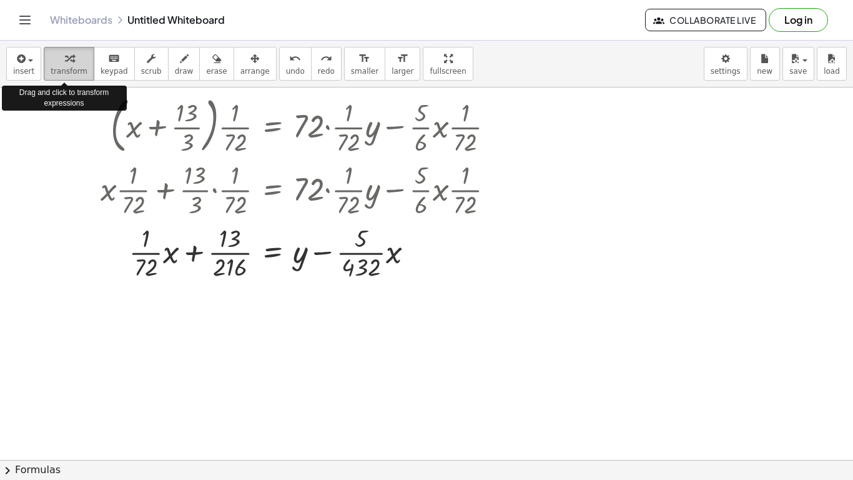
click at [79, 74] on span "transform" at bounding box center [69, 71] width 37 height 9
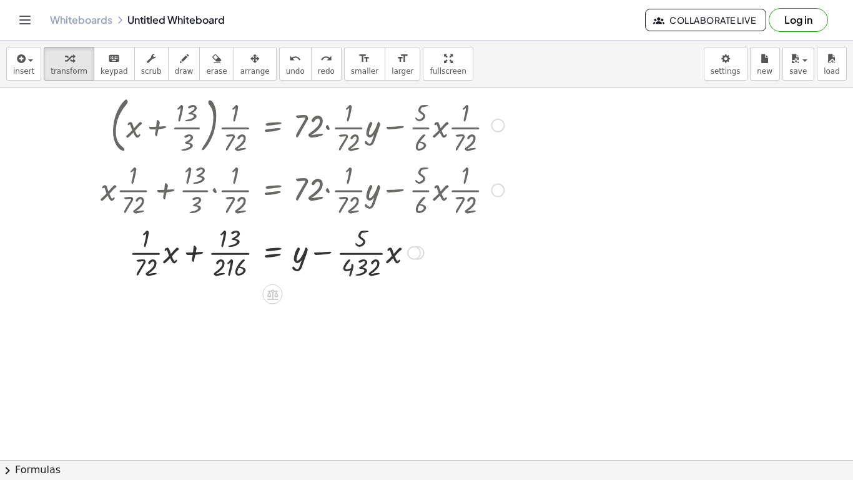
drag, startPoint x: 79, startPoint y: 74, endPoint x: 203, endPoint y: 264, distance: 227.4
click at [203, 264] on div "insert select one: Math Expression Function Text Youtube Video Graphing Geometr…" at bounding box center [426, 260] width 853 height 439
click at [275, 291] on icon at bounding box center [272, 294] width 11 height 11
click at [270, 297] on span "×" at bounding box center [272, 294] width 7 height 18
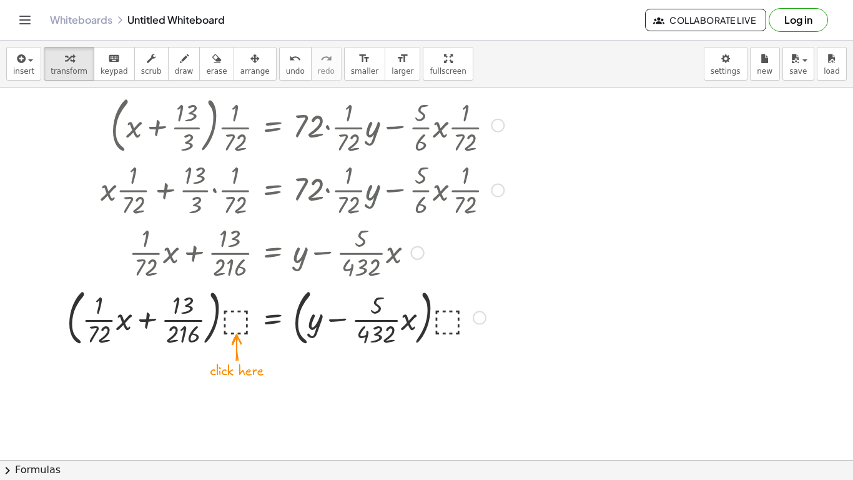
click at [227, 315] on div at bounding box center [404, 316] width 754 height 67
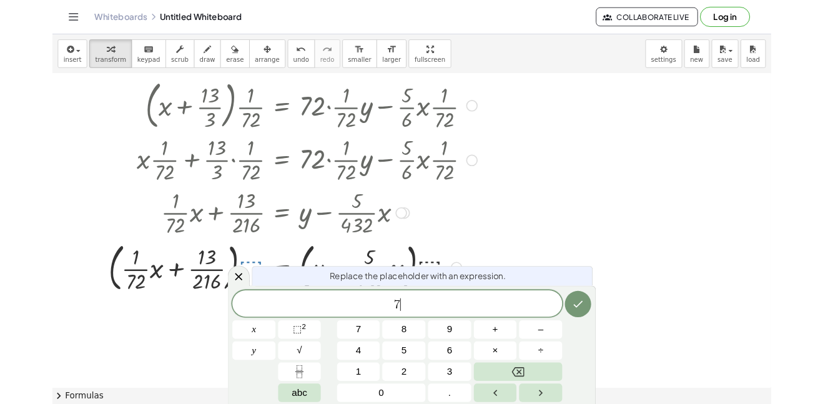
scroll to position [6, 0]
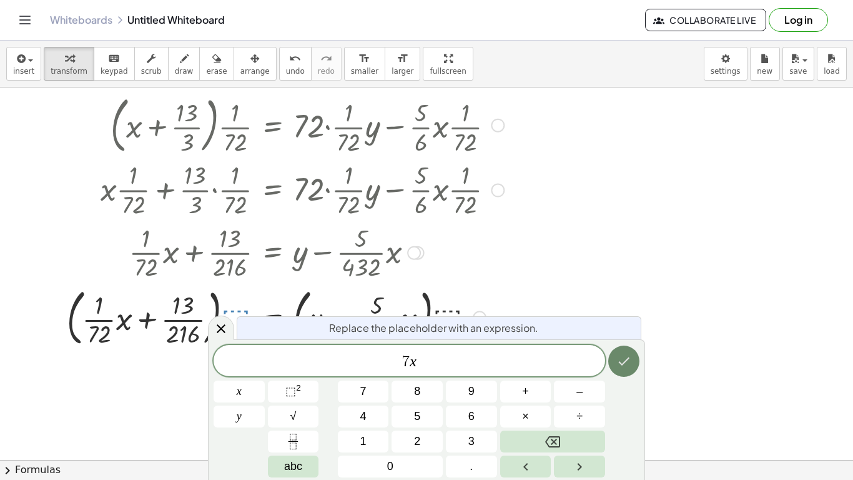
click at [626, 360] on icon "Done" at bounding box center [624, 361] width 11 height 8
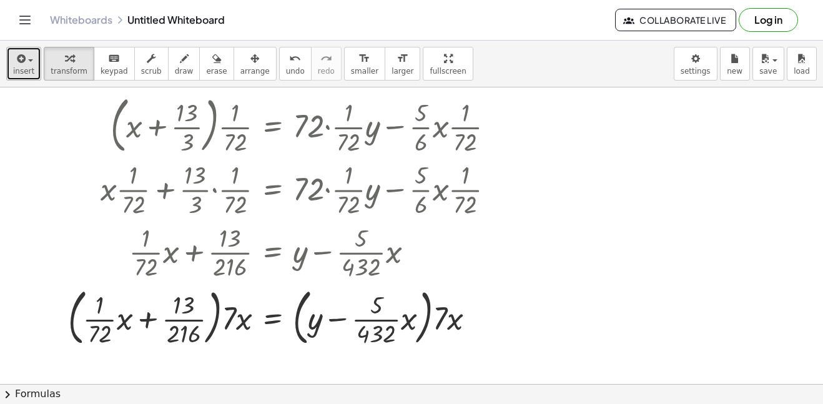
click at [24, 59] on icon "button" at bounding box center [19, 58] width 11 height 15
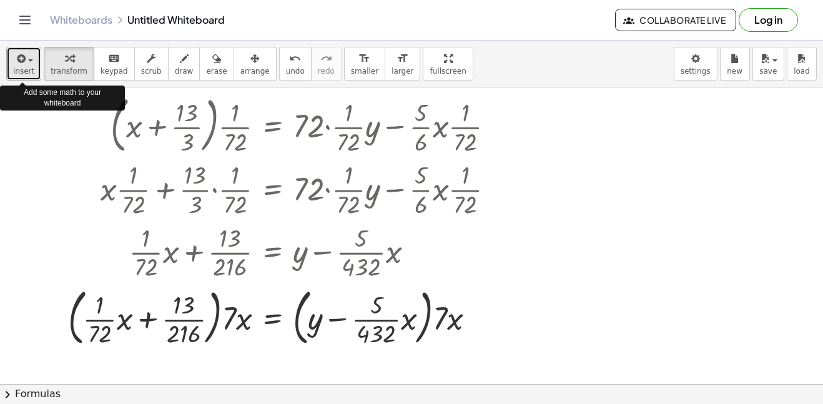
click at [24, 59] on icon "button" at bounding box center [19, 58] width 11 height 15
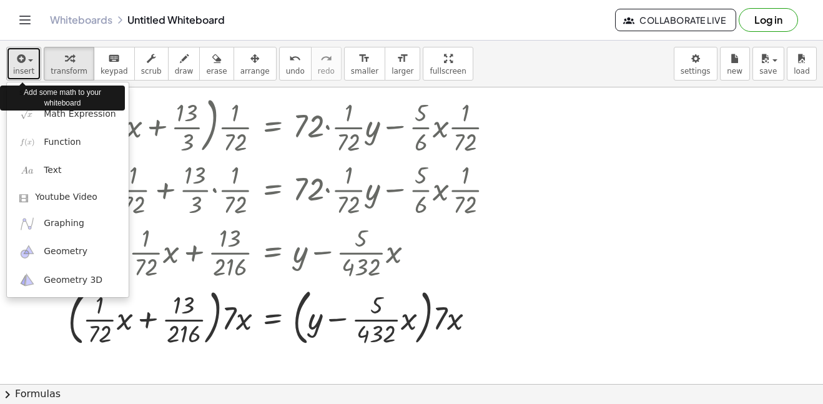
click at [24, 59] on icon "button" at bounding box center [19, 58] width 11 height 15
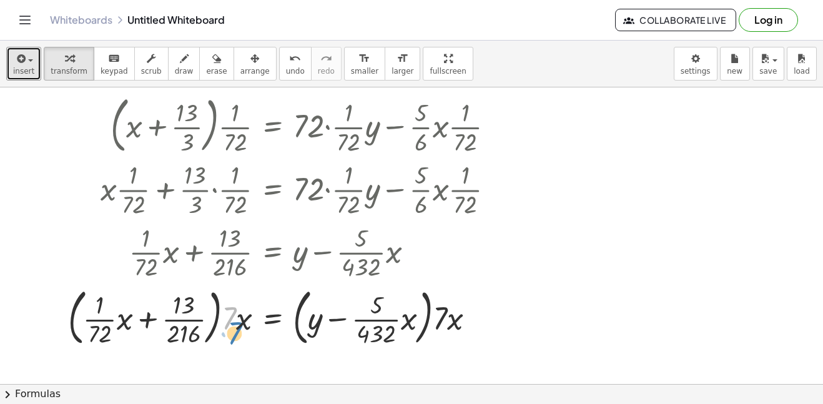
drag, startPoint x: 235, startPoint y: 311, endPoint x: 230, endPoint y: 317, distance: 7.6
click at [230, 317] on div at bounding box center [404, 316] width 754 height 67
drag, startPoint x: 245, startPoint y: 322, endPoint x: 107, endPoint y: 315, distance: 138.8
click at [107, 315] on div at bounding box center [404, 316] width 754 height 67
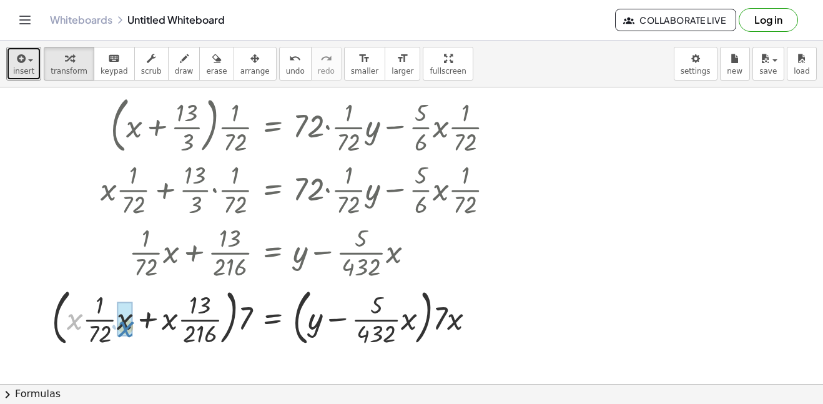
drag, startPoint x: 72, startPoint y: 322, endPoint x: 124, endPoint y: 330, distance: 52.4
click at [191, 322] on div at bounding box center [404, 316] width 754 height 67
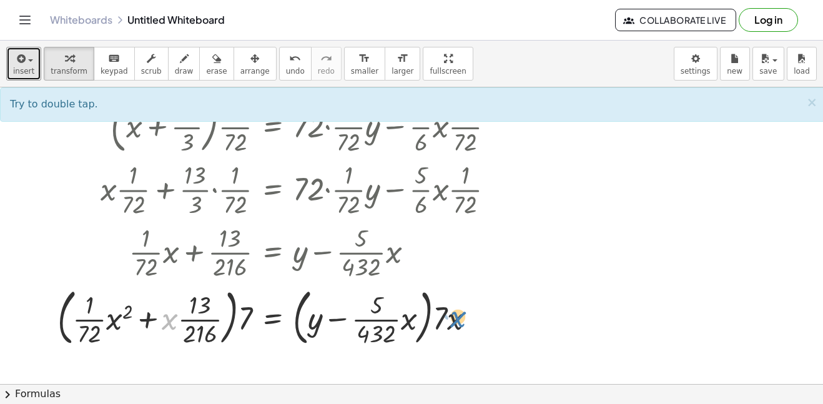
drag, startPoint x: 170, startPoint y: 323, endPoint x: 459, endPoint y: 321, distance: 288.5
click at [459, 321] on div at bounding box center [404, 316] width 754 height 67
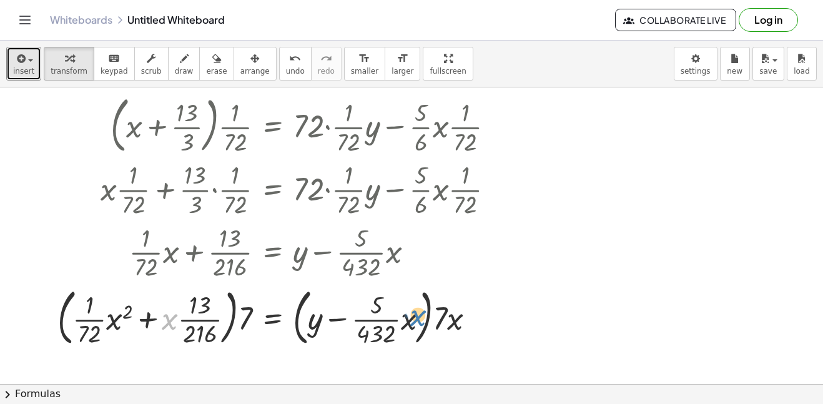
drag, startPoint x: 164, startPoint y: 321, endPoint x: 405, endPoint y: 317, distance: 241.1
click at [405, 317] on div at bounding box center [404, 316] width 754 height 67
drag, startPoint x: 451, startPoint y: 324, endPoint x: 403, endPoint y: 329, distance: 48.3
click at [403, 329] on div at bounding box center [404, 316] width 754 height 67
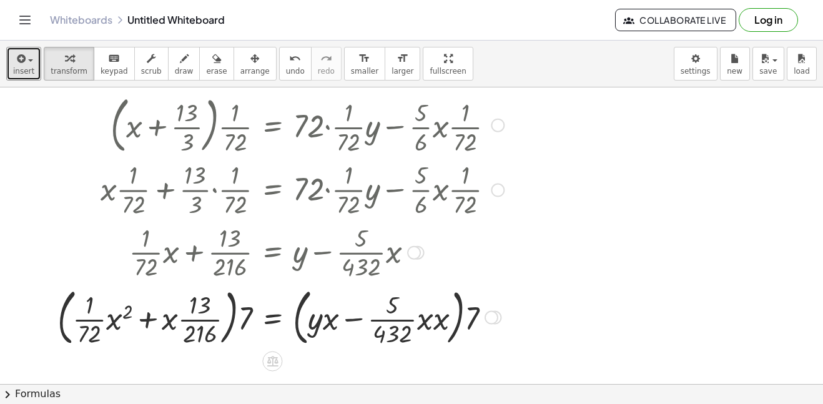
click at [434, 323] on div at bounding box center [404, 316] width 754 height 67
click at [111, 313] on div at bounding box center [404, 316] width 754 height 67
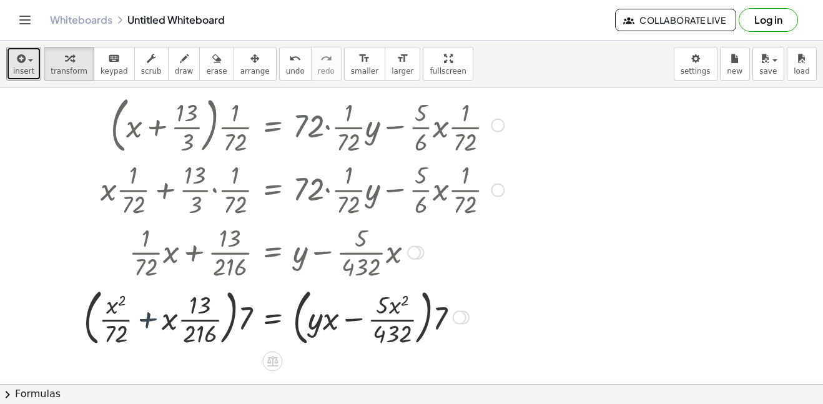
drag, startPoint x: 162, startPoint y: 318, endPoint x: 186, endPoint y: 313, distance: 24.7
click at [186, 313] on div at bounding box center [404, 316] width 754 height 67
click at [171, 324] on div at bounding box center [404, 316] width 754 height 67
drag, startPoint x: 170, startPoint y: 322, endPoint x: 215, endPoint y: 323, distance: 45.0
click at [215, 323] on div at bounding box center [404, 316] width 754 height 67
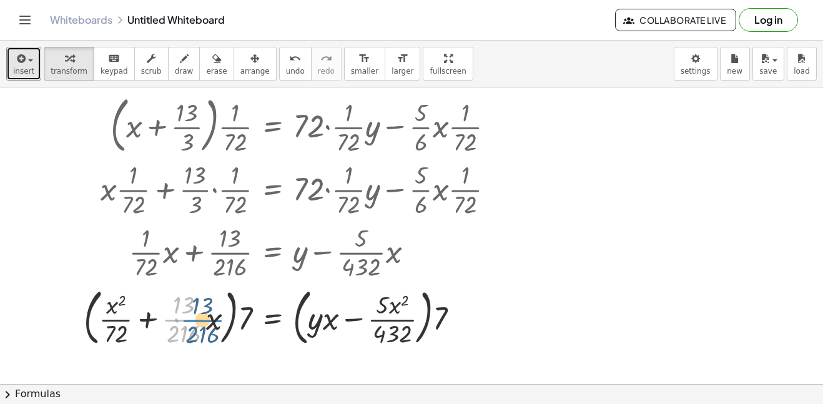
drag, startPoint x: 177, startPoint y: 315, endPoint x: 264, endPoint y: 315, distance: 87.4
click at [264, 315] on div at bounding box center [404, 316] width 754 height 67
drag, startPoint x: 182, startPoint y: 302, endPoint x: 175, endPoint y: 289, distance: 14.5
click at [175, 289] on div at bounding box center [404, 316] width 754 height 67
drag, startPoint x: 179, startPoint y: 327, endPoint x: 438, endPoint y: 318, distance: 259.9
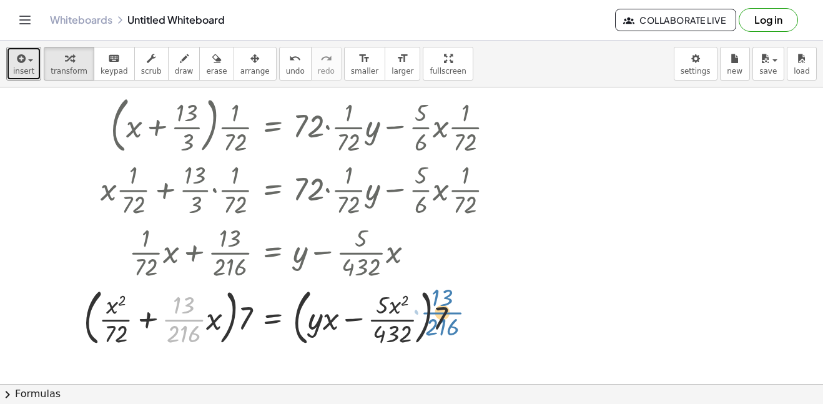
click at [439, 319] on div at bounding box center [404, 316] width 754 height 67
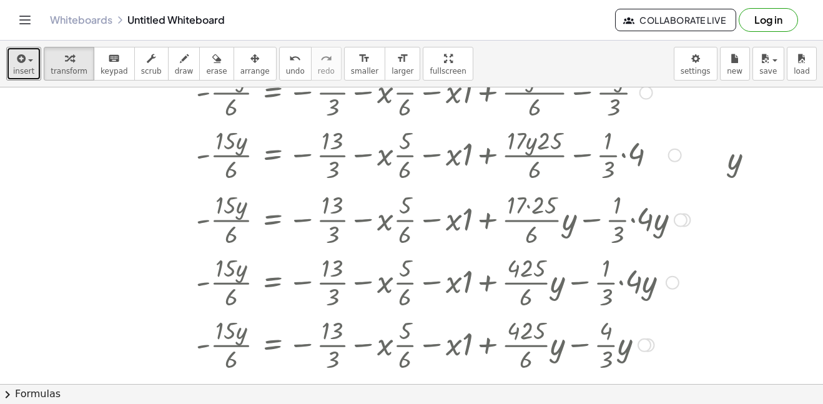
scroll to position [0, 0]
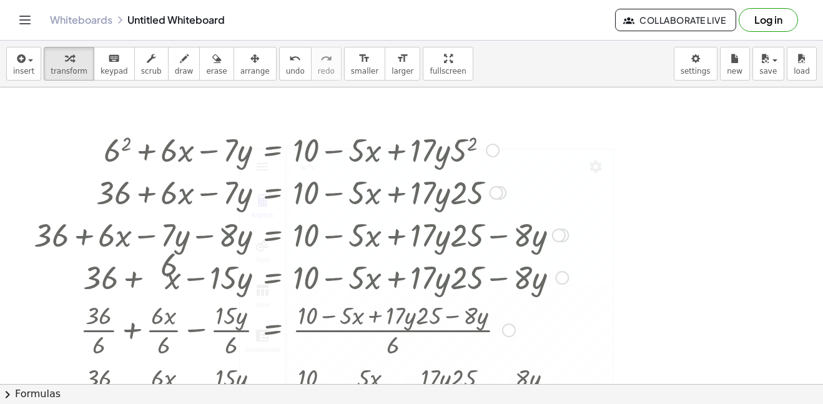
drag, startPoint x: 96, startPoint y: 159, endPoint x: 257, endPoint y: 184, distance: 163.0
click at [272, 151] on div "+ 6 2 + · 6 · x − · 7 · y = + 10 − · 5 · x + · 17 · y · 5 2 + 36 + · 6 · x − · …" at bounding box center [272, 151] width 0 height 0
click at [257, 184] on div at bounding box center [404, 191] width 754 height 42
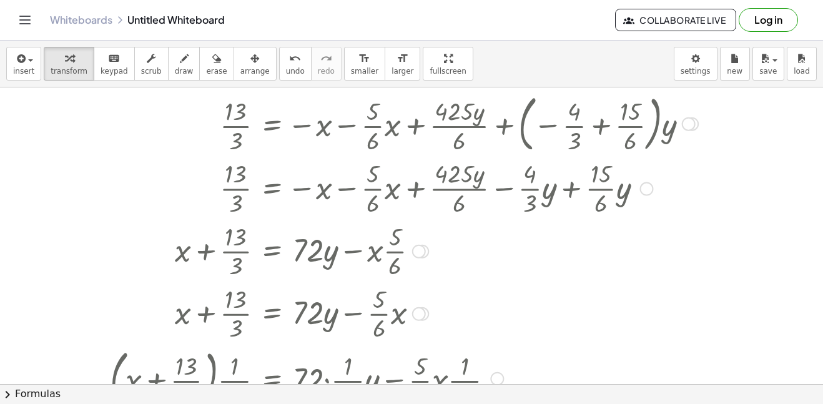
scroll to position [1647, 1]
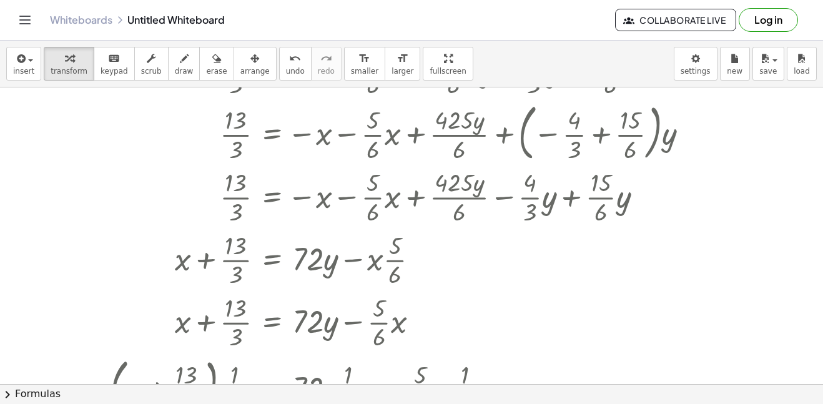
click at [24, 17] on icon "Toggle navigation" at bounding box center [24, 19] width 15 height 15
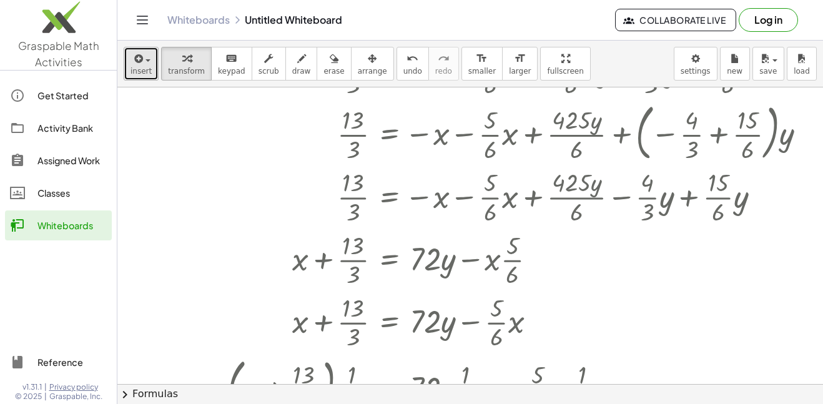
click at [142, 70] on span "insert" at bounding box center [141, 71] width 21 height 9
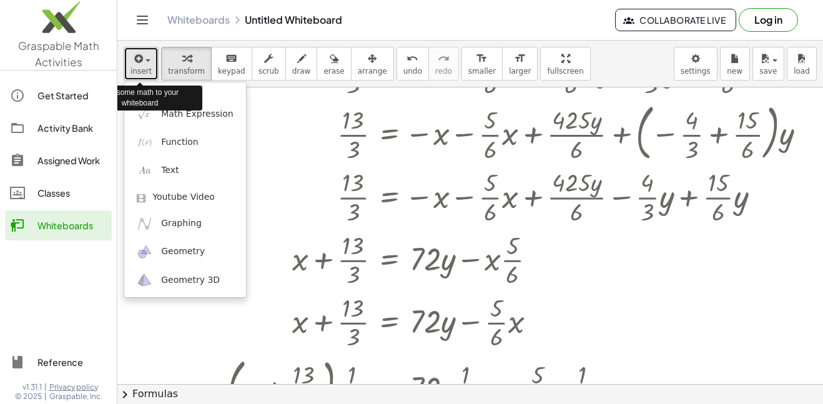
click at [142, 70] on span "insert" at bounding box center [141, 71] width 21 height 9
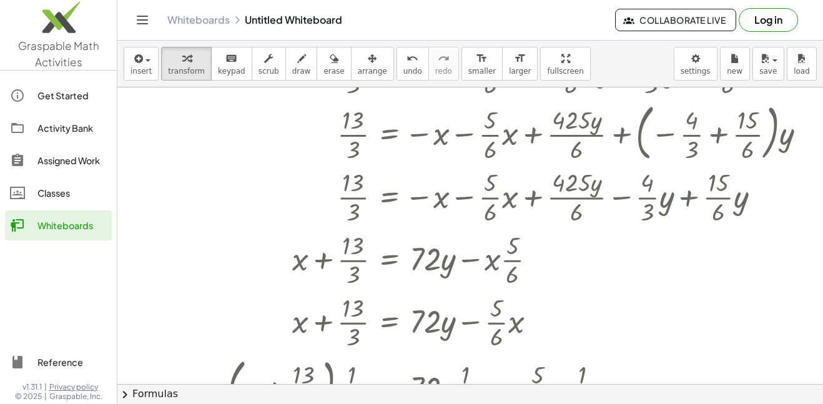
click at [147, 24] on icon "Toggle navigation" at bounding box center [142, 19] width 11 height 7
